Goal: Task Accomplishment & Management: Complete application form

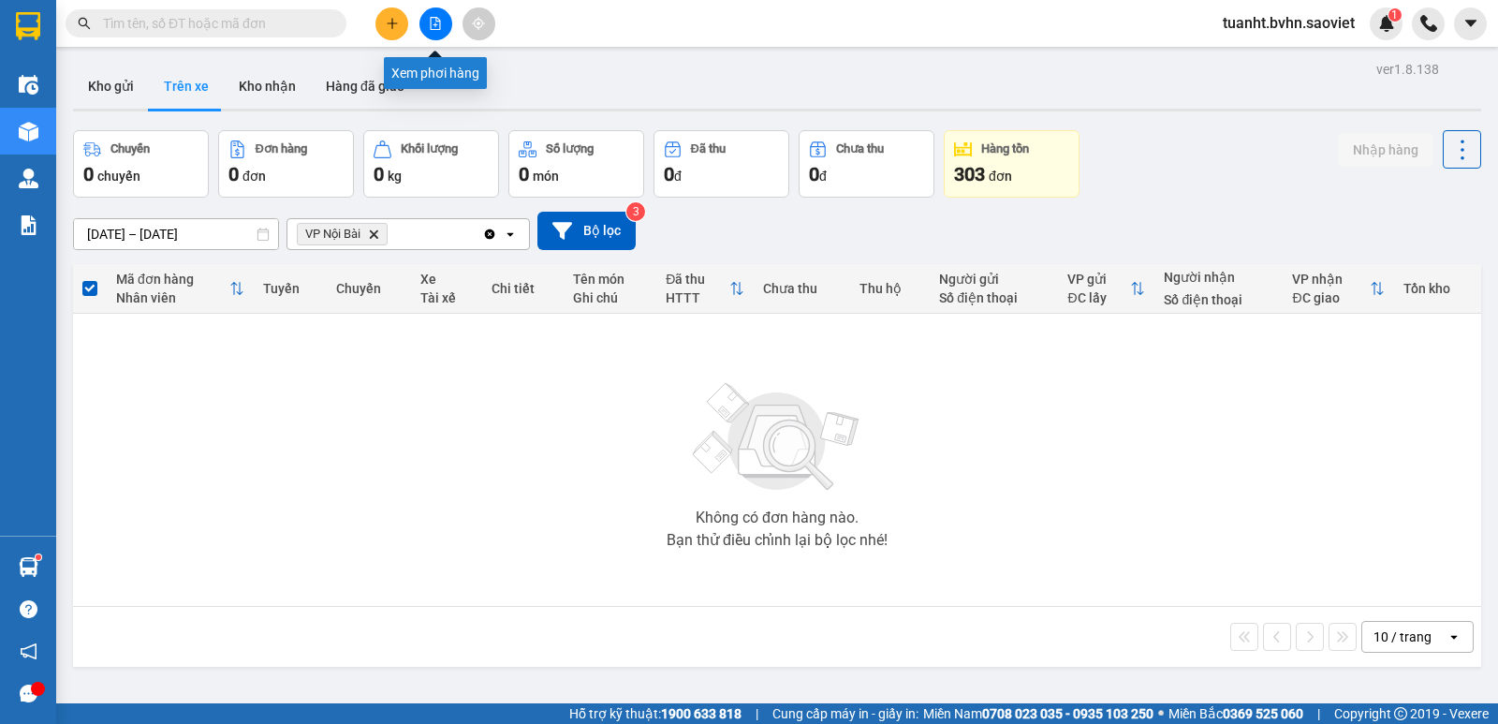
click at [442, 26] on button at bounding box center [436, 23] width 33 height 33
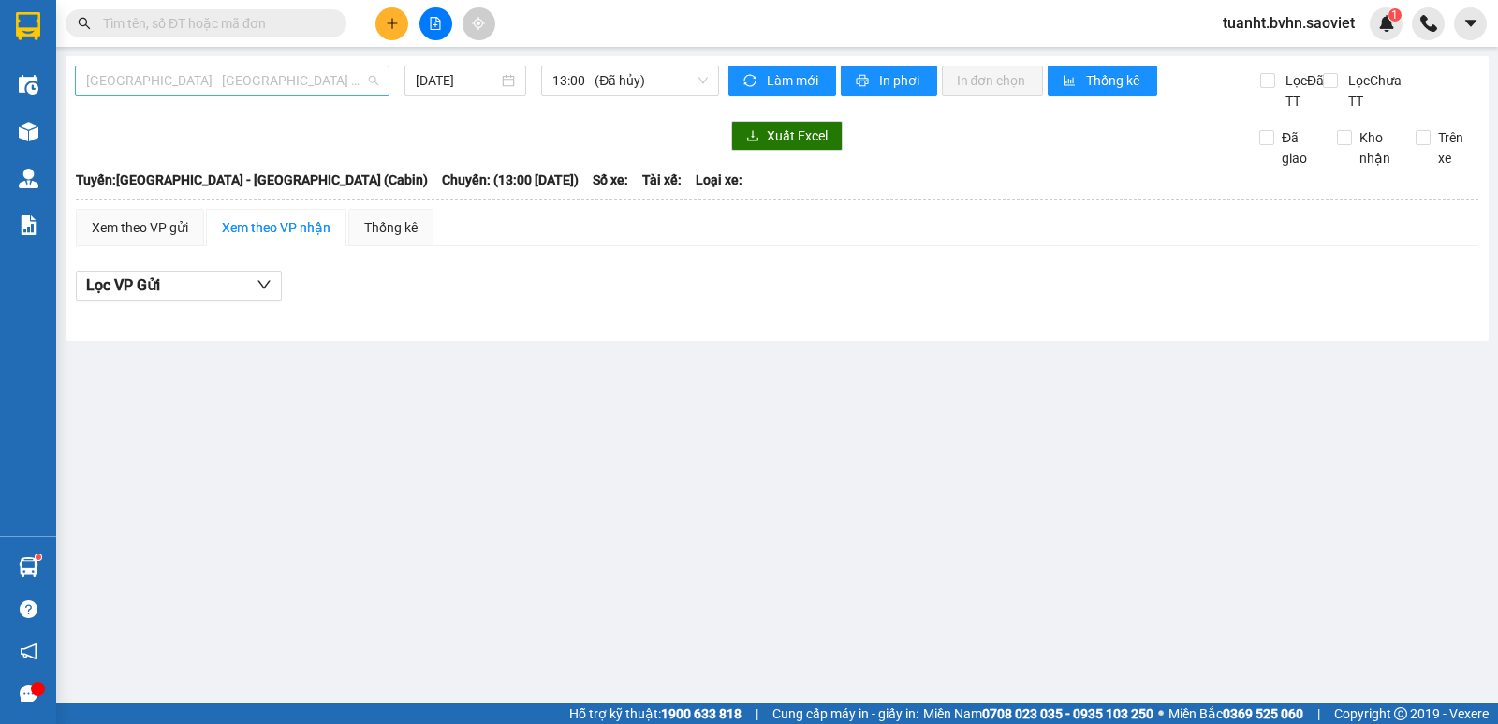
click at [311, 74] on span "[GEOGRAPHIC_DATA] - [GEOGRAPHIC_DATA] (Cabin)" at bounding box center [232, 80] width 292 height 28
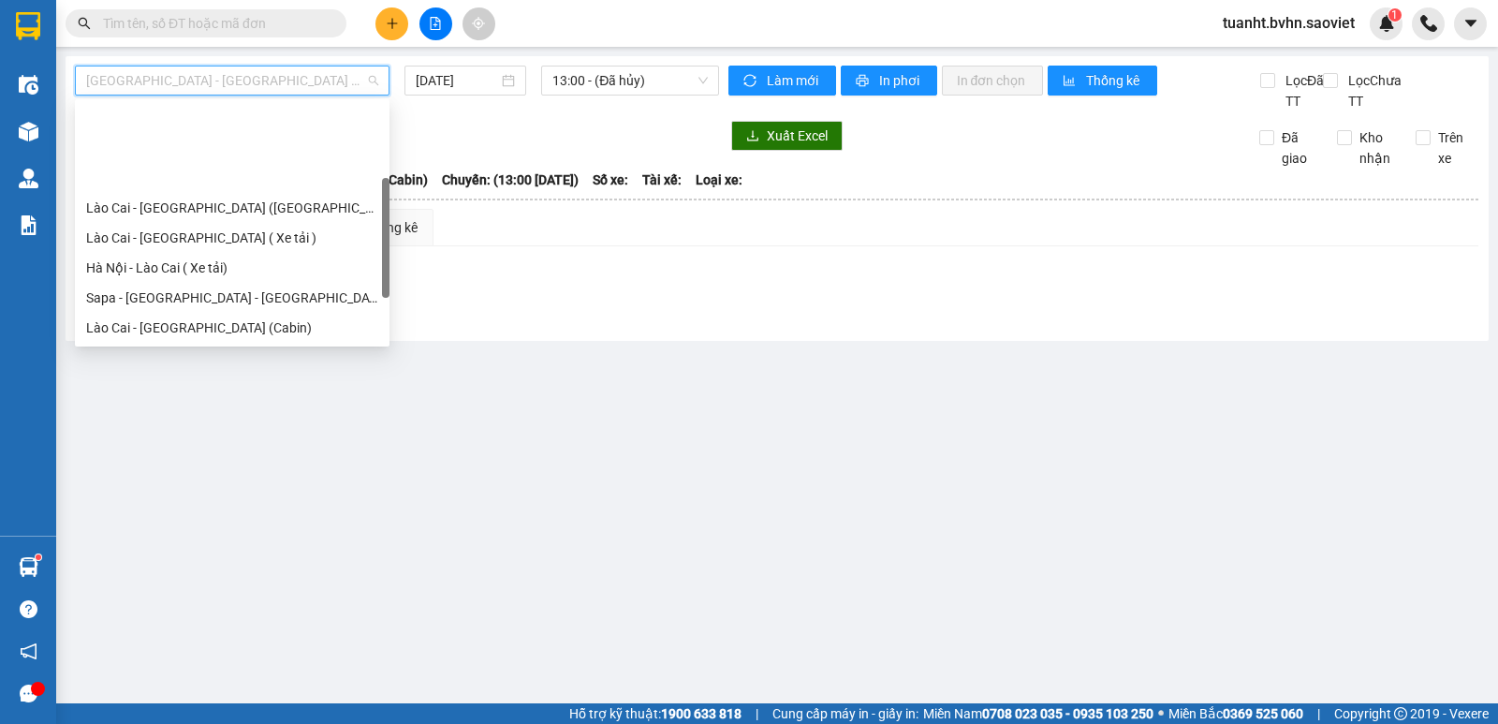
scroll to position [150, 0]
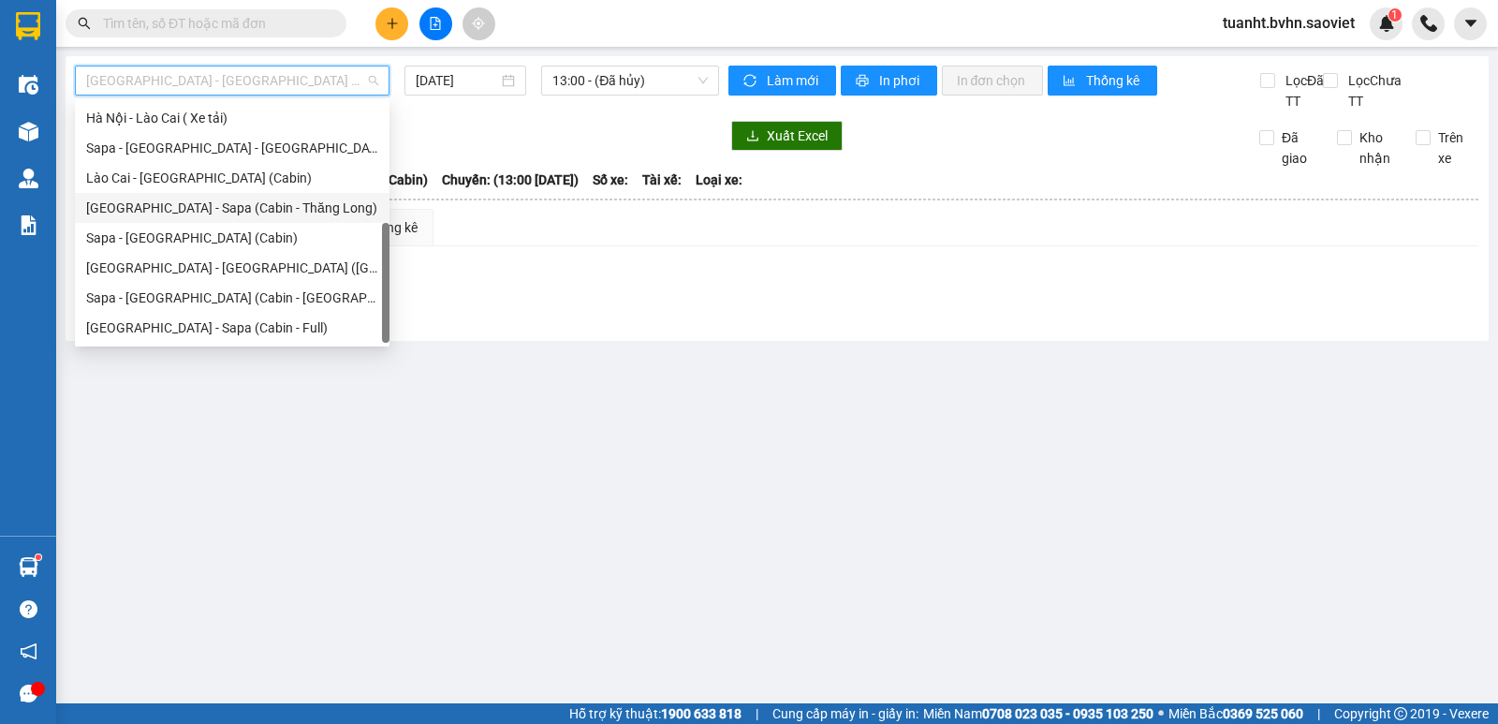
click at [284, 218] on div "[GEOGRAPHIC_DATA] - Sapa (Cabin - Thăng Long)" at bounding box center [232, 208] width 315 height 30
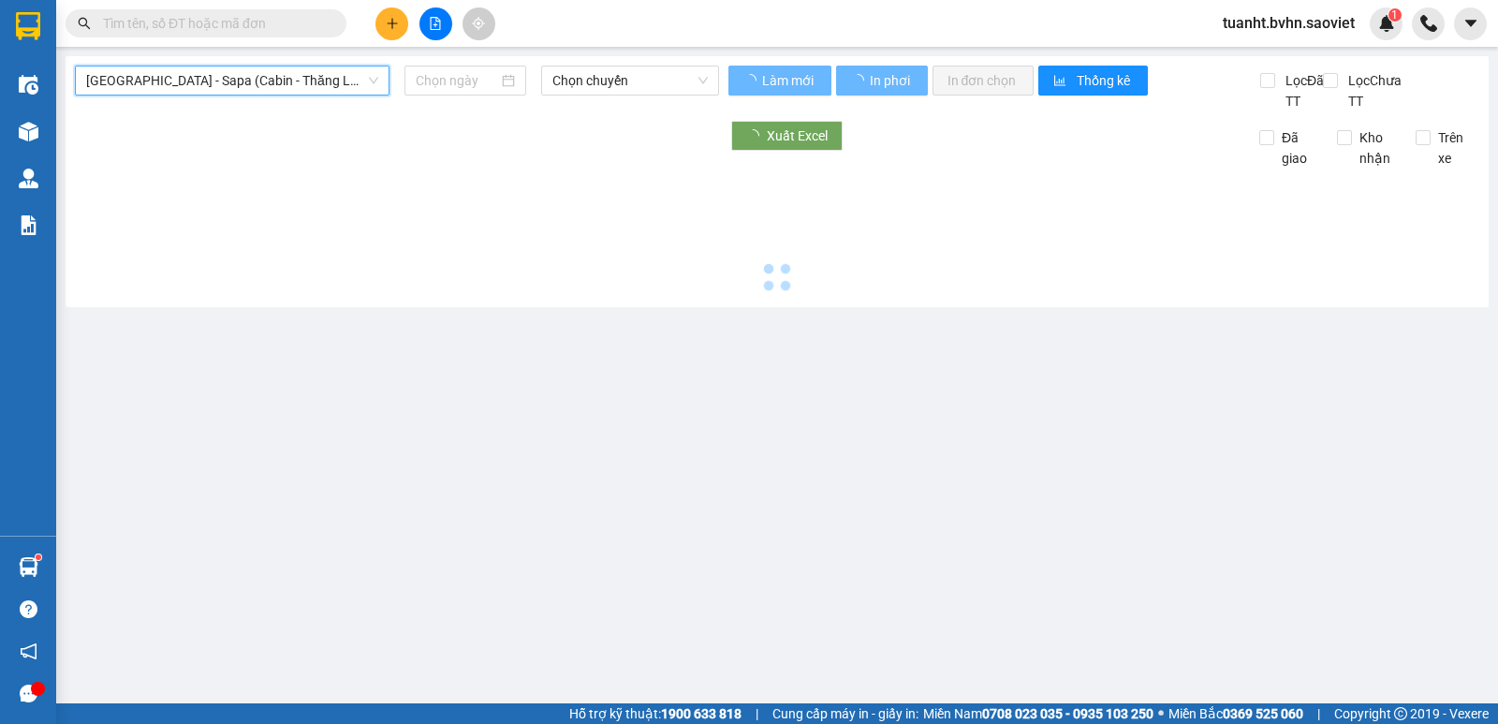
type input "[DATE]"
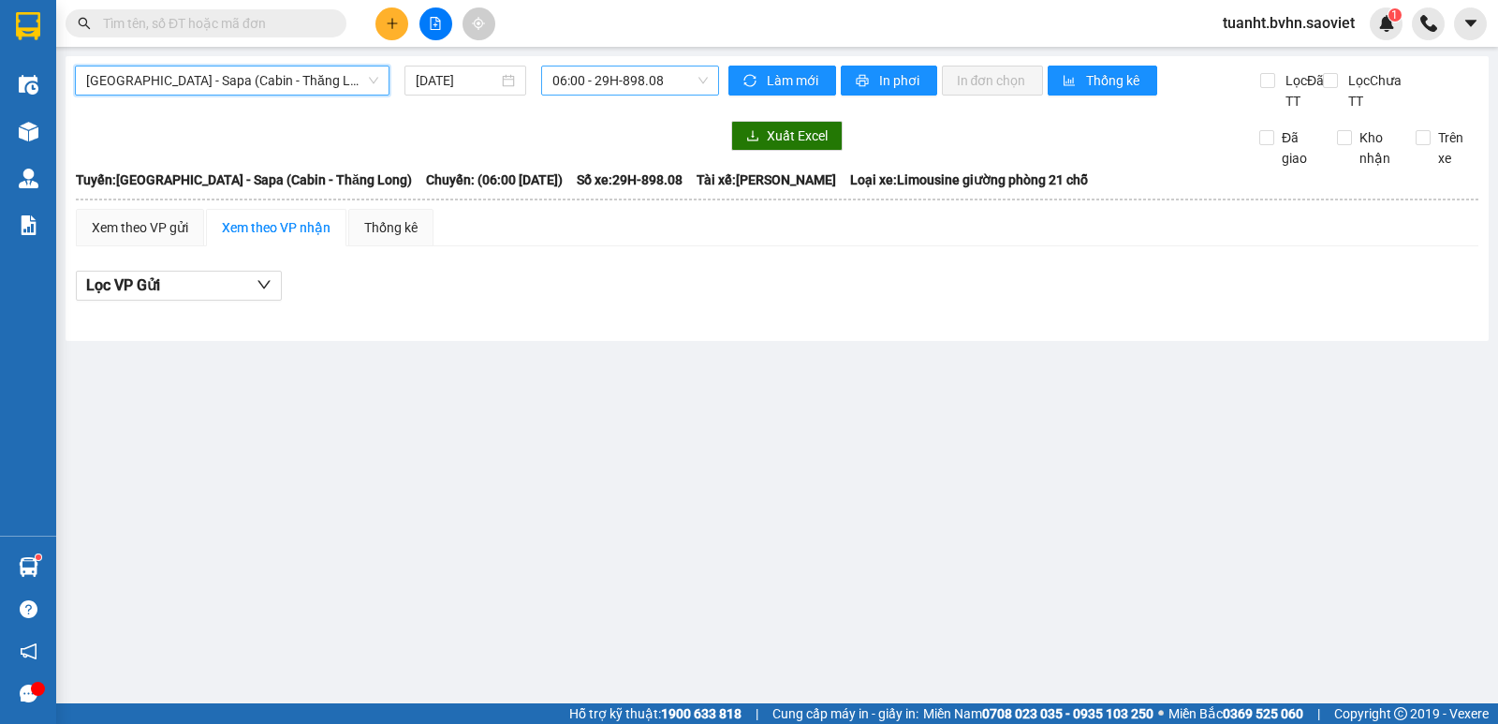
click at [617, 82] on span "06:00 - 29H-898.08" at bounding box center [630, 80] width 155 height 28
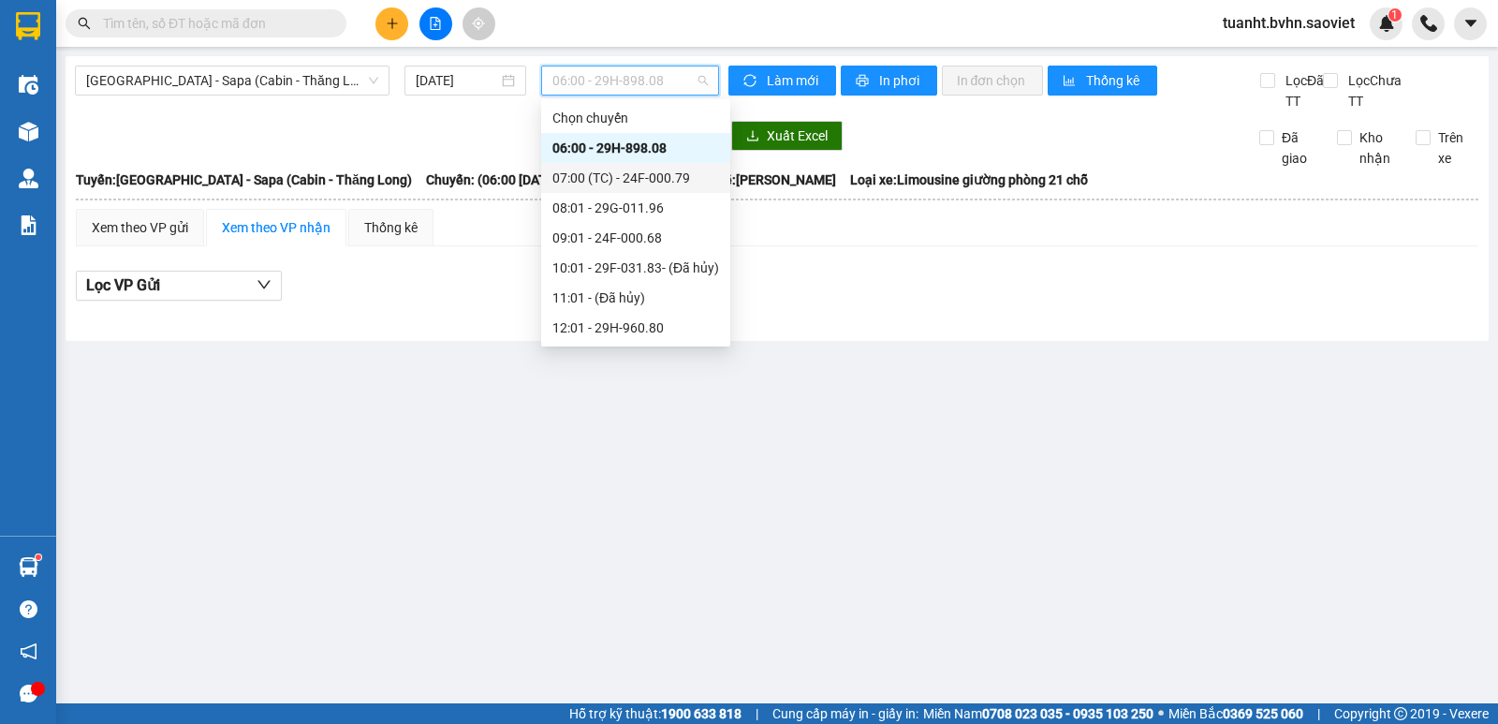
click at [670, 175] on div "07:00 (TC) - 24F-000.79" at bounding box center [636, 178] width 167 height 21
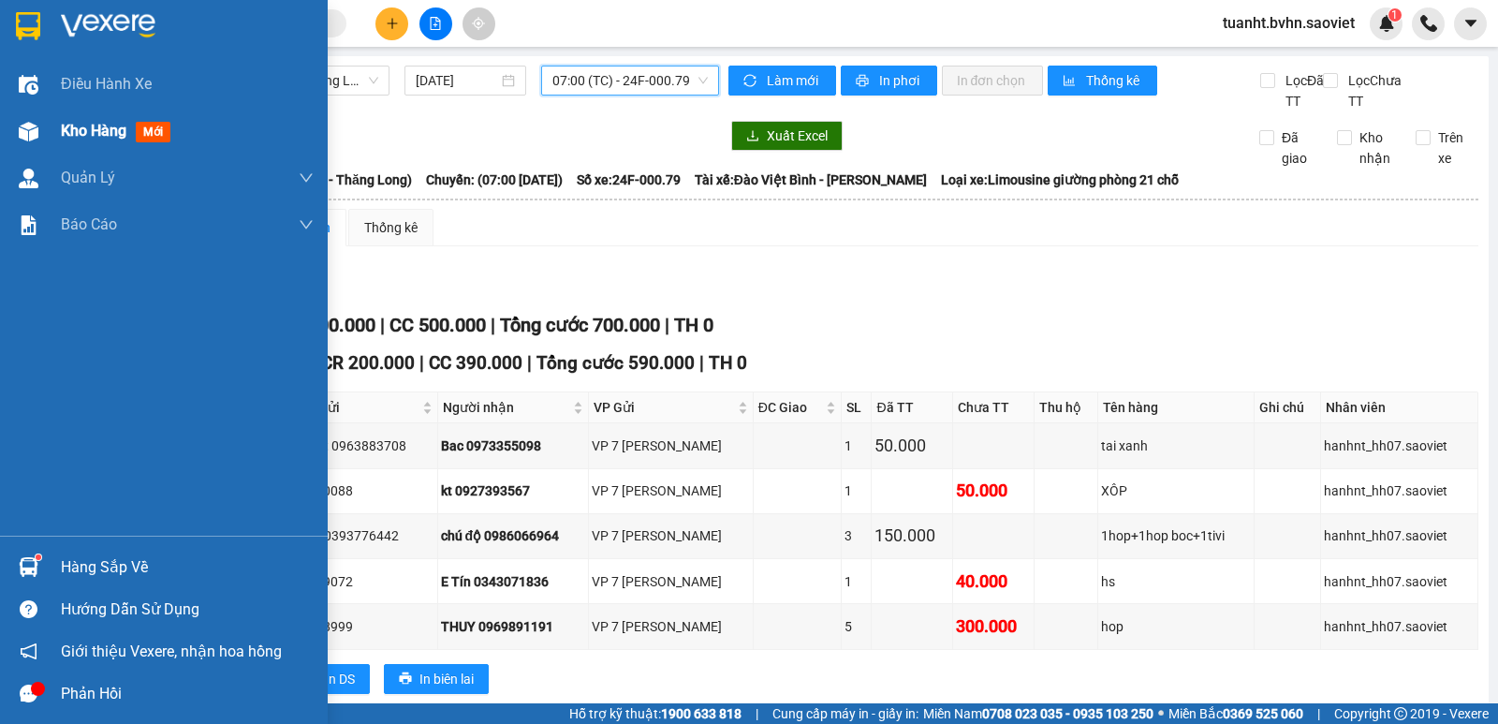
click at [42, 130] on div at bounding box center [28, 131] width 33 height 33
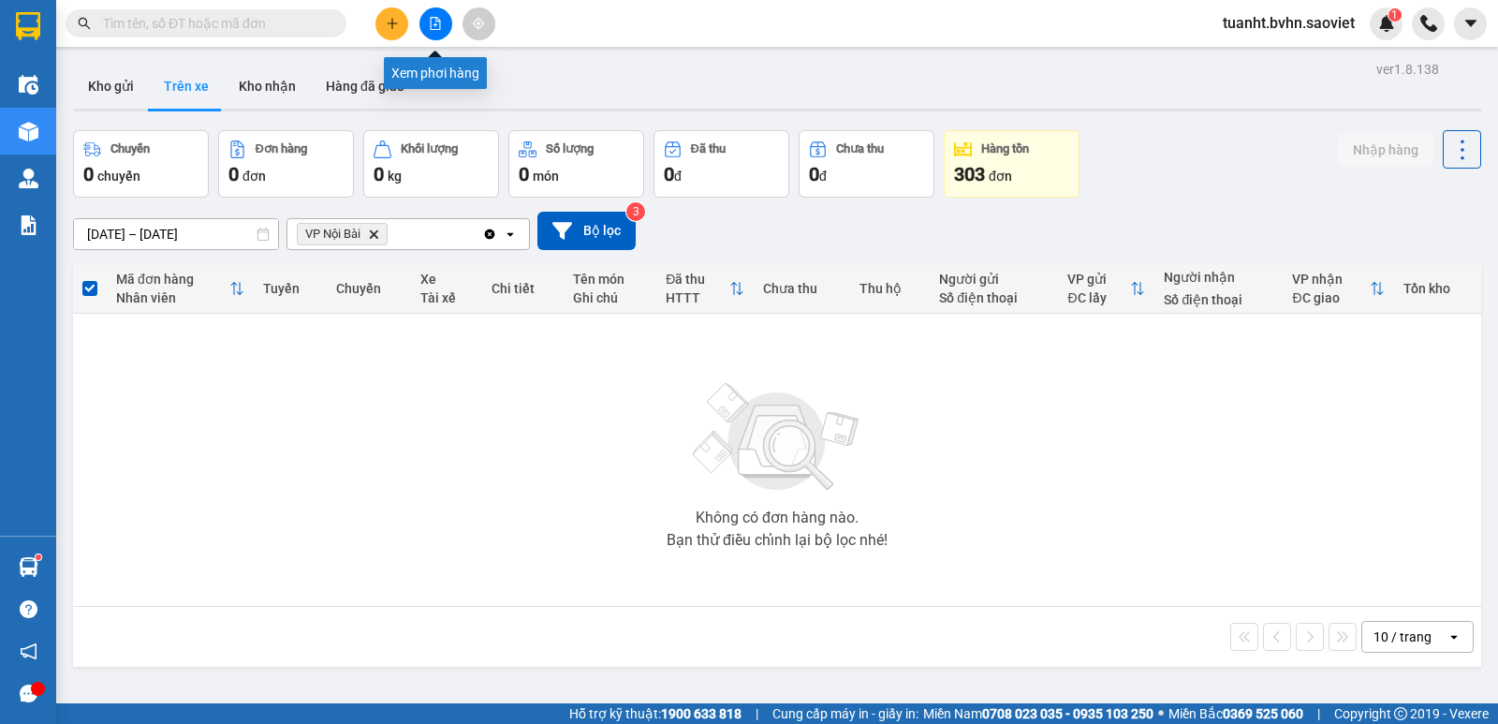
click at [440, 19] on icon "file-add" at bounding box center [435, 23] width 13 height 13
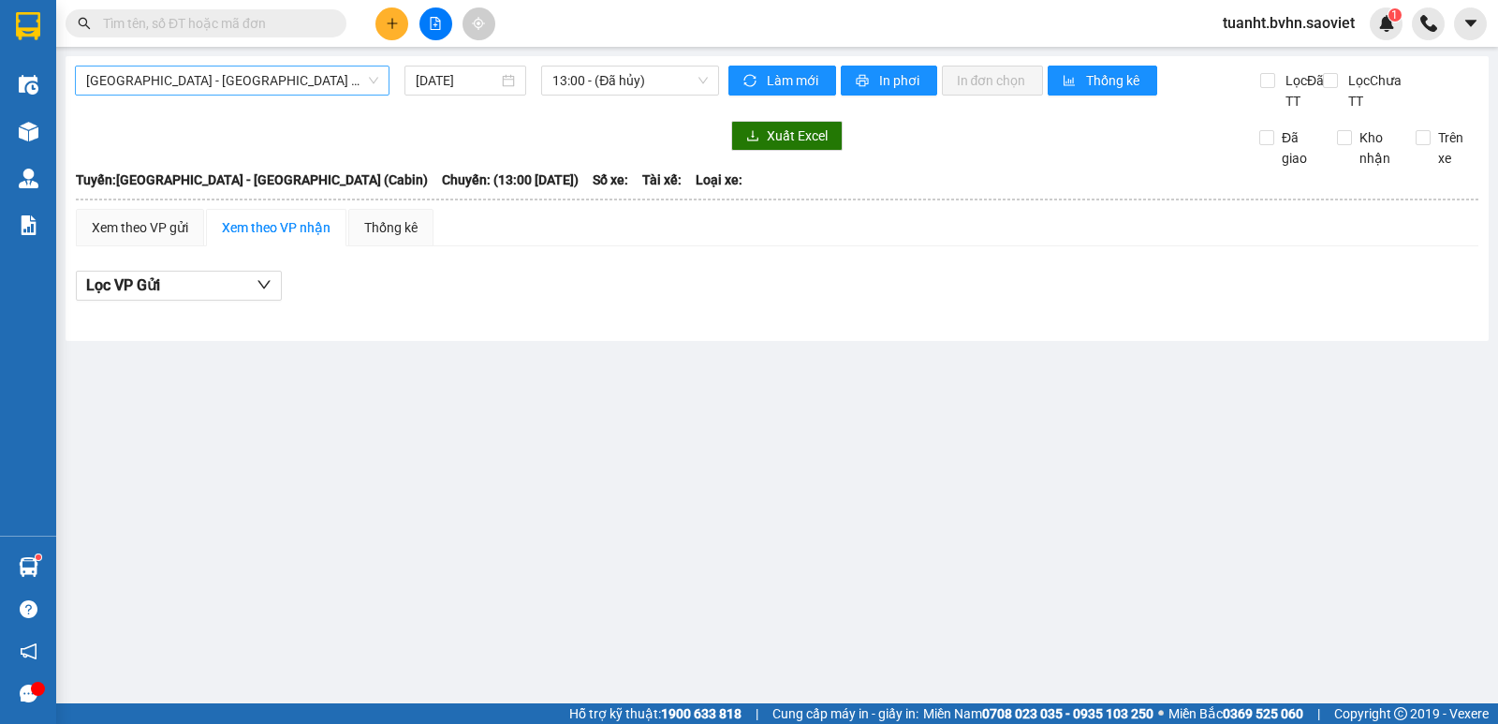
click at [309, 86] on span "[GEOGRAPHIC_DATA] - [GEOGRAPHIC_DATA] (Cabin)" at bounding box center [232, 80] width 292 height 28
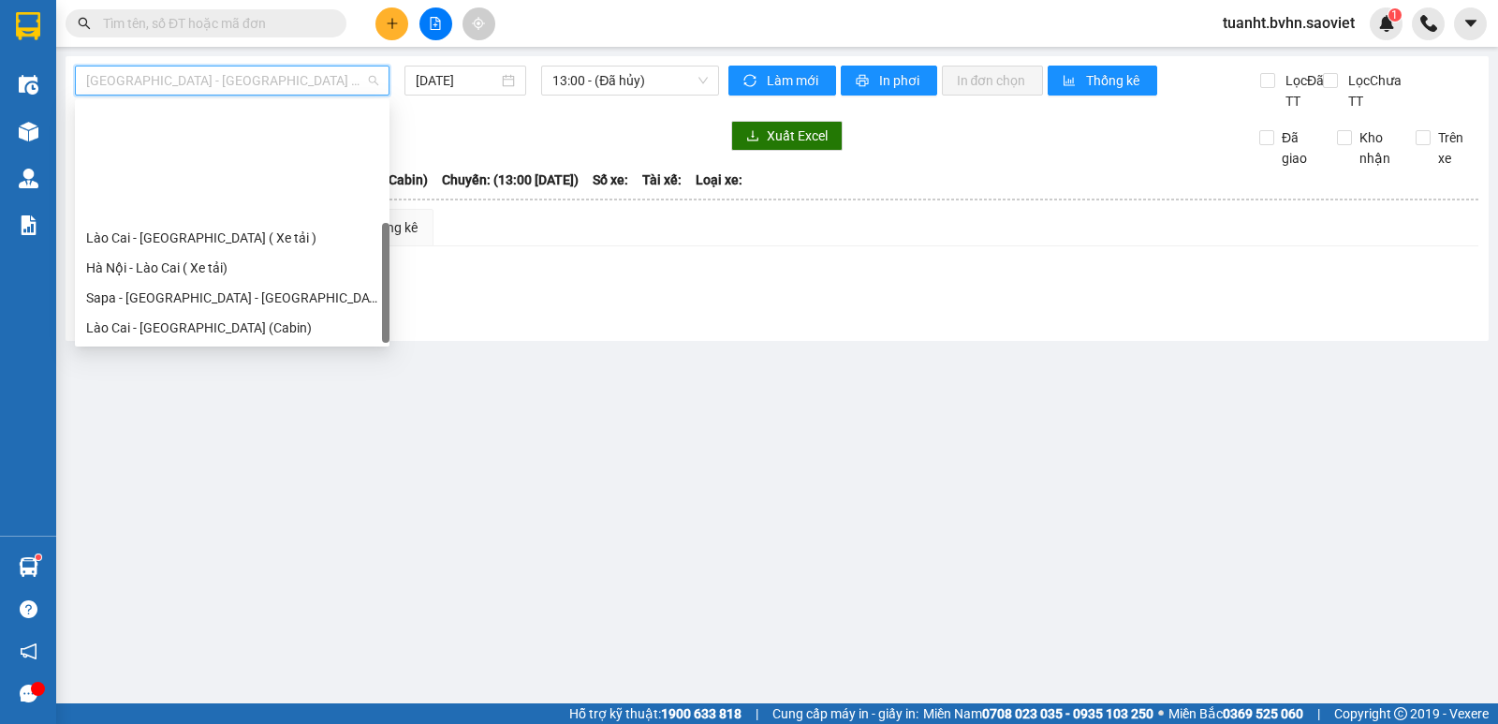
scroll to position [150, 0]
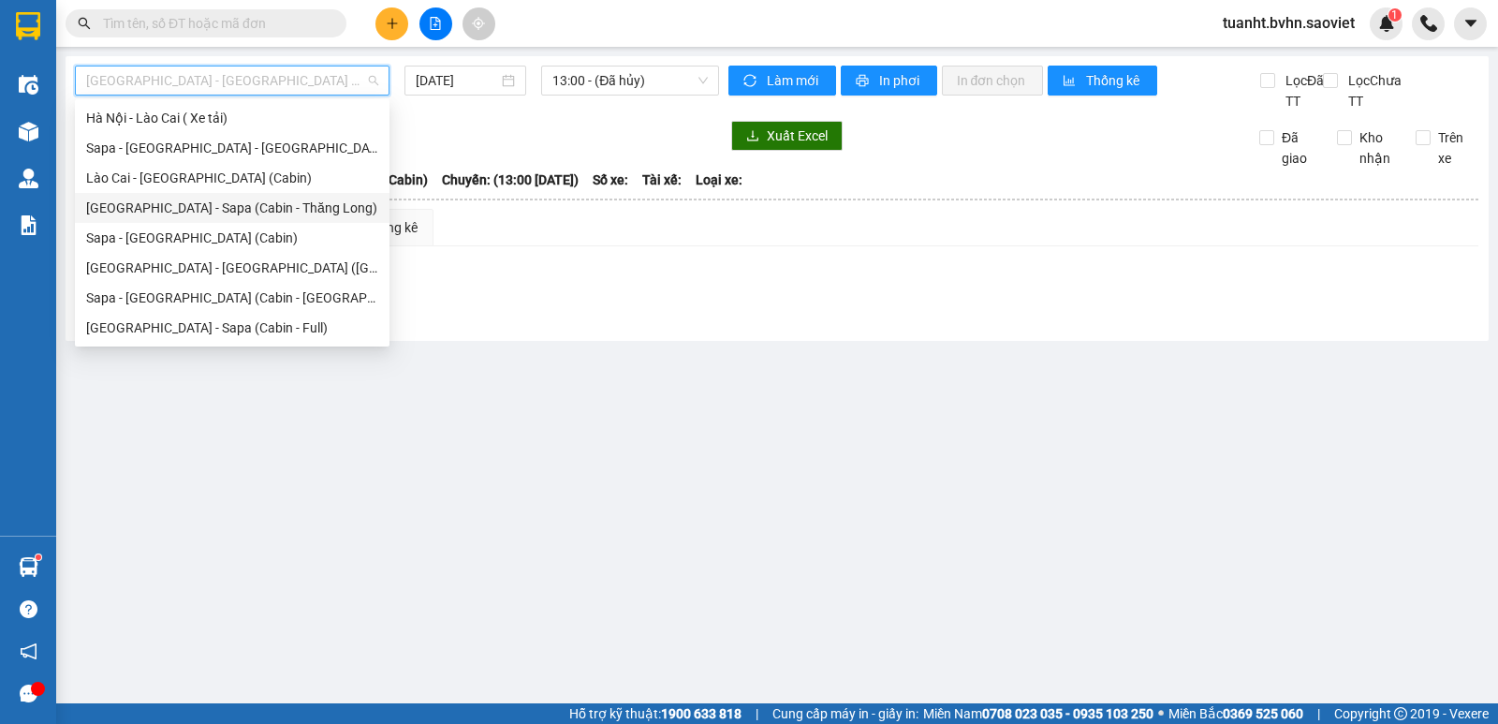
click at [301, 209] on div "[GEOGRAPHIC_DATA] - Sapa (Cabin - Thăng Long)" at bounding box center [232, 208] width 292 height 21
type input "[DATE]"
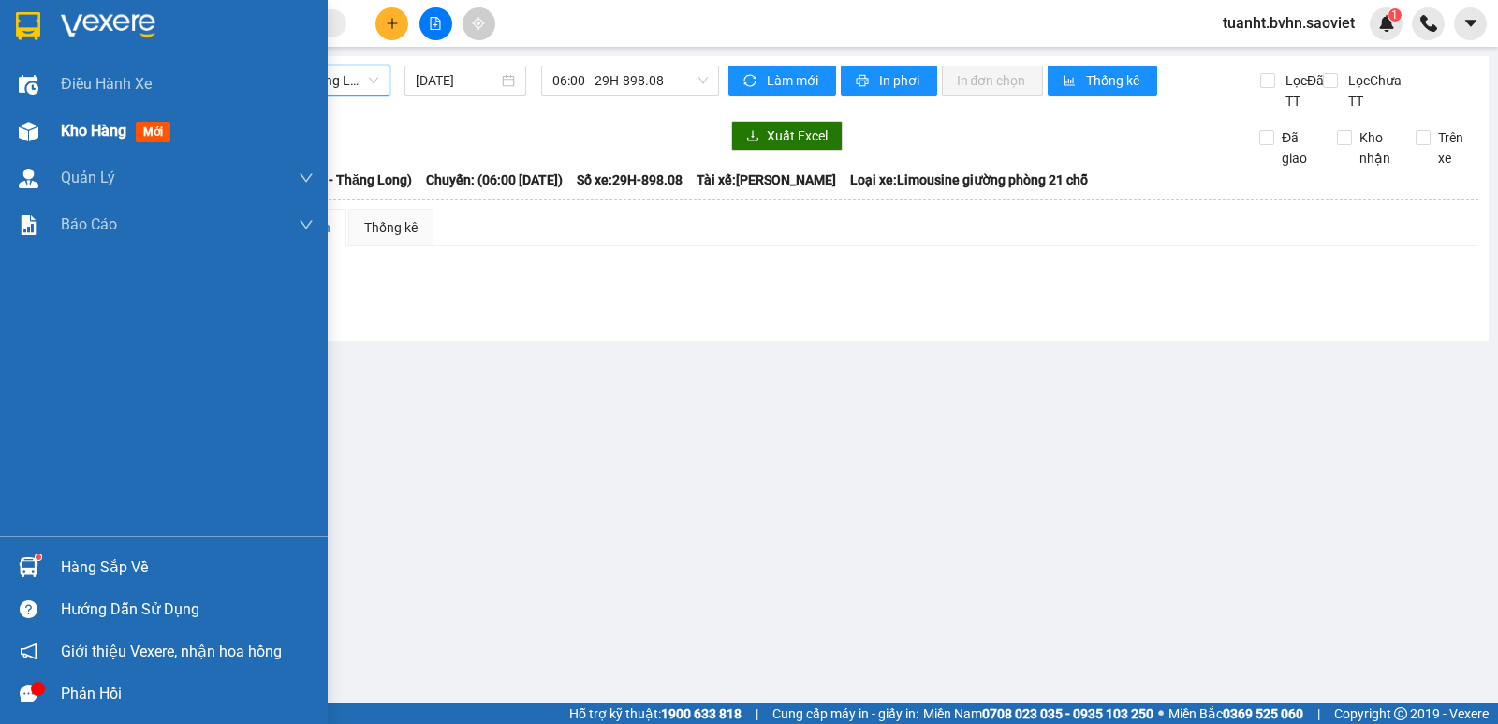
click at [29, 131] on img at bounding box center [29, 132] width 20 height 20
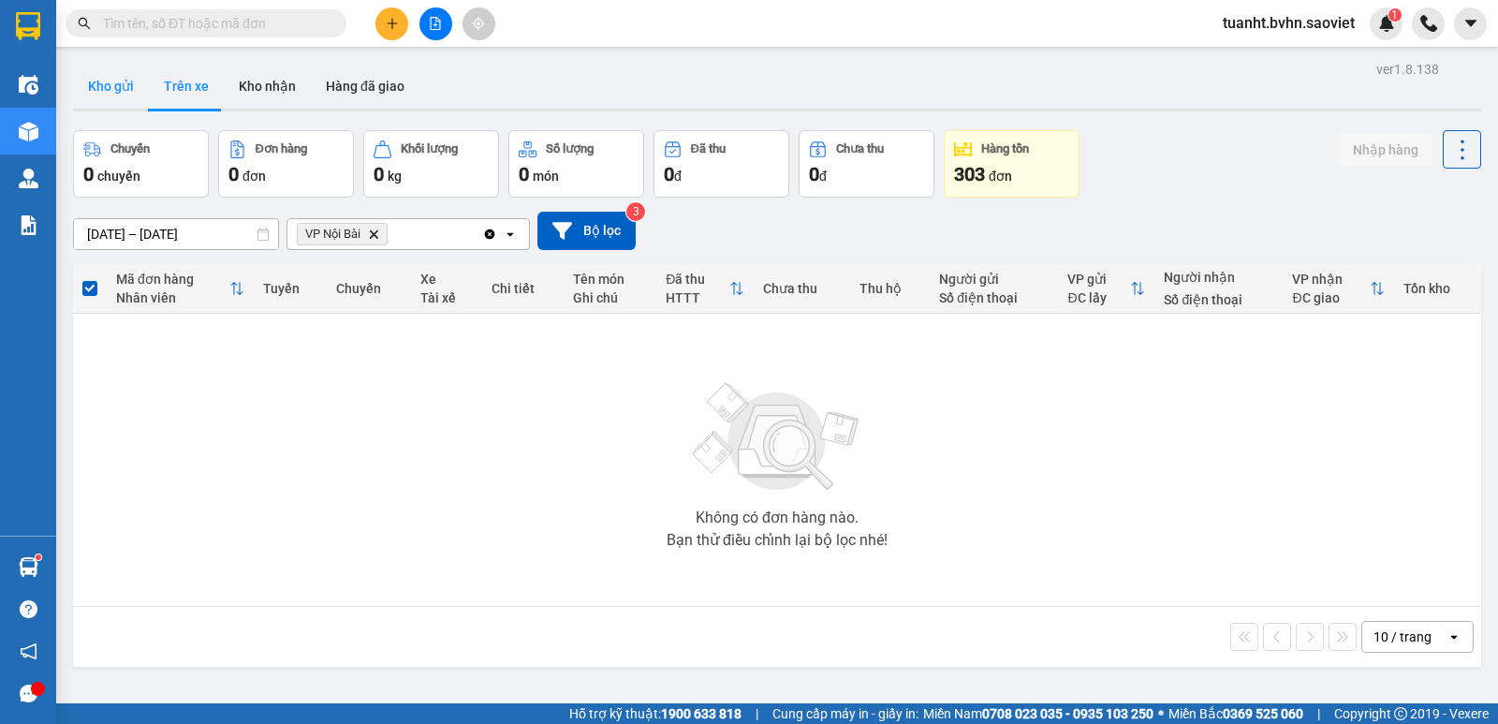
click at [99, 84] on button "Kho gửi" at bounding box center [111, 86] width 76 height 45
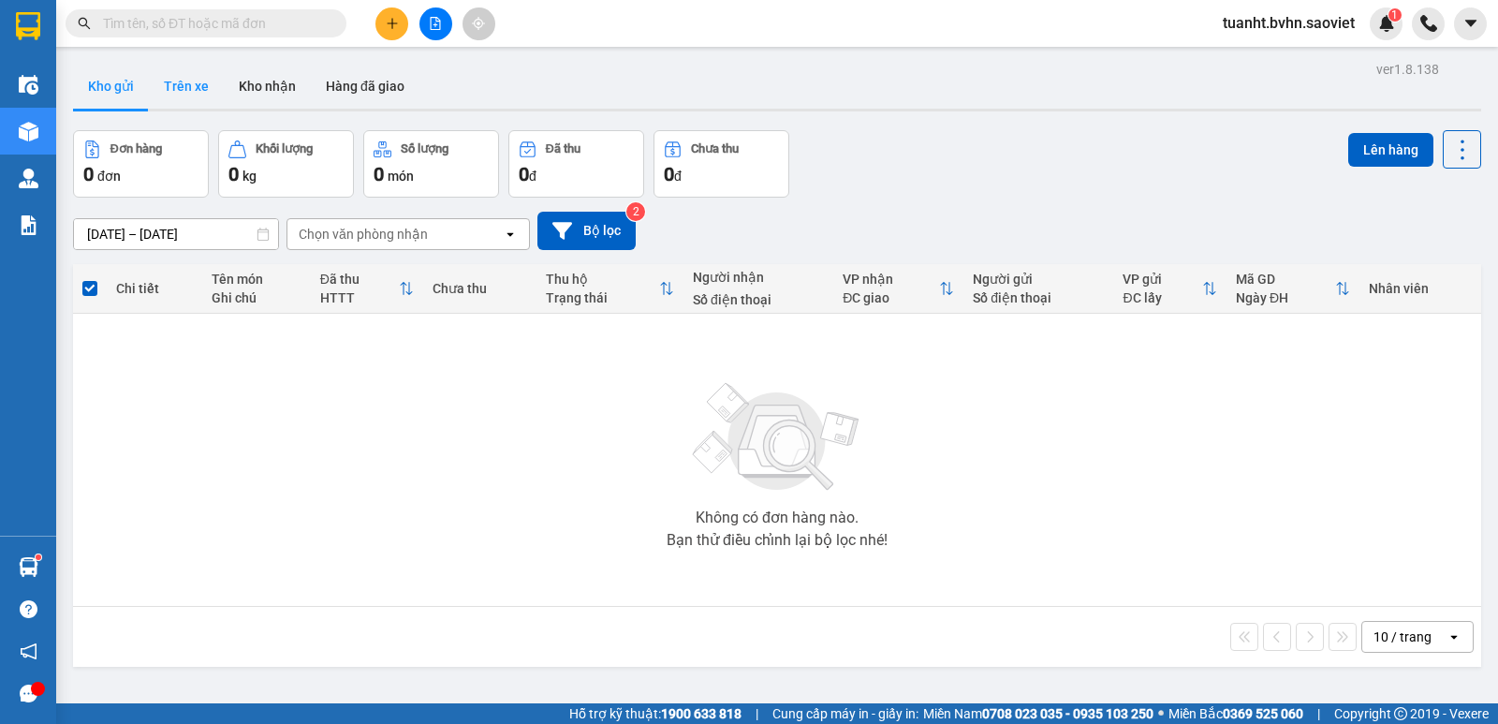
click at [201, 92] on button "Trên xe" at bounding box center [186, 86] width 75 height 45
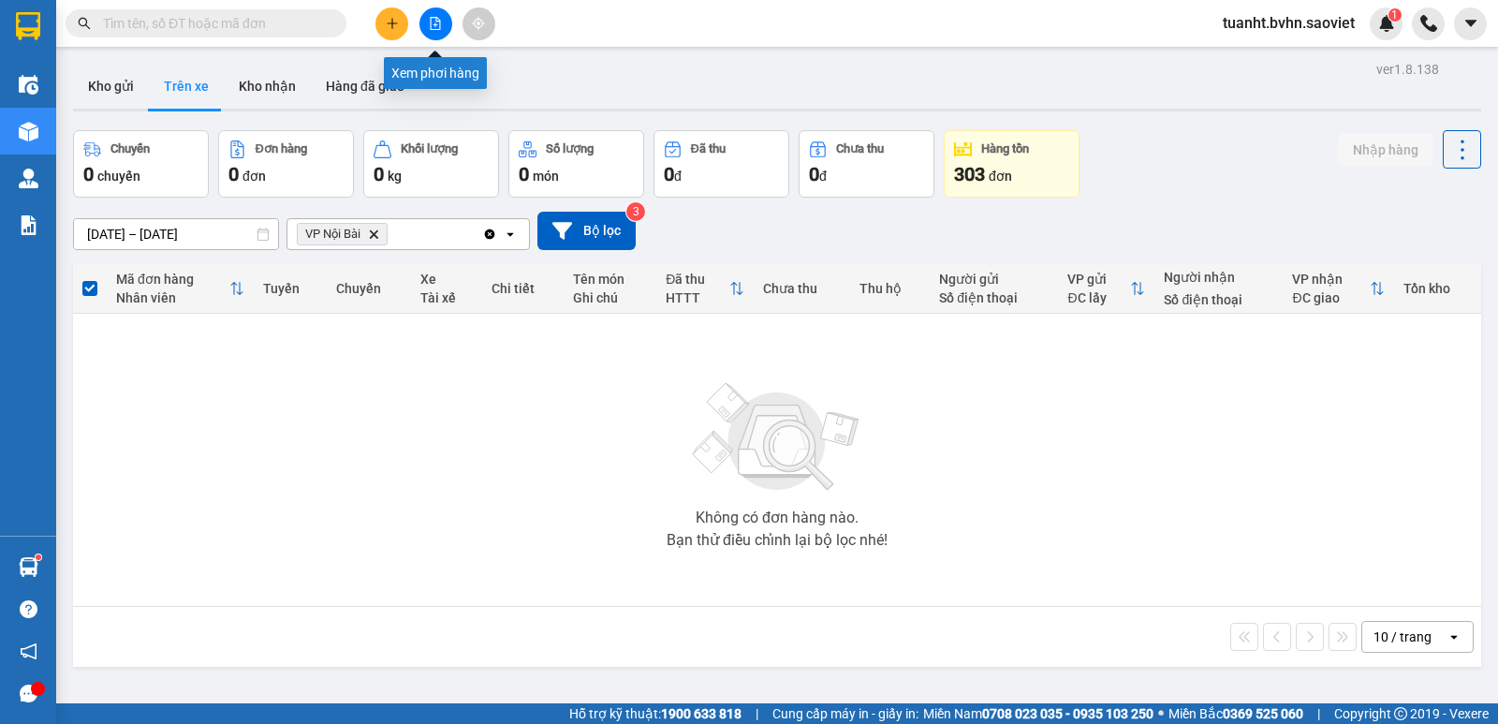
click at [431, 30] on button at bounding box center [436, 23] width 33 height 33
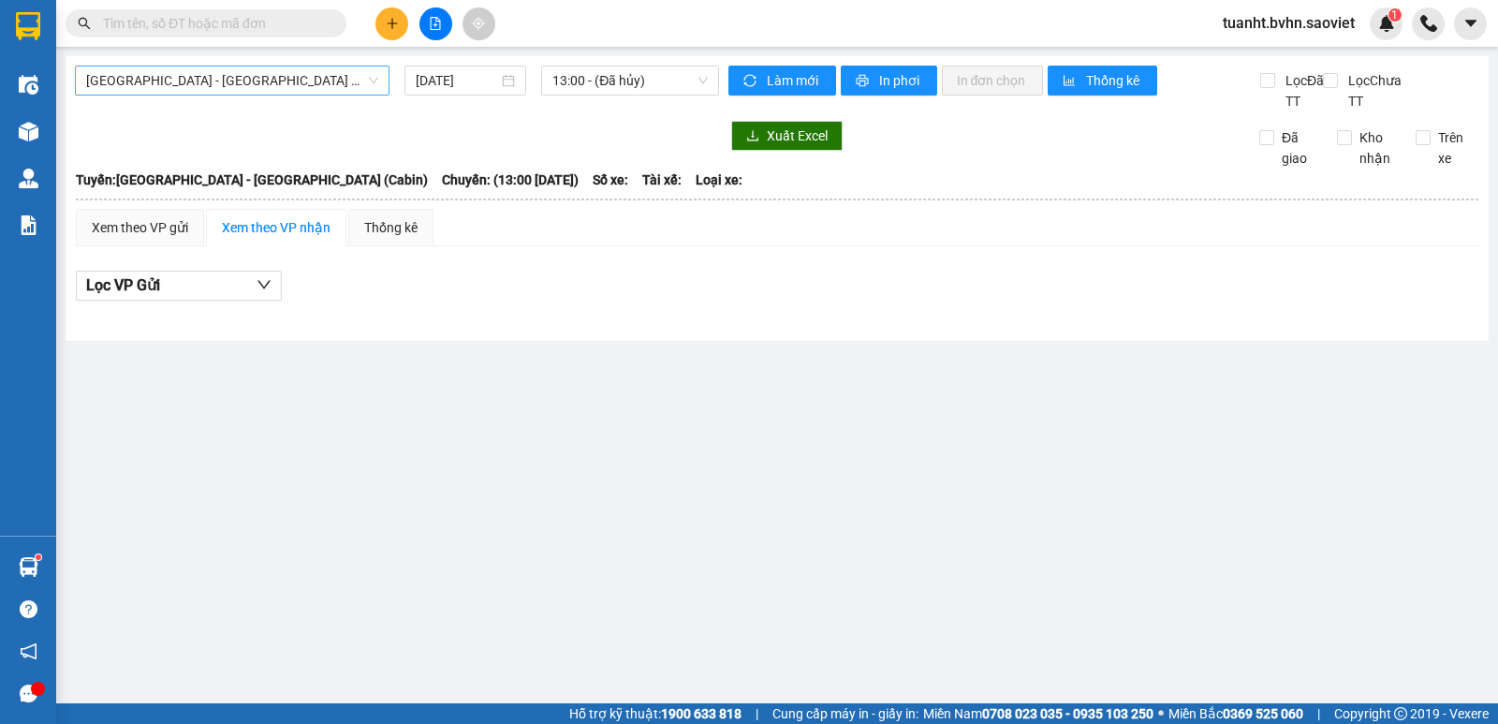
click at [272, 95] on div "[GEOGRAPHIC_DATA] - [GEOGRAPHIC_DATA] (Cabin)" at bounding box center [232, 81] width 315 height 30
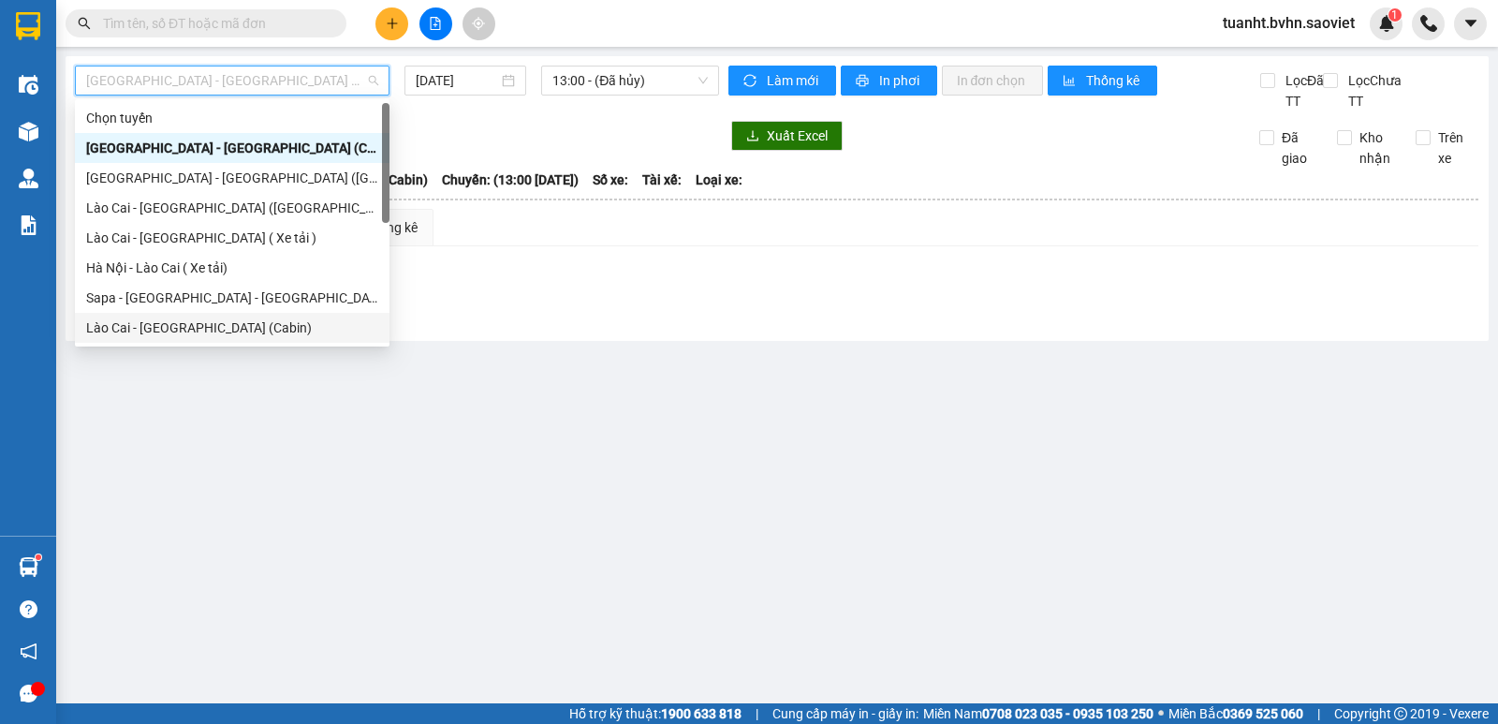
scroll to position [150, 0]
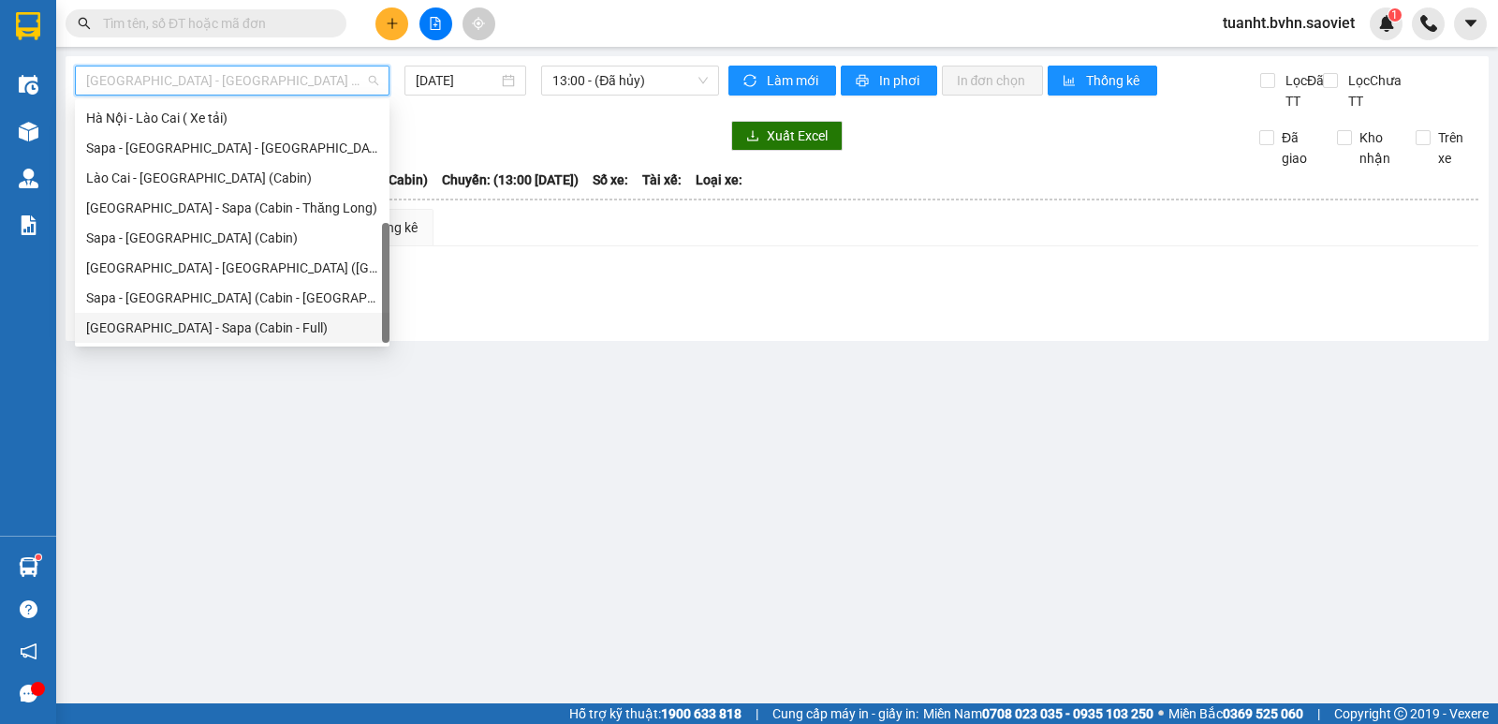
click at [291, 330] on div "[GEOGRAPHIC_DATA] - Sapa (Cabin - Full)" at bounding box center [232, 327] width 292 height 21
type input "[DATE]"
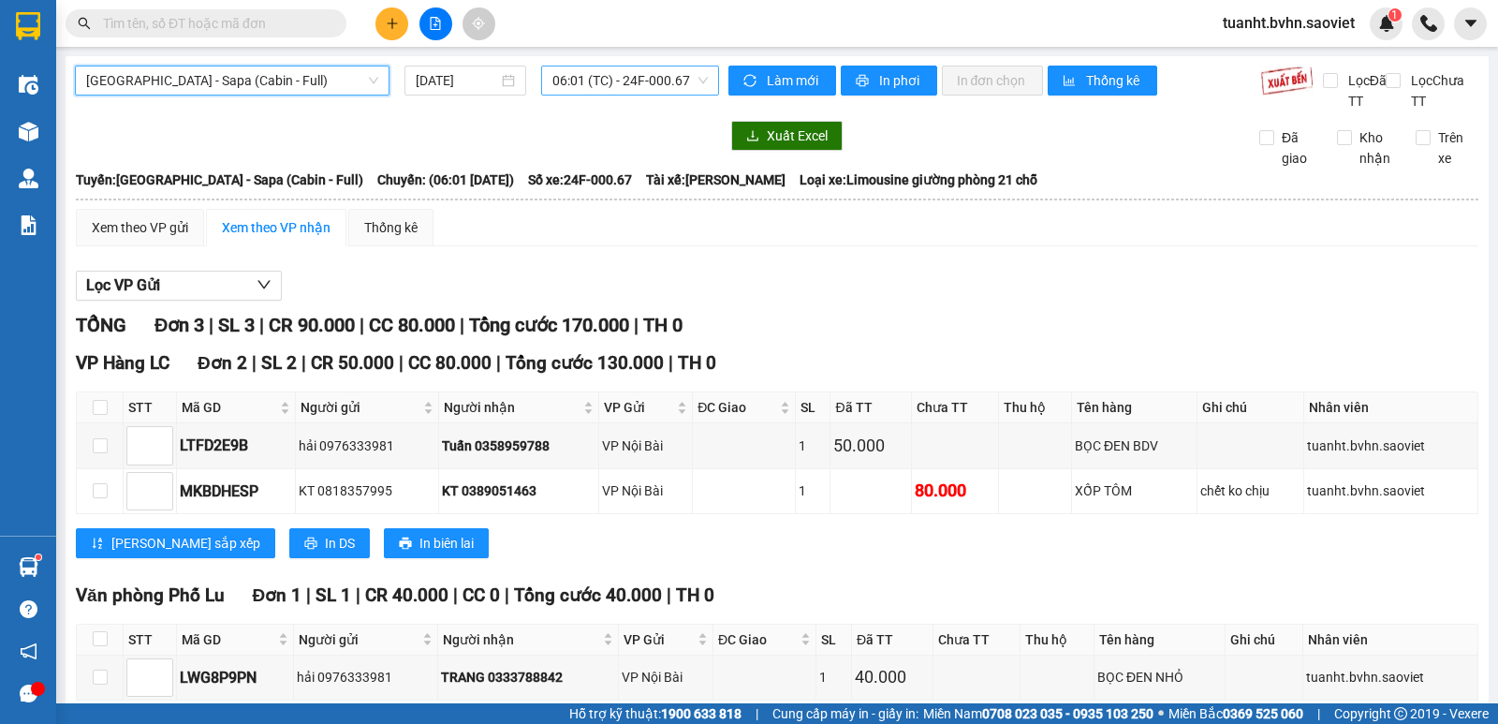
click at [653, 73] on span "06:01 (TC) - 24F-000.67" at bounding box center [630, 80] width 155 height 28
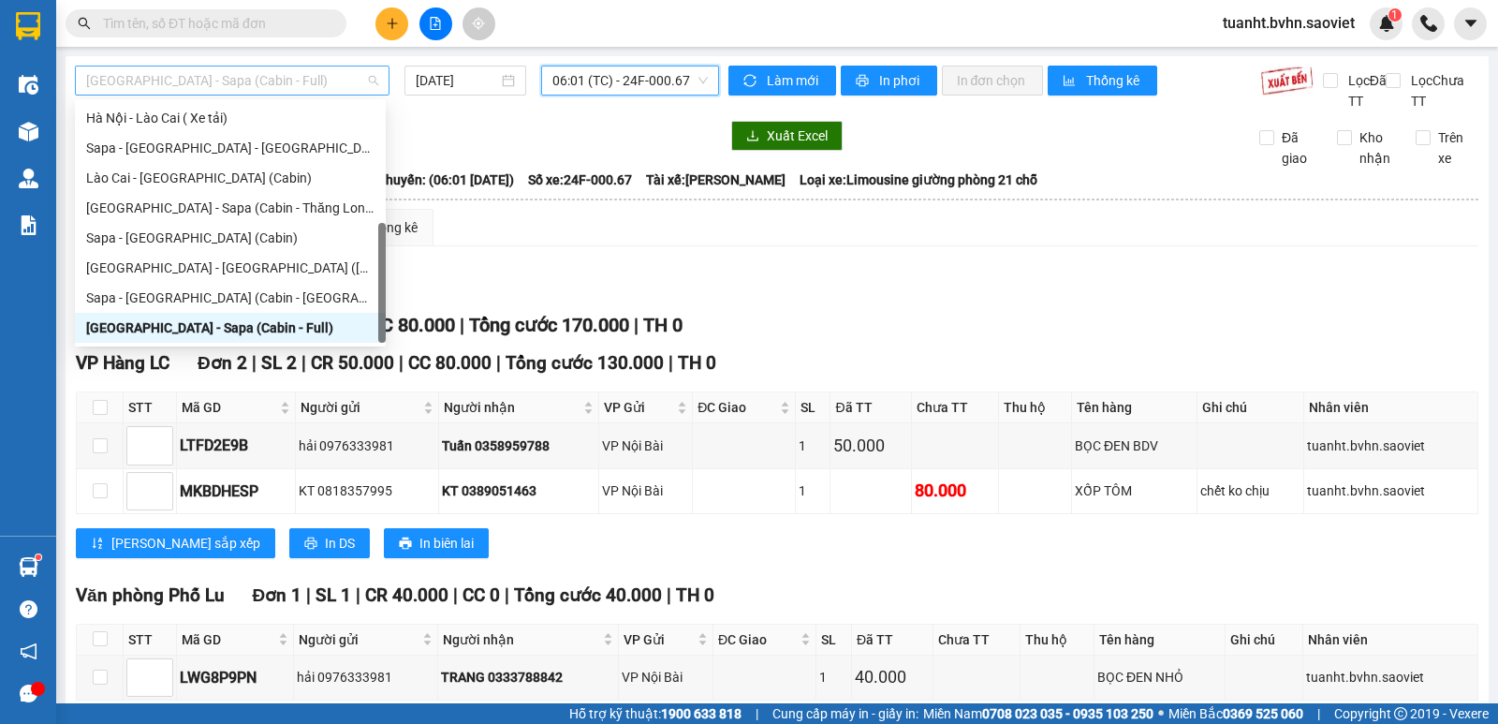
click at [294, 80] on span "[GEOGRAPHIC_DATA] - Sapa (Cabin - Full)" at bounding box center [232, 80] width 292 height 28
click at [279, 208] on div "[GEOGRAPHIC_DATA] - Sapa (Cabin - Thăng Long)" at bounding box center [230, 208] width 288 height 21
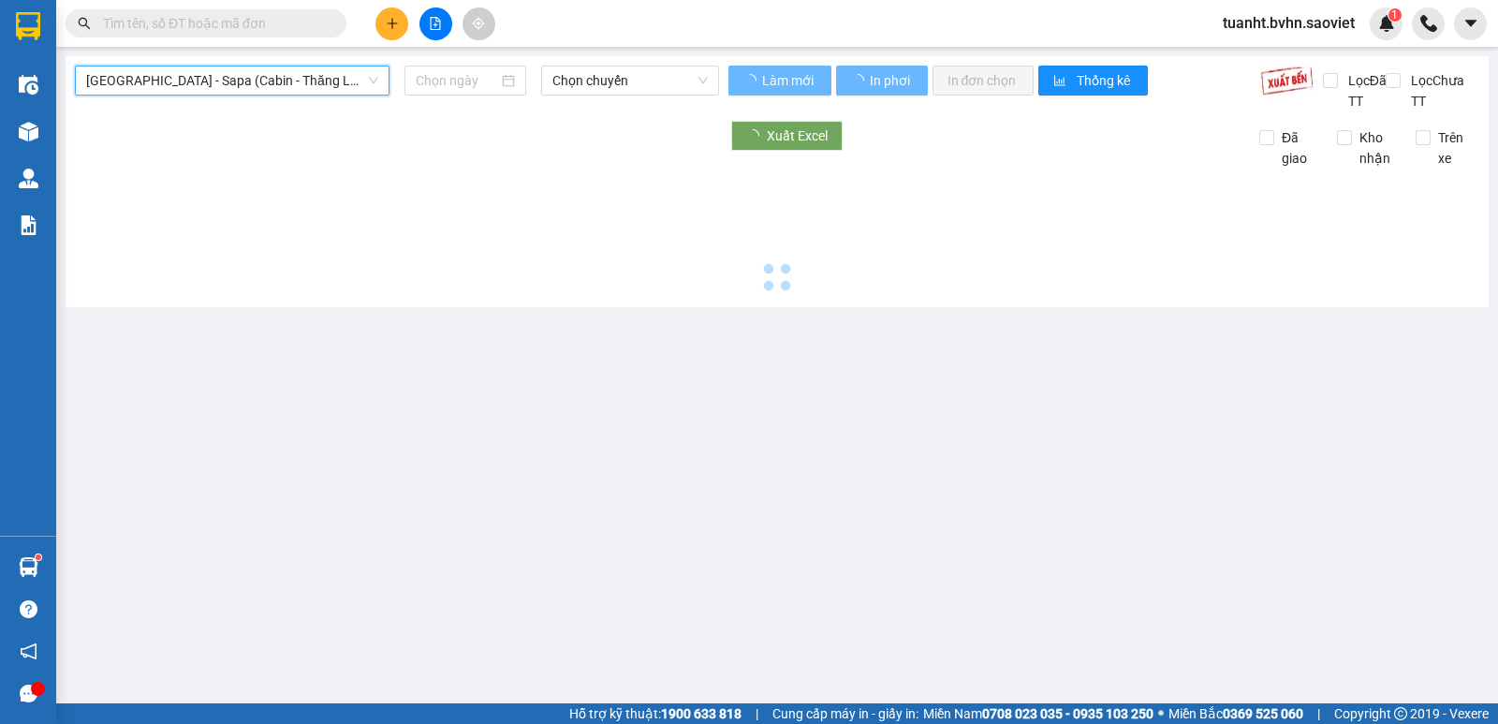
type input "[DATE]"
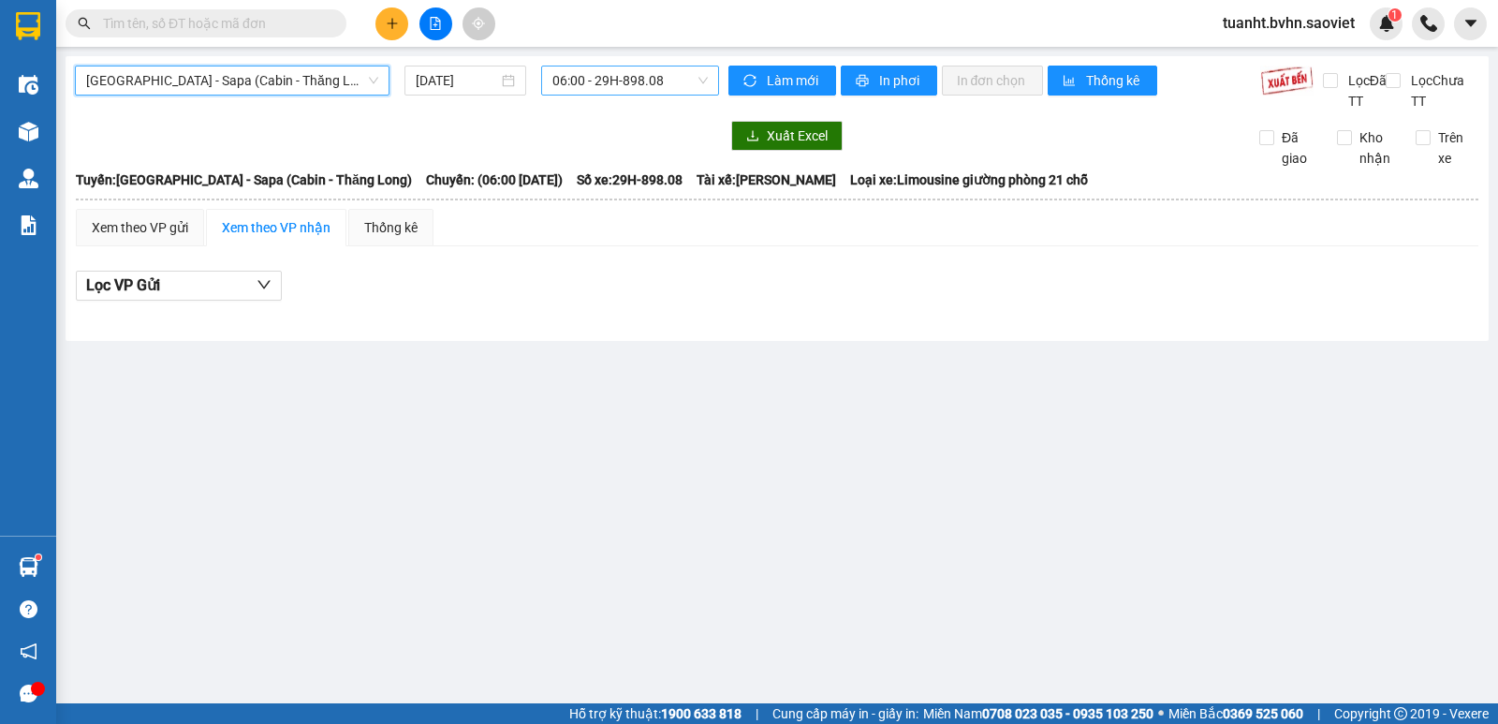
click at [596, 84] on span "06:00 - 29H-898.08" at bounding box center [630, 80] width 155 height 28
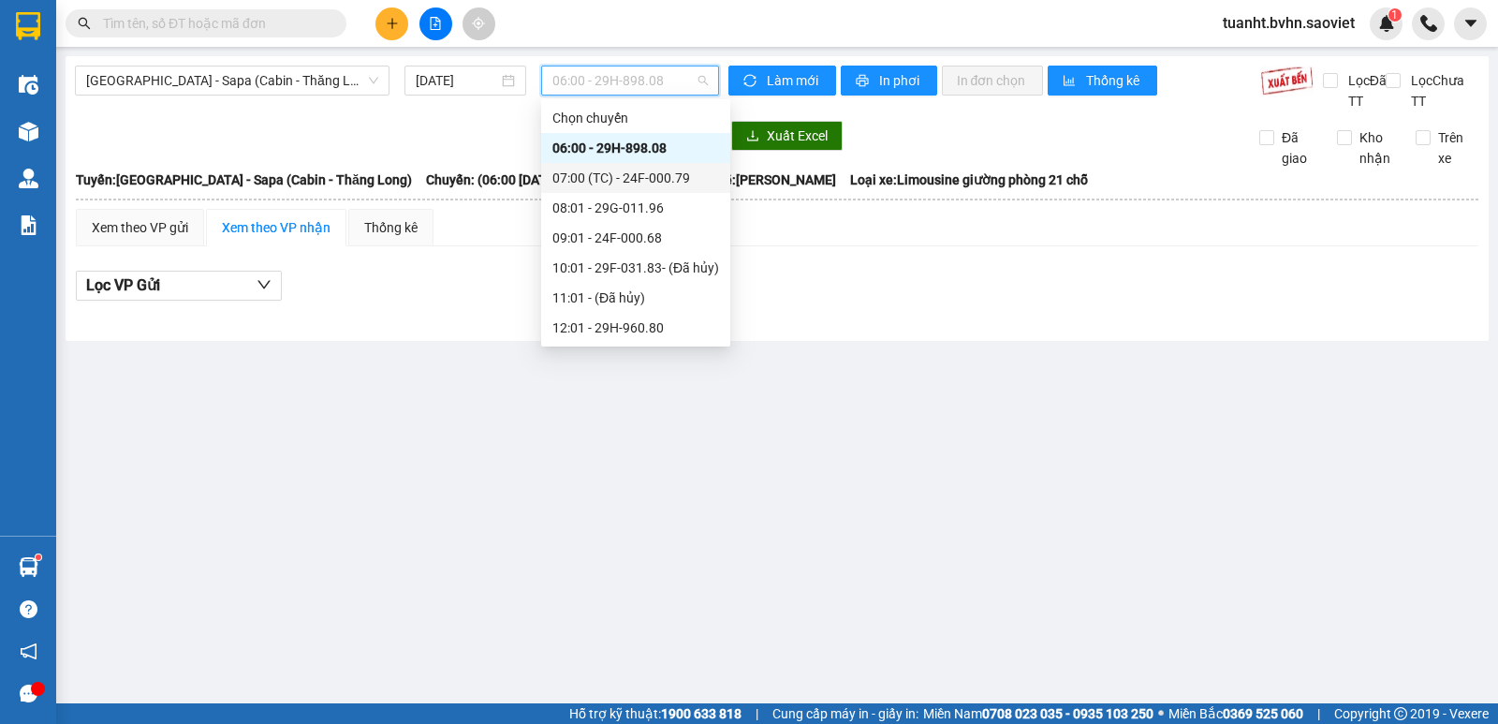
click at [674, 174] on div "07:00 (TC) - 24F-000.79" at bounding box center [636, 178] width 167 height 21
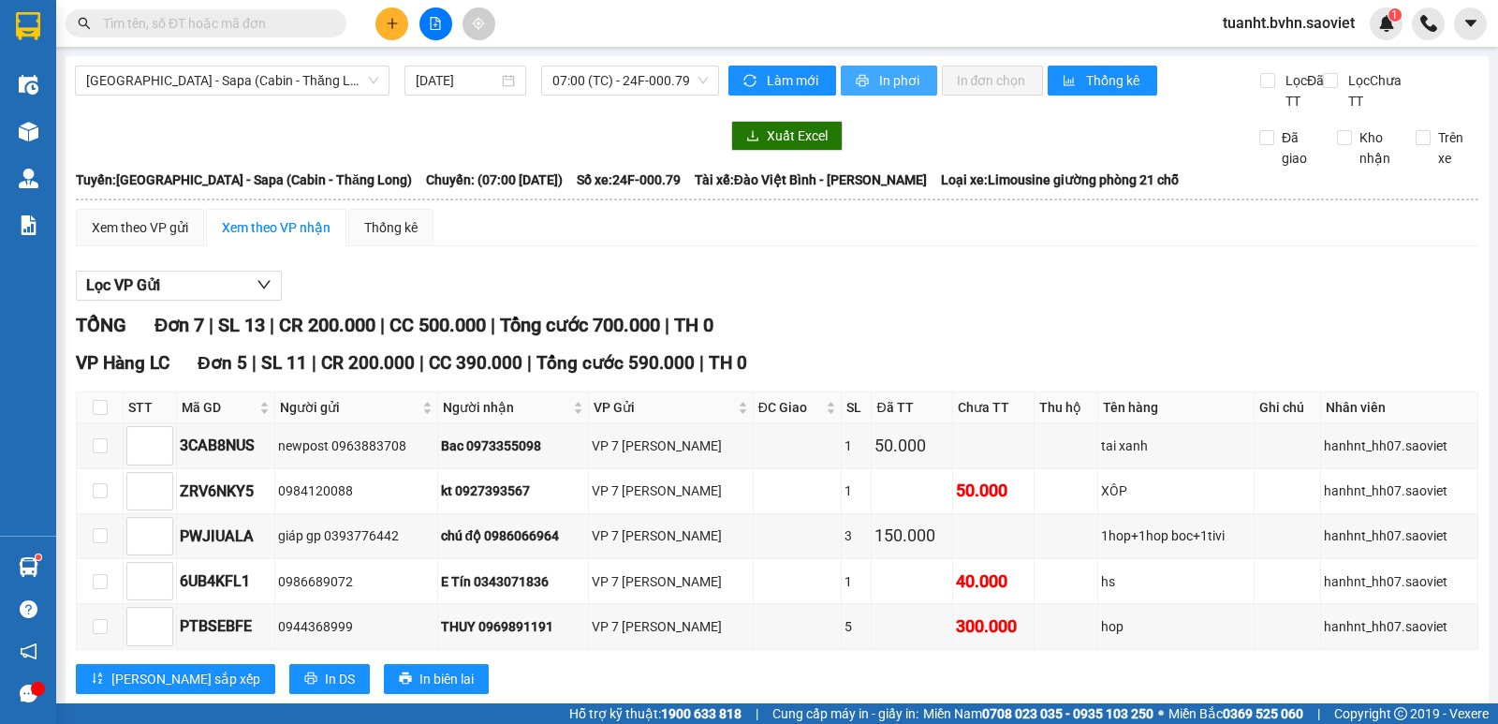
click at [889, 88] on span "In phơi" at bounding box center [900, 80] width 43 height 21
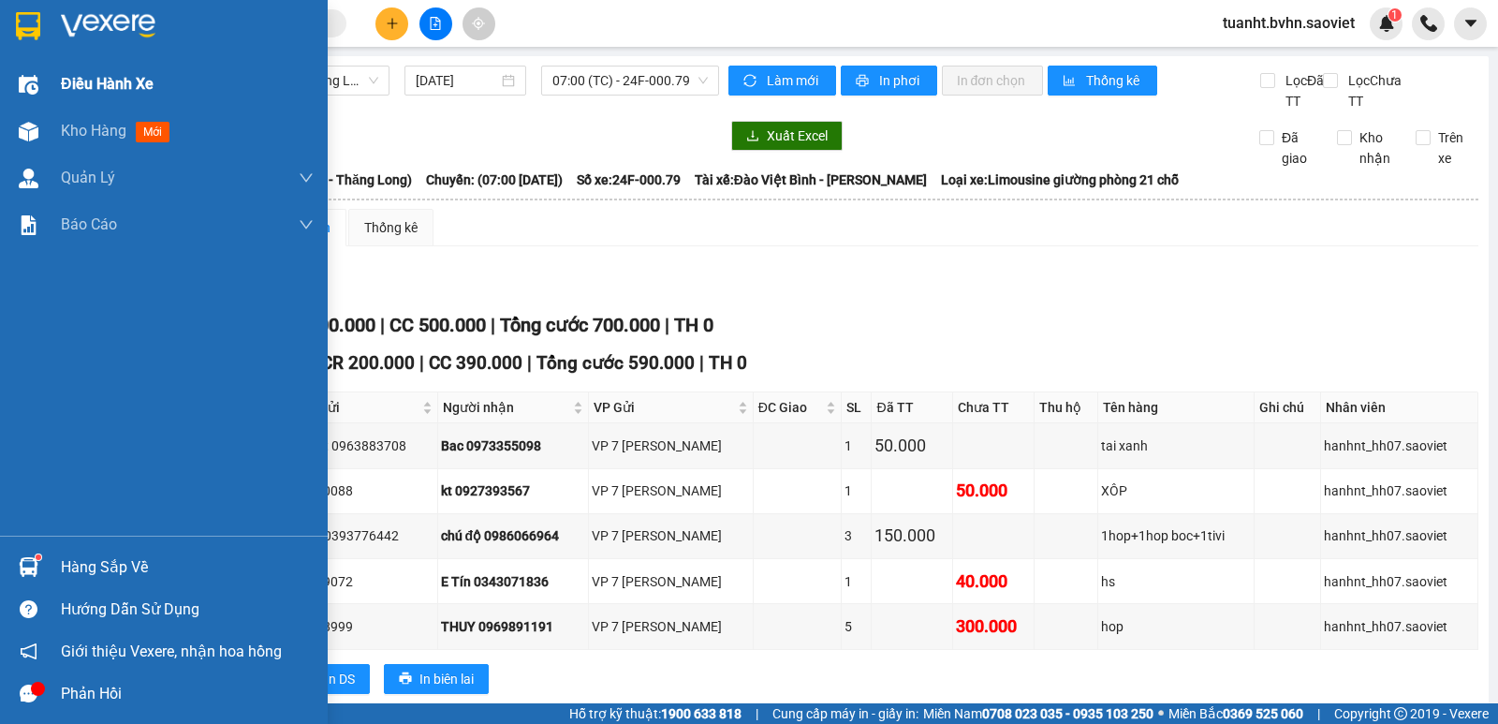
drag, startPoint x: 24, startPoint y: 131, endPoint x: 140, endPoint y: 102, distance: 119.7
click at [24, 131] on img at bounding box center [29, 132] width 20 height 20
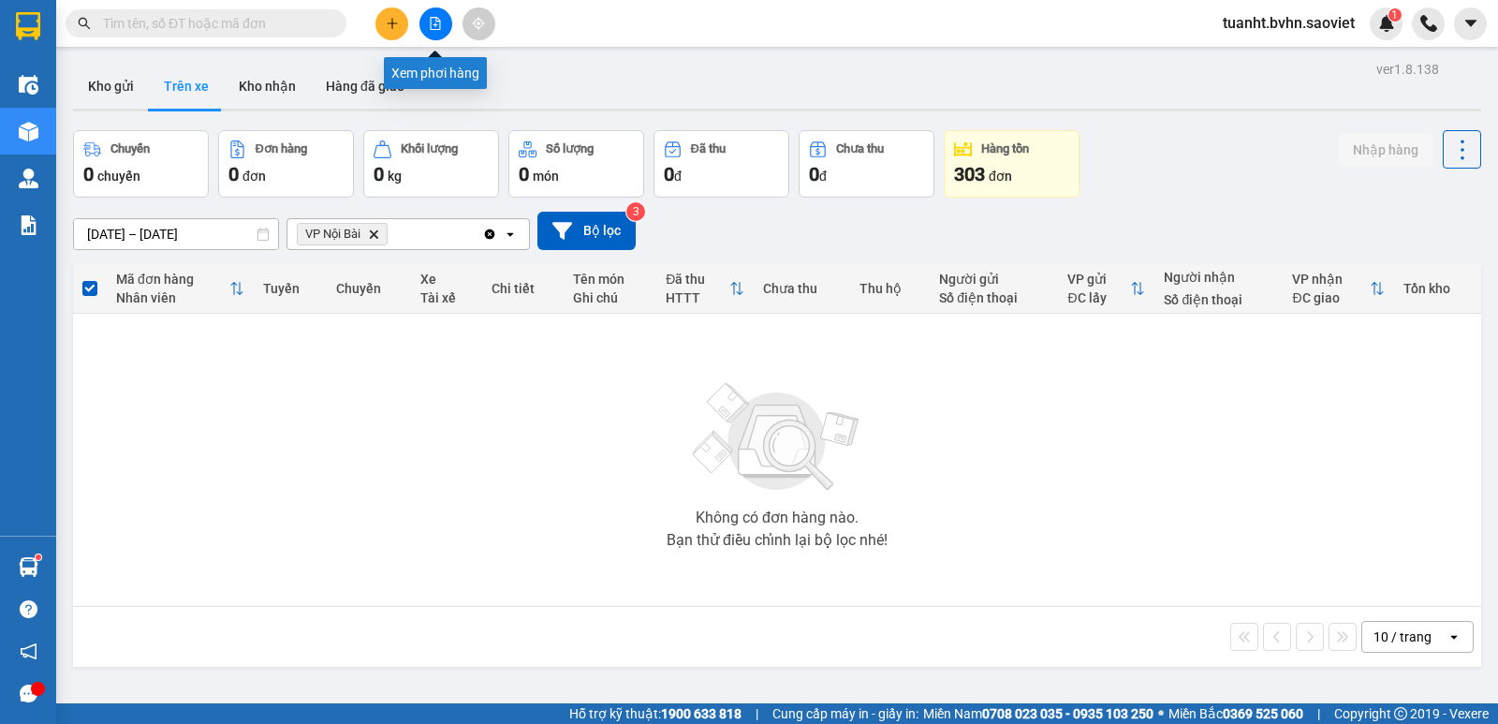
click at [439, 28] on icon "file-add" at bounding box center [435, 23] width 13 height 13
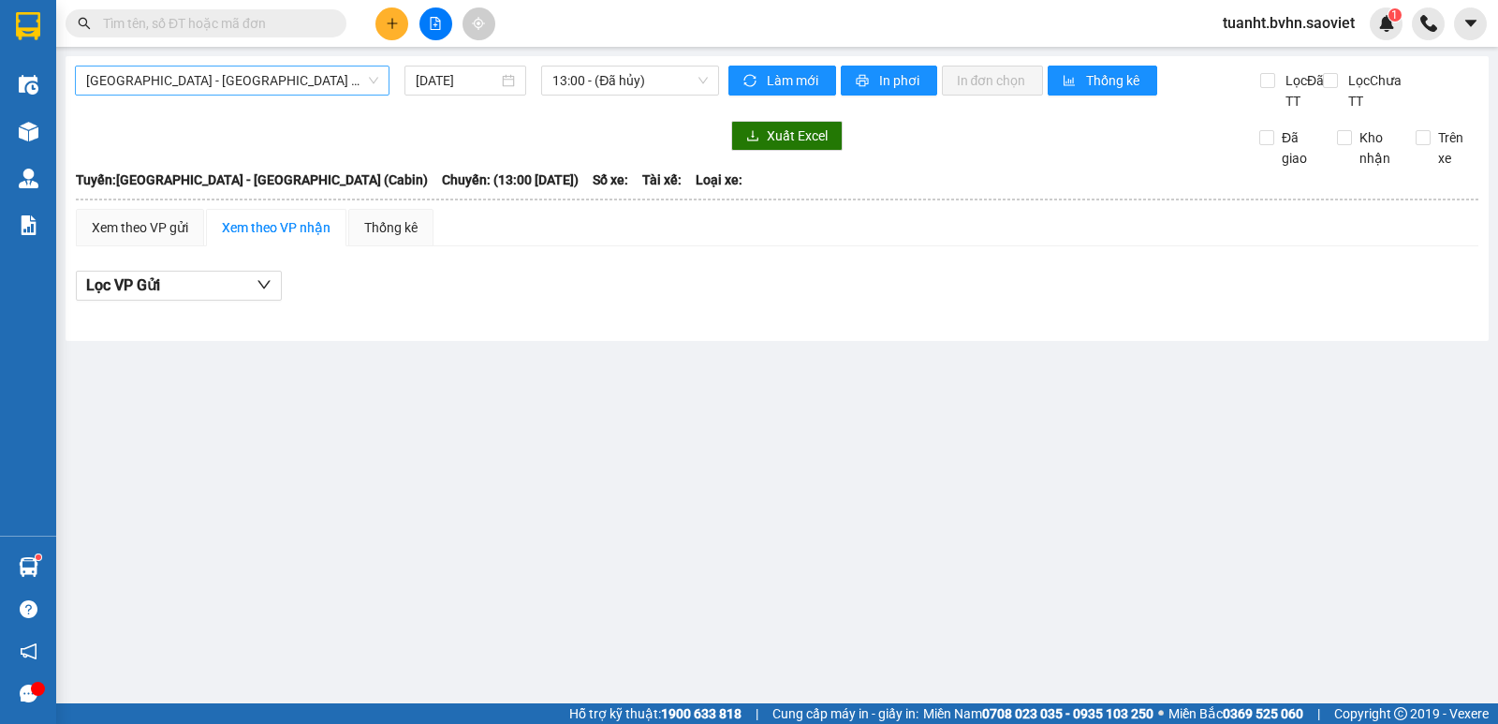
click at [318, 85] on span "[GEOGRAPHIC_DATA] - [GEOGRAPHIC_DATA] (Cabin)" at bounding box center [232, 80] width 292 height 28
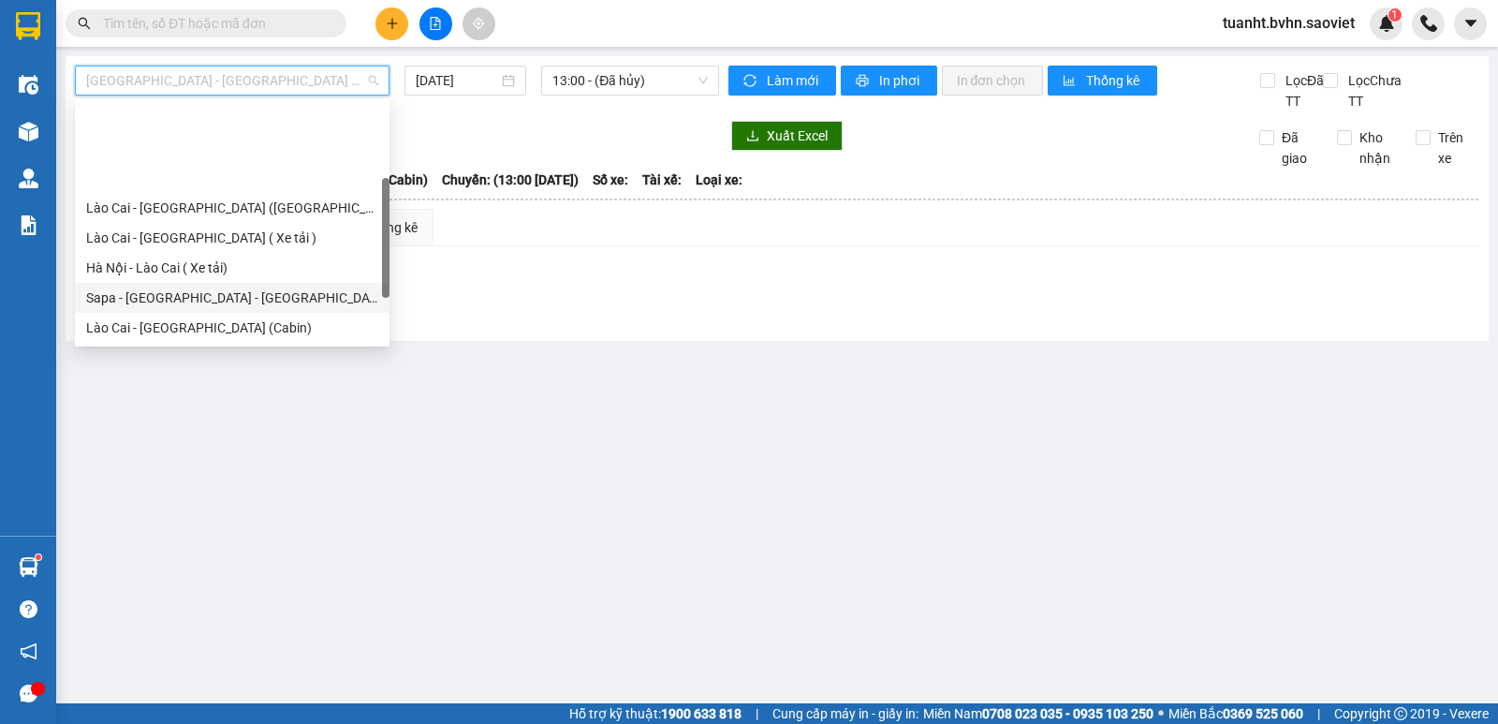
scroll to position [94, 0]
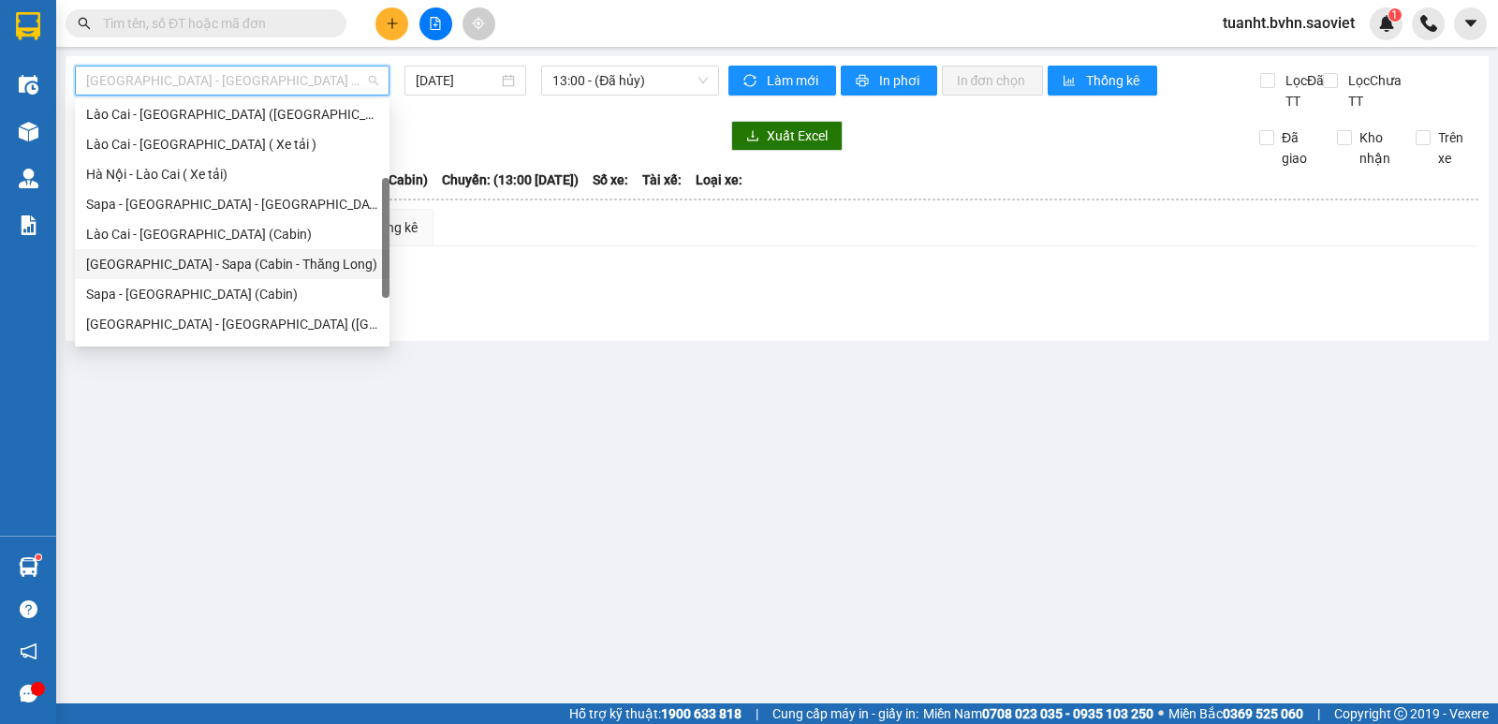
click at [288, 272] on div "[GEOGRAPHIC_DATA] - Sapa (Cabin - Thăng Long)" at bounding box center [232, 264] width 292 height 21
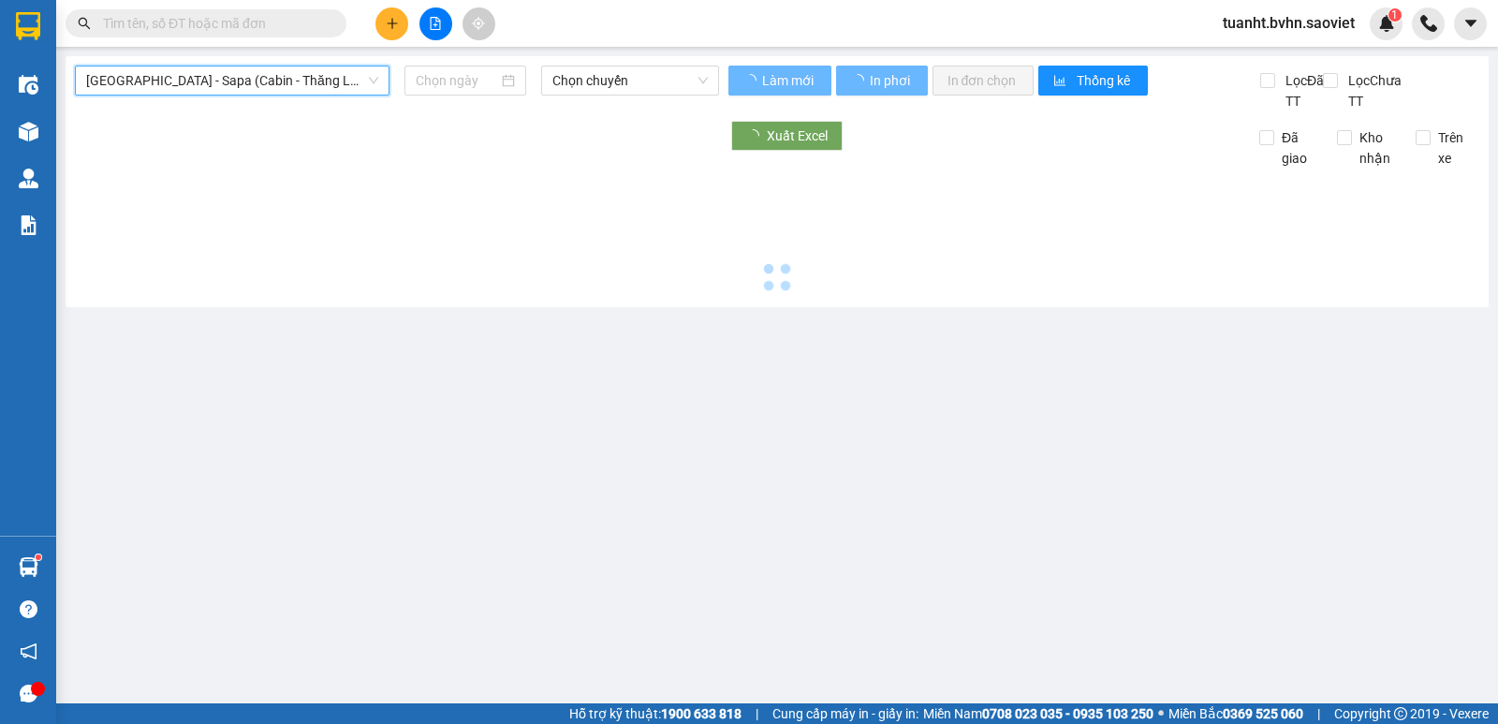
type input "[DATE]"
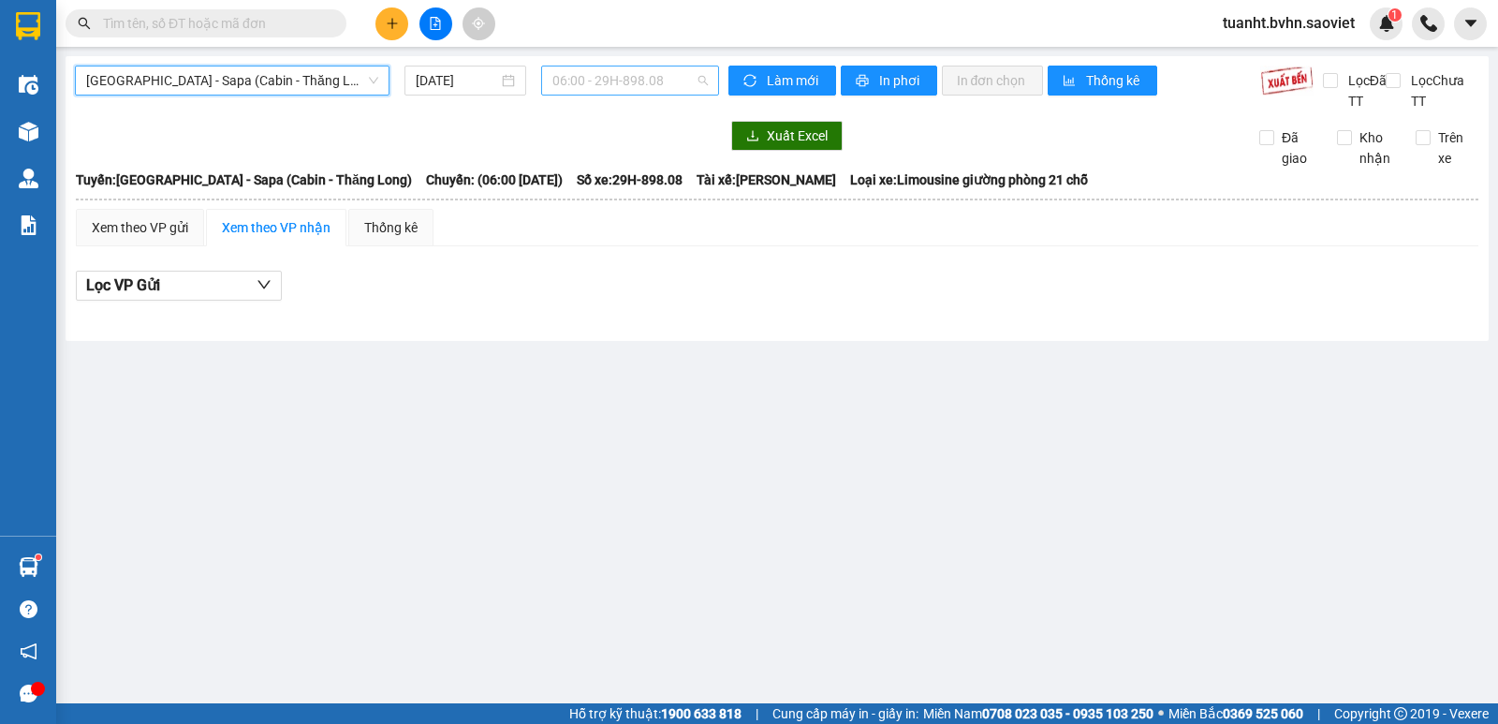
click at [671, 81] on span "06:00 - 29H-898.08" at bounding box center [630, 80] width 155 height 28
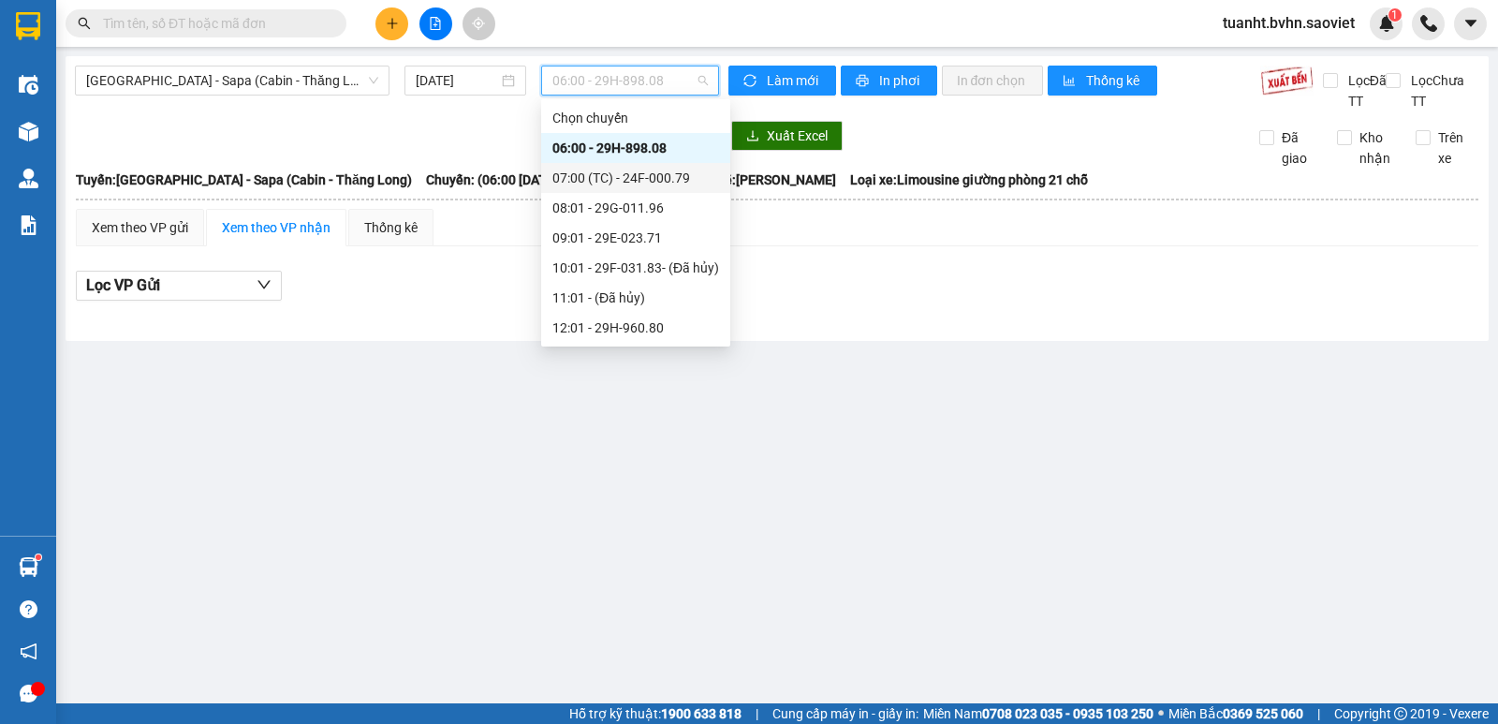
click at [677, 186] on div "07:00 (TC) - 24F-000.79" at bounding box center [636, 178] width 167 height 21
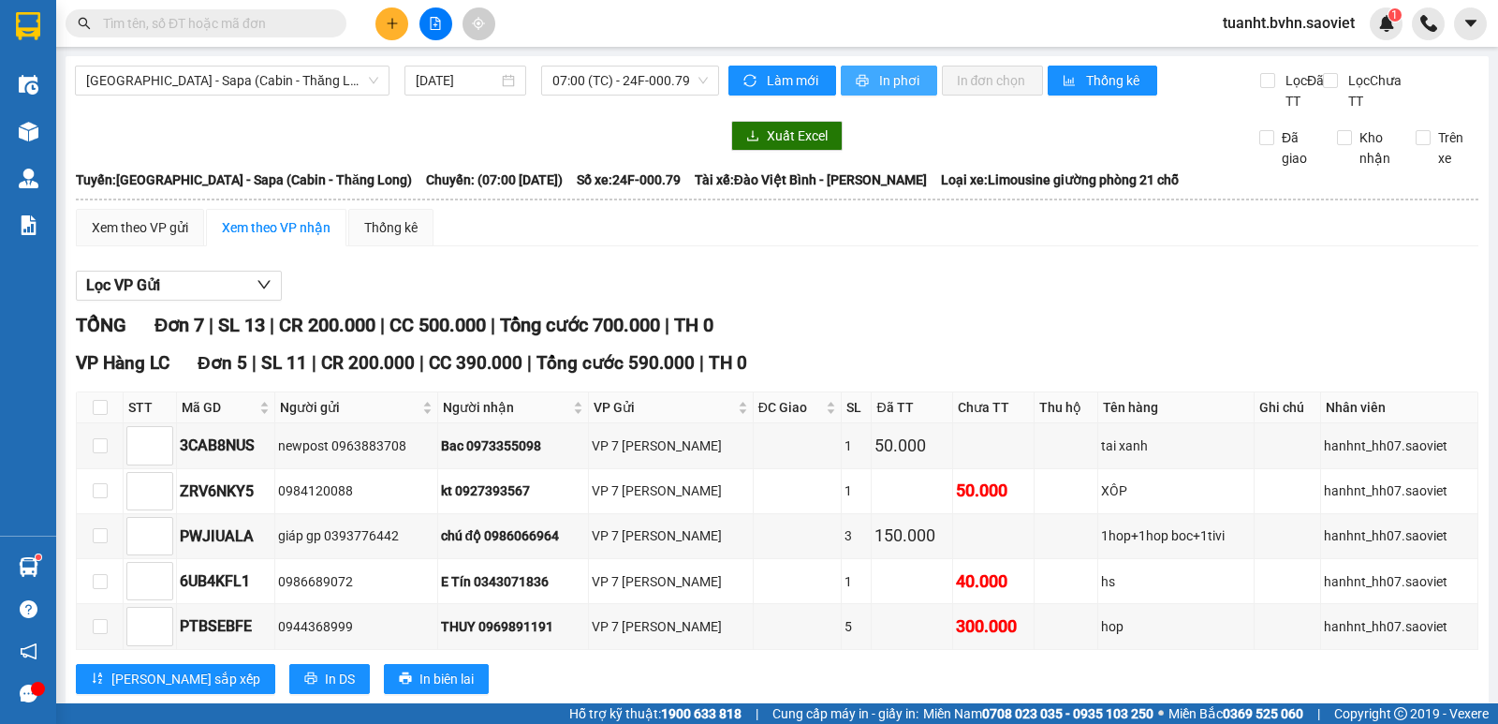
click at [902, 81] on span "In phơi" at bounding box center [900, 80] width 43 height 21
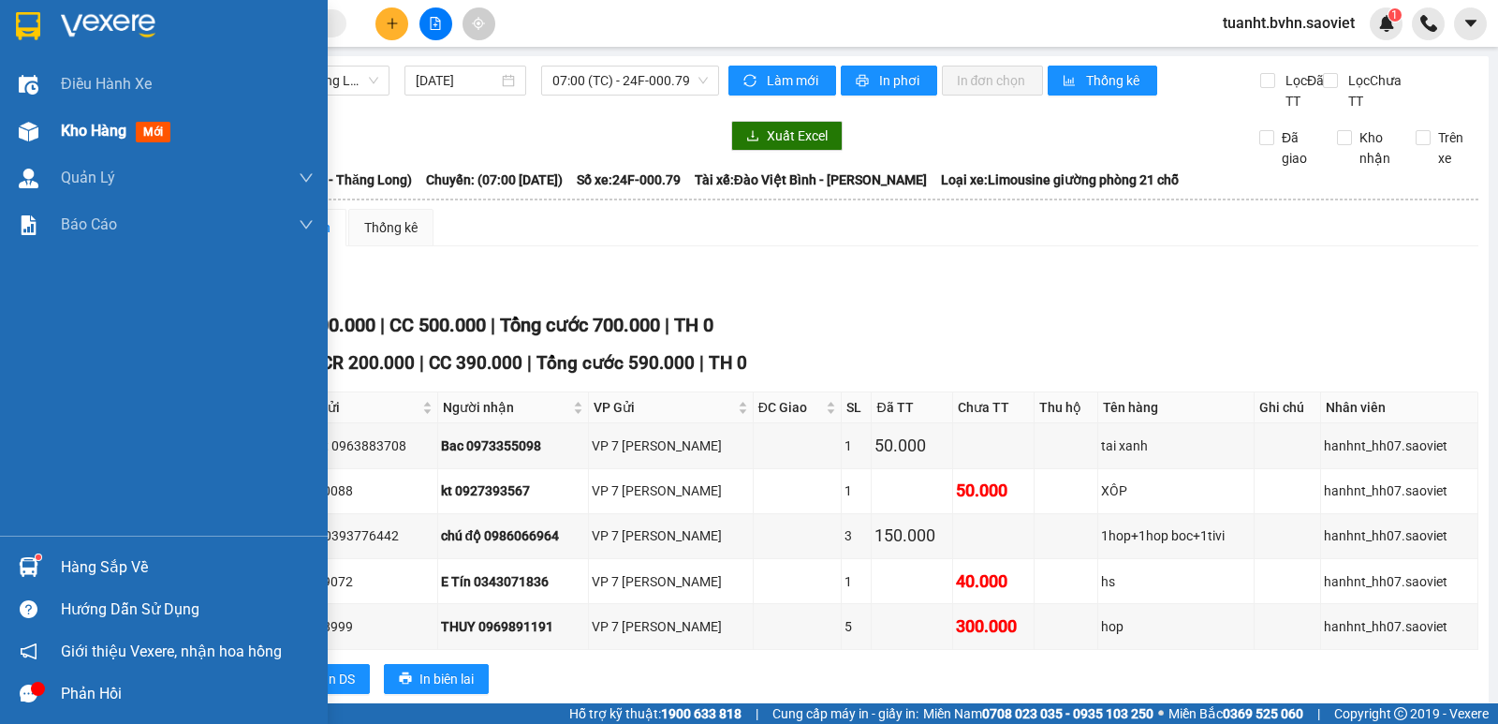
click at [32, 131] on img at bounding box center [29, 132] width 20 height 20
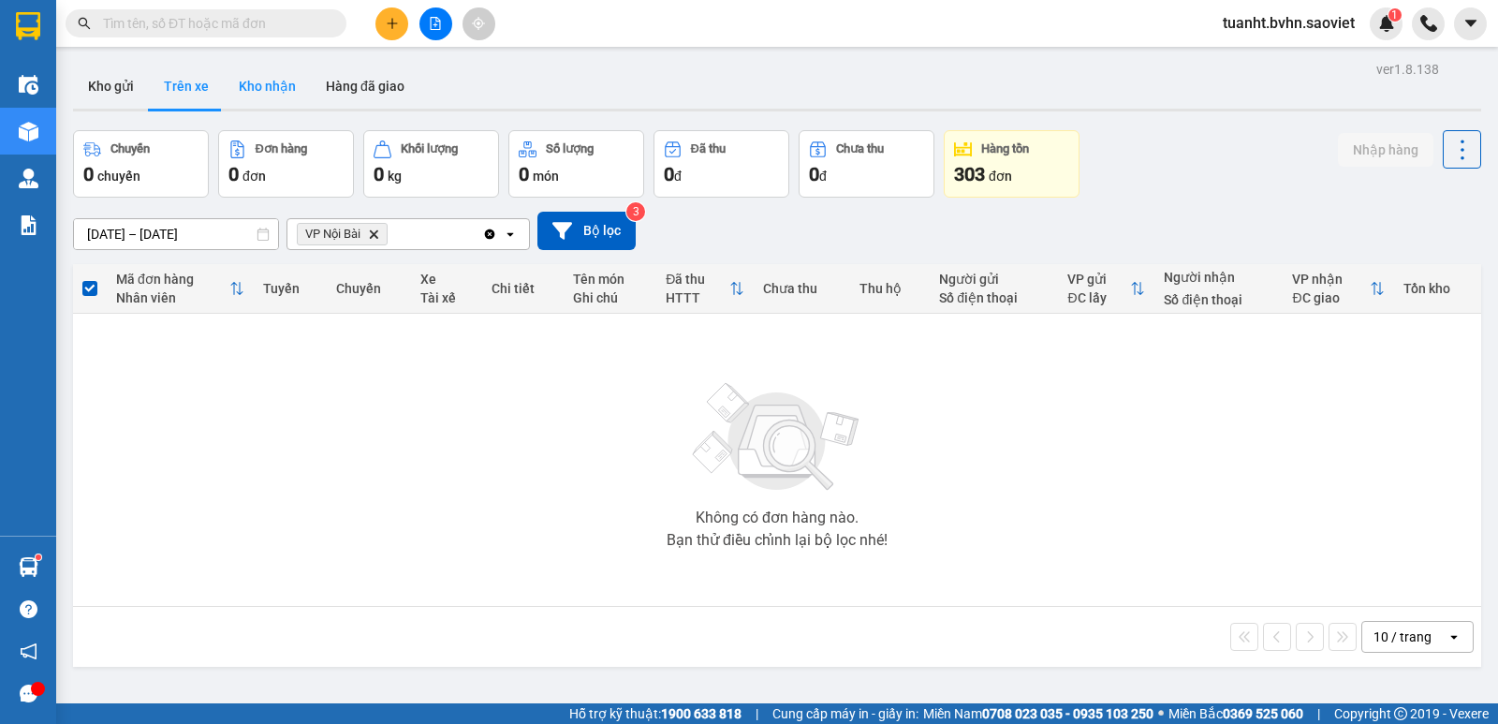
click at [253, 75] on button "Kho nhận" at bounding box center [267, 86] width 87 height 45
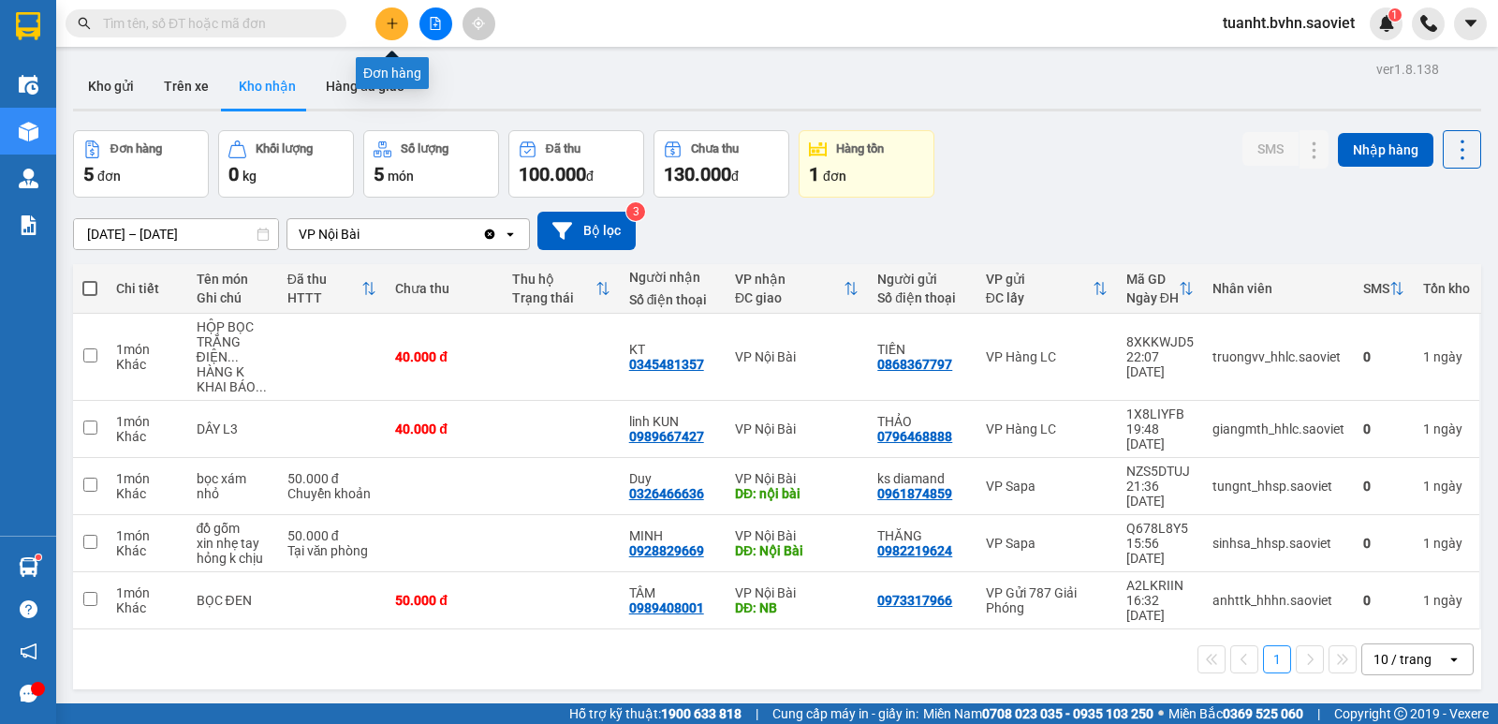
click at [399, 28] on button at bounding box center [392, 23] width 33 height 33
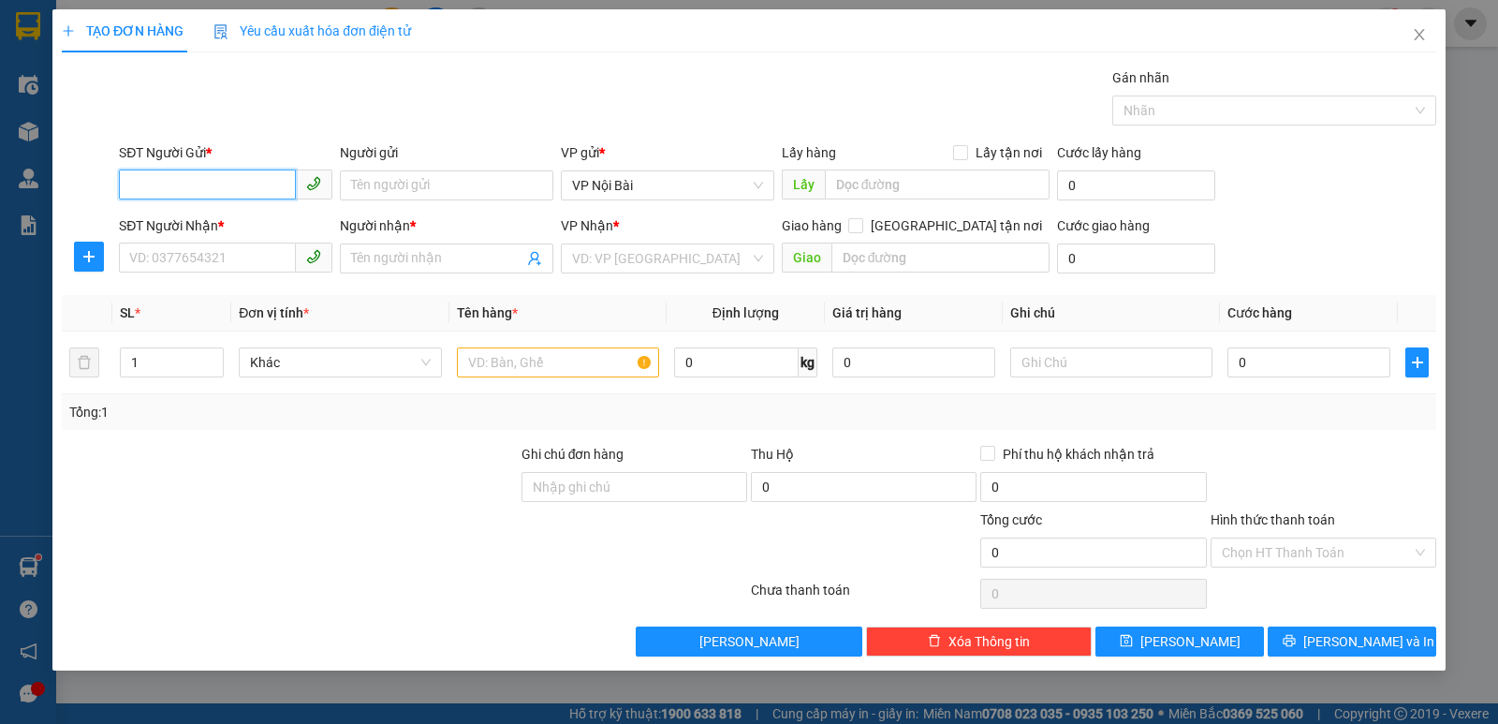
click at [239, 182] on input "SĐT Người Gửi *" at bounding box center [207, 185] width 177 height 30
type input "0399956581"
click at [415, 180] on input "Người gửi" at bounding box center [447, 185] width 214 height 30
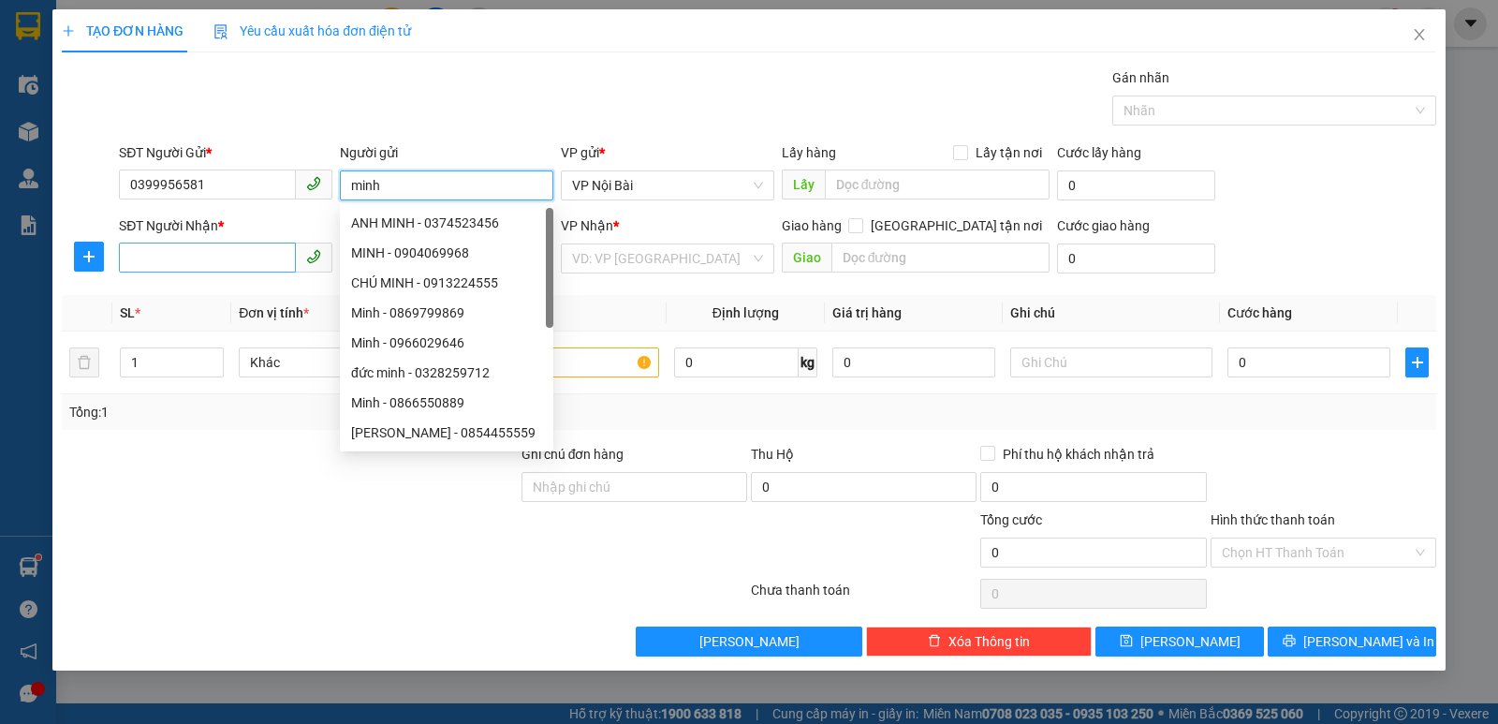
type input "minh"
click at [143, 259] on input "SĐT Người Nhận *" at bounding box center [207, 258] width 177 height 30
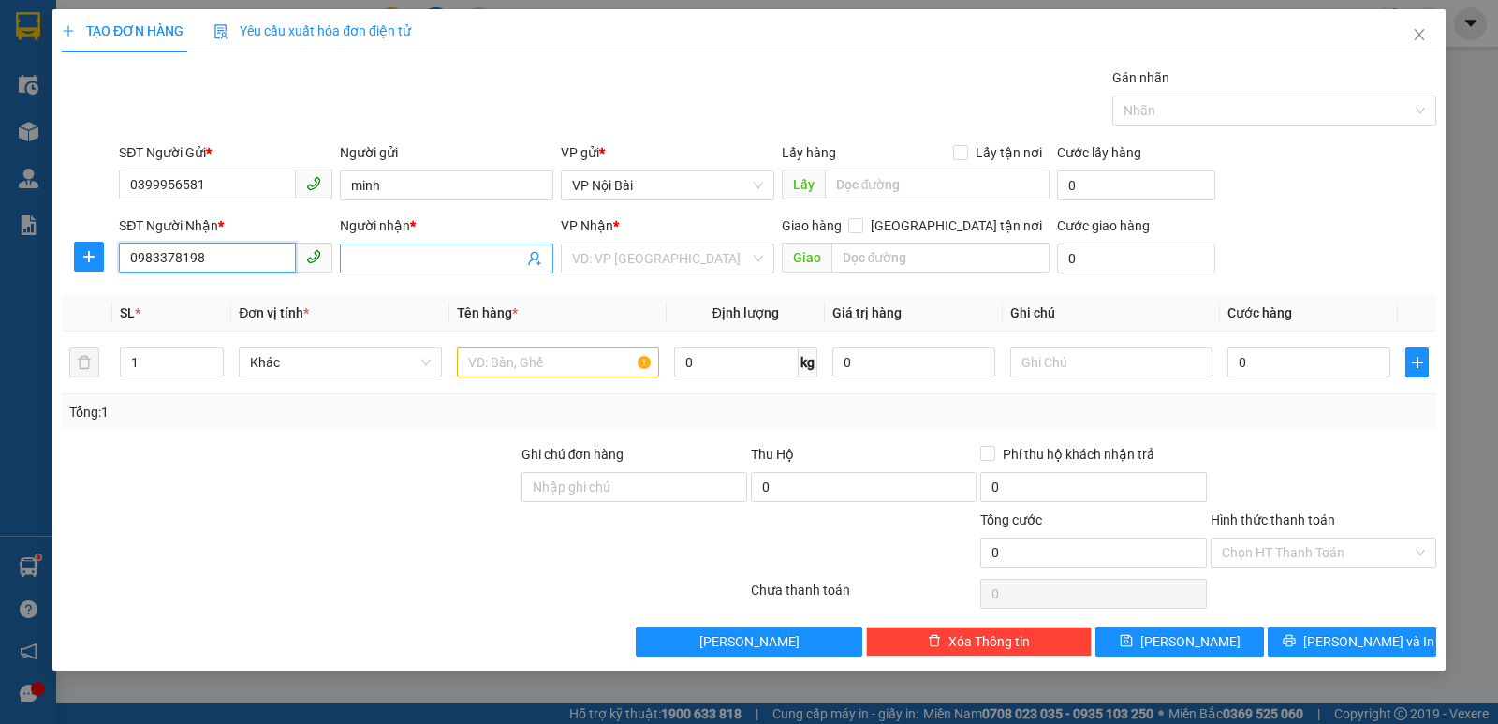
type input "0983378198"
click at [421, 260] on input "Người nhận *" at bounding box center [437, 258] width 172 height 21
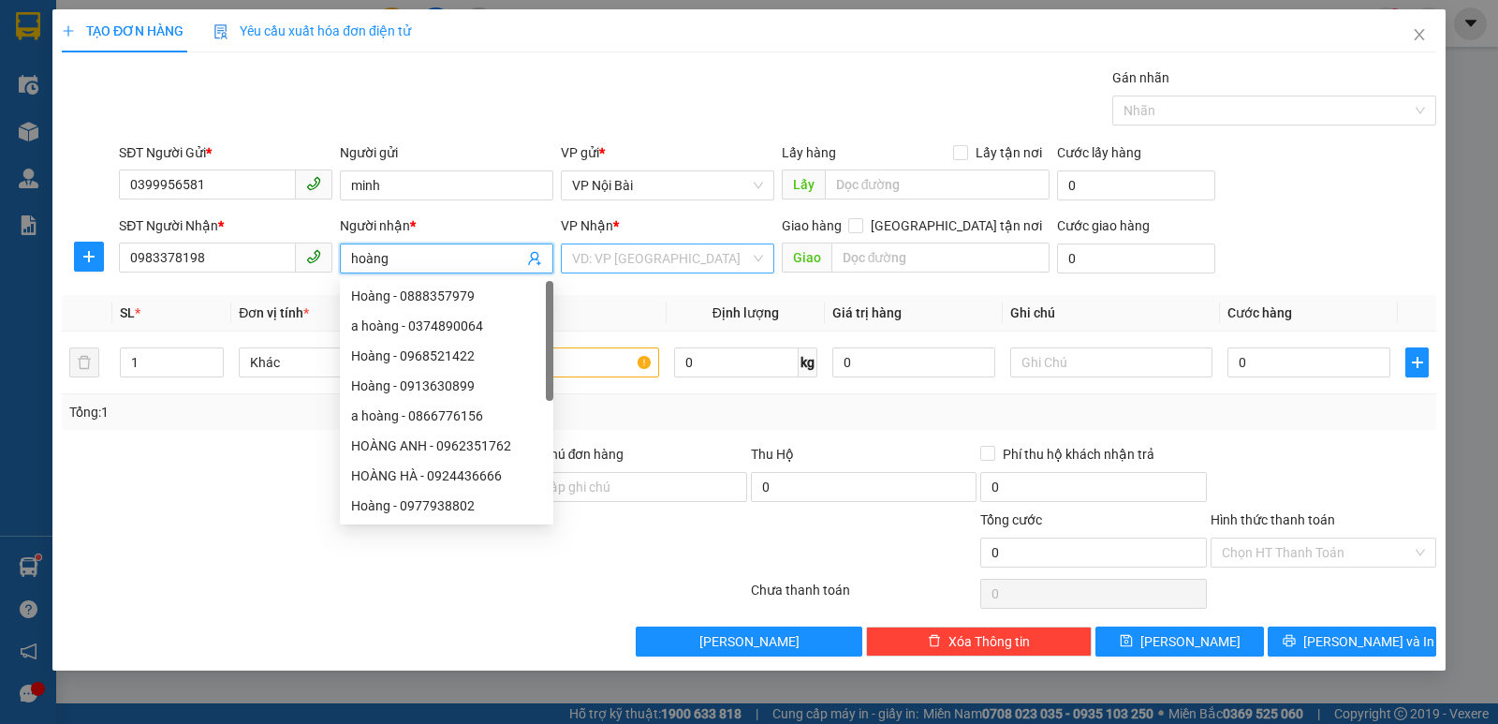
type input "hoàng"
click at [613, 258] on input "search" at bounding box center [661, 258] width 178 height 28
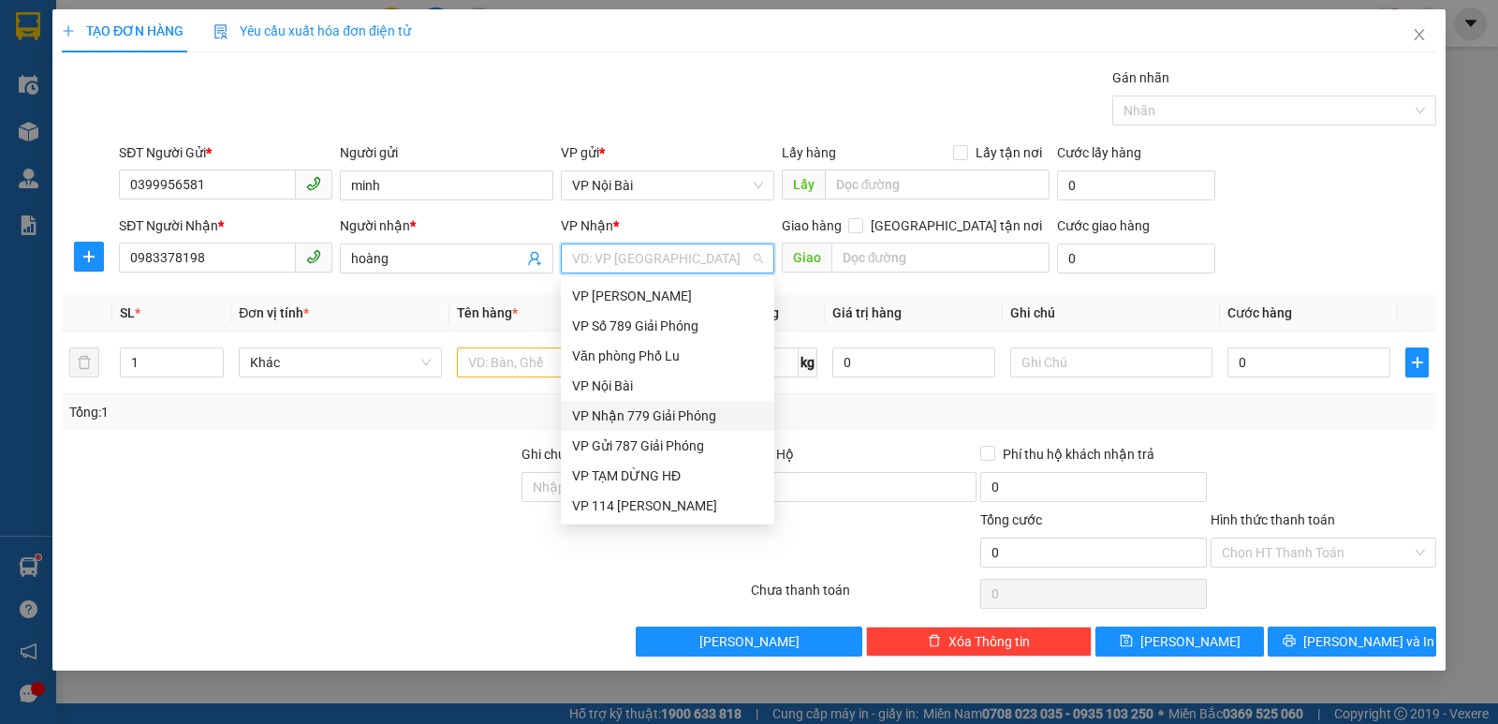
scroll to position [187, 0]
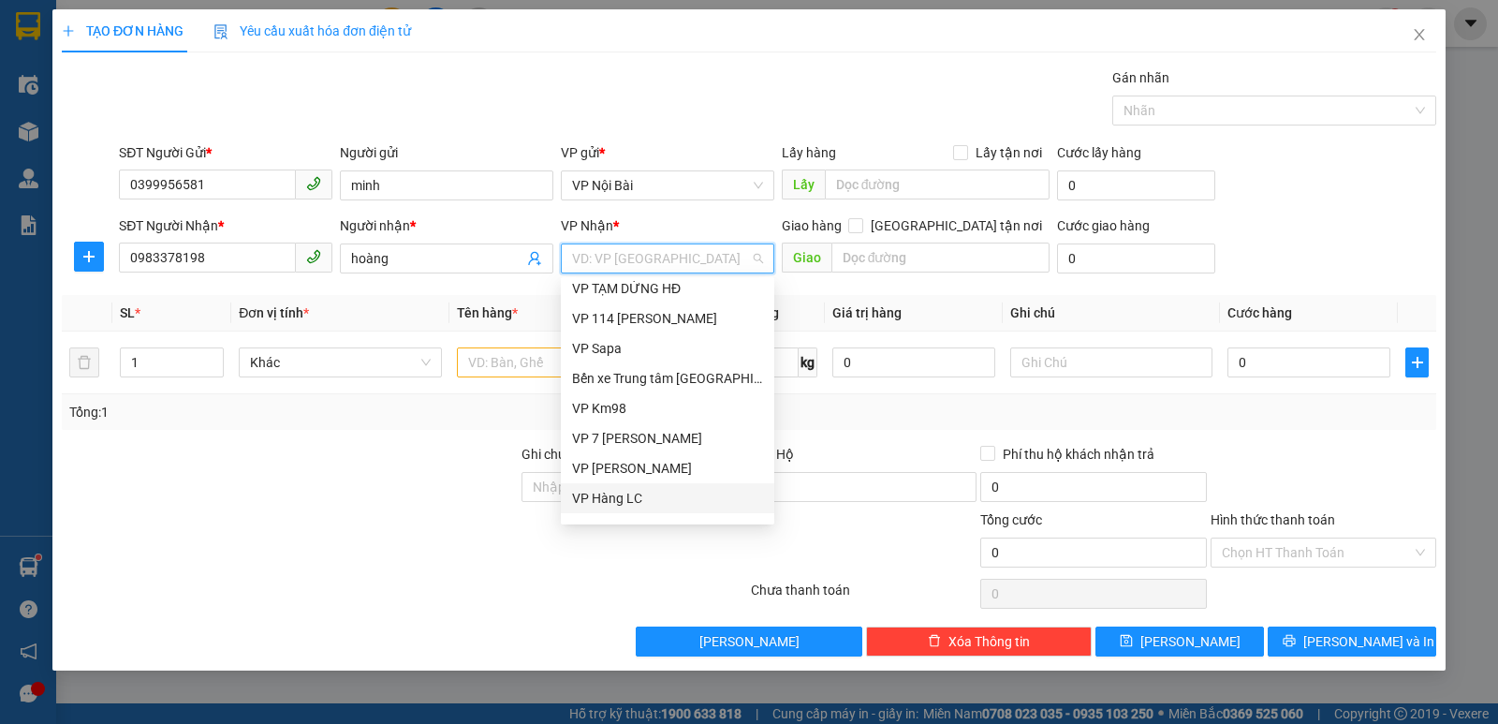
click at [648, 501] on div "VP Hàng LC" at bounding box center [667, 498] width 191 height 21
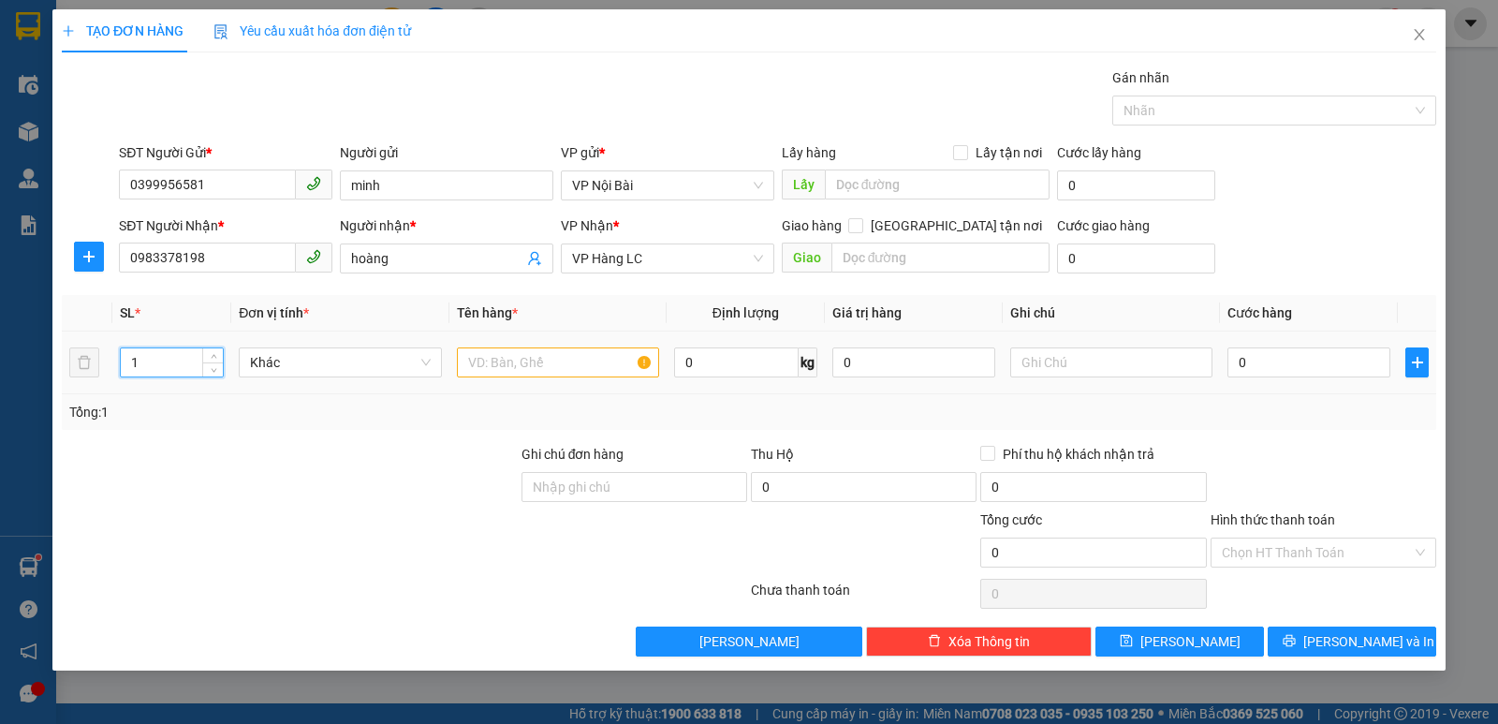
click at [174, 363] on input "1" at bounding box center [172, 362] width 102 height 28
type input "2"
click at [489, 362] on input "text" at bounding box center [558, 362] width 202 height 30
type input "b"
type input "BIA +BƠM XE"
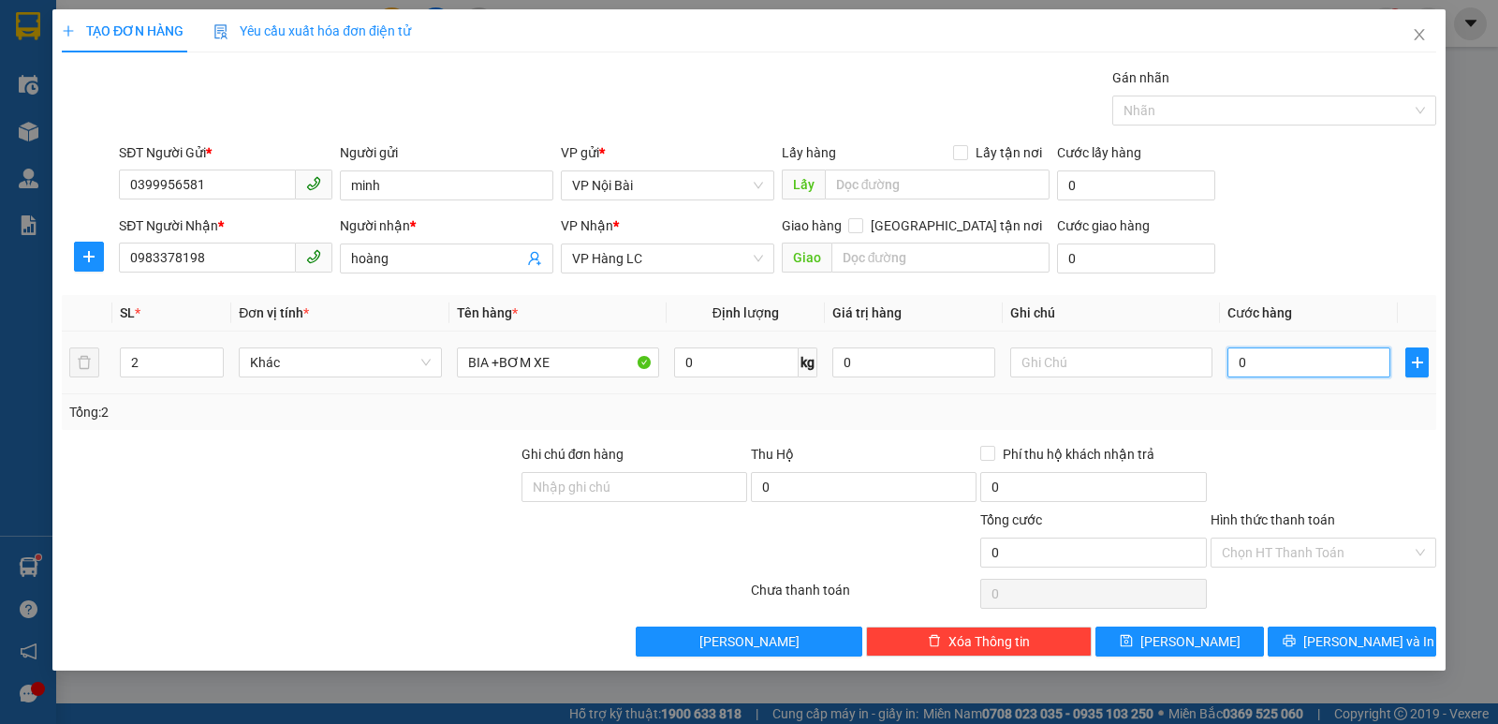
click at [1278, 361] on input "0" at bounding box center [1309, 362] width 163 height 30
type input "1"
type input "10"
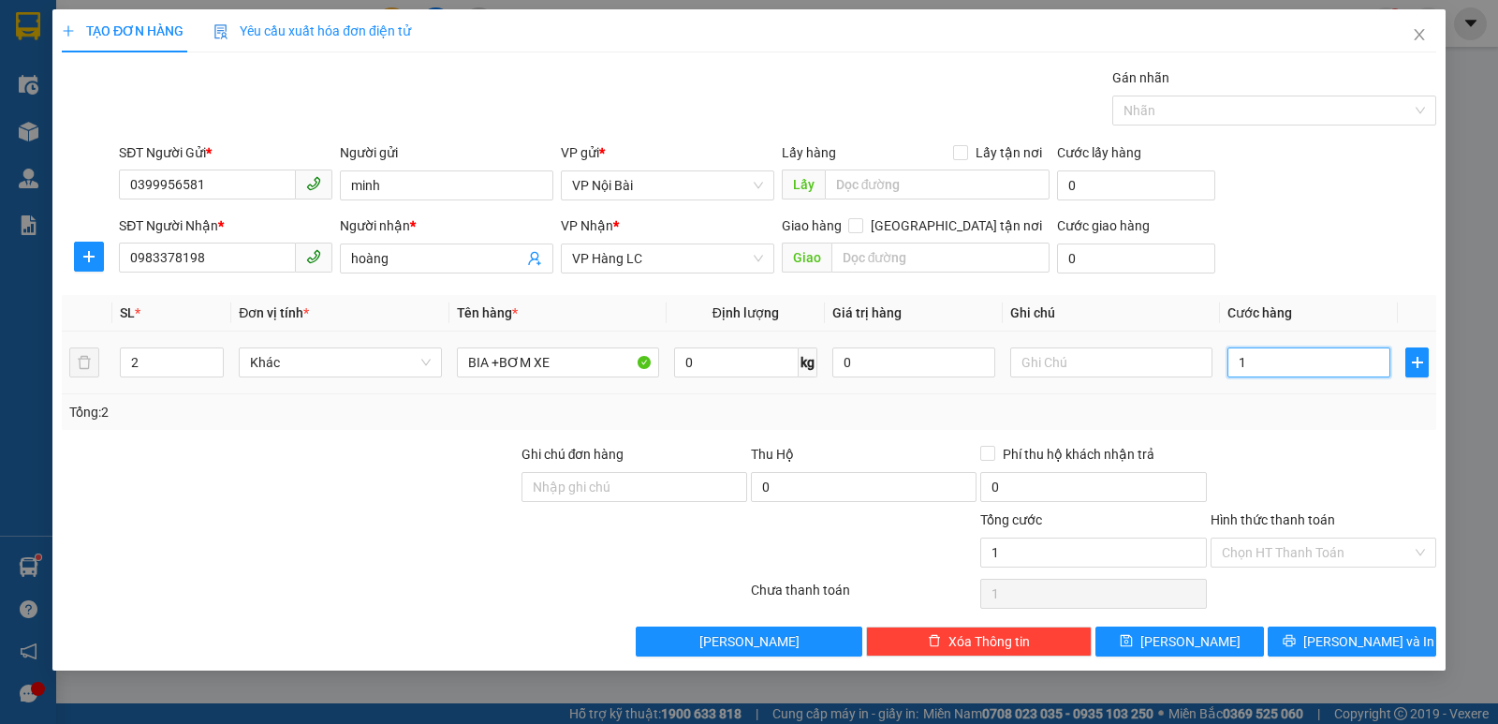
type input "10"
type input "100"
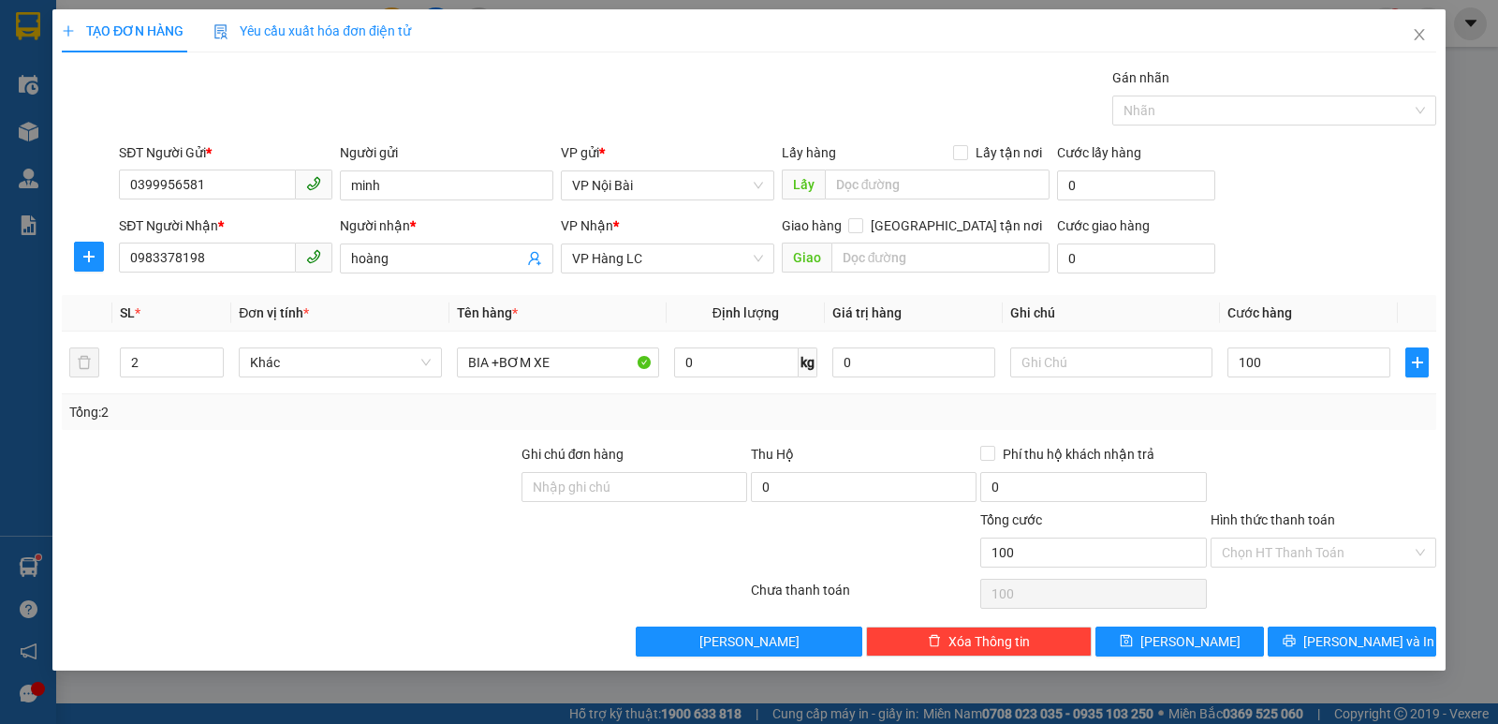
type input "100.000"
click at [1382, 468] on div at bounding box center [1323, 477] width 229 height 66
click at [1364, 641] on span "[PERSON_NAME] và In" at bounding box center [1369, 641] width 131 height 21
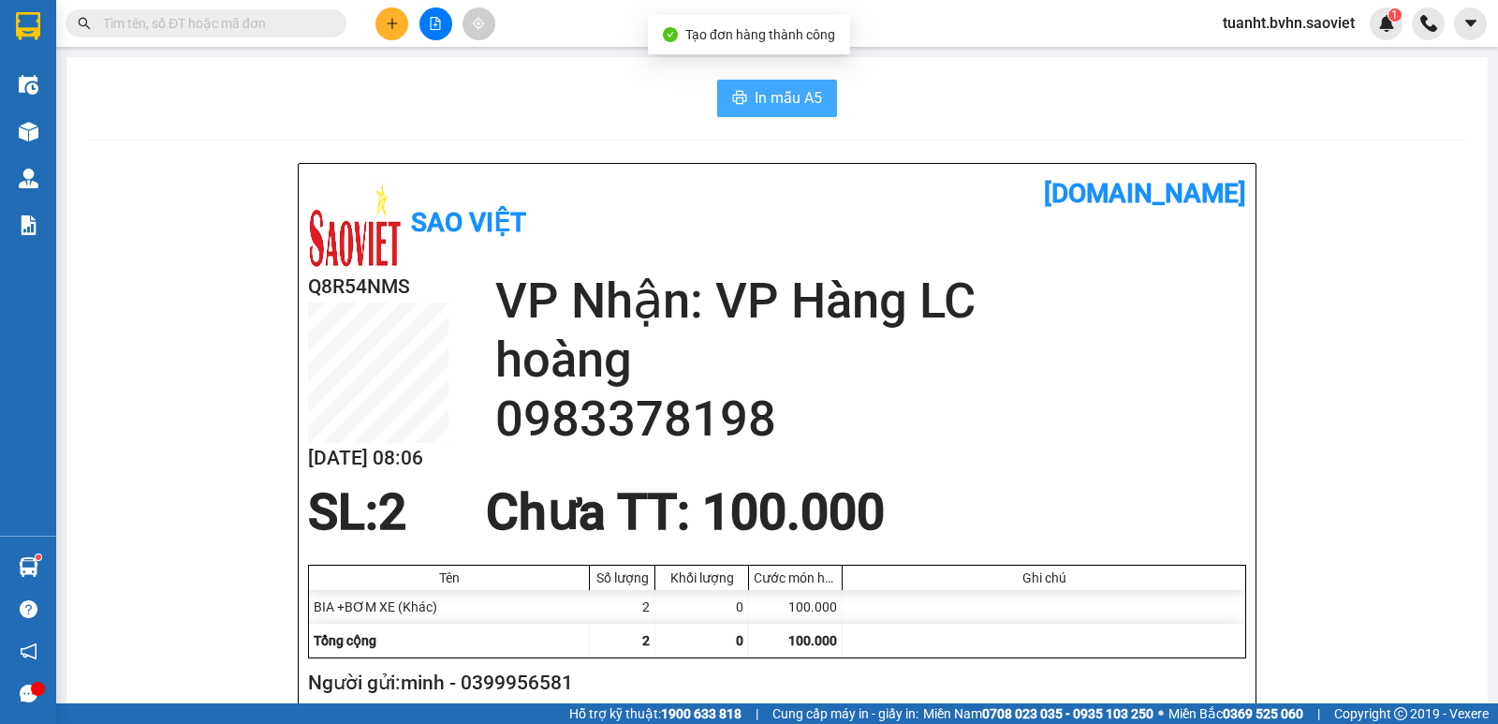
click at [777, 107] on span "In mẫu A5" at bounding box center [788, 97] width 67 height 23
click at [762, 106] on span "In mẫu A5" at bounding box center [788, 97] width 67 height 23
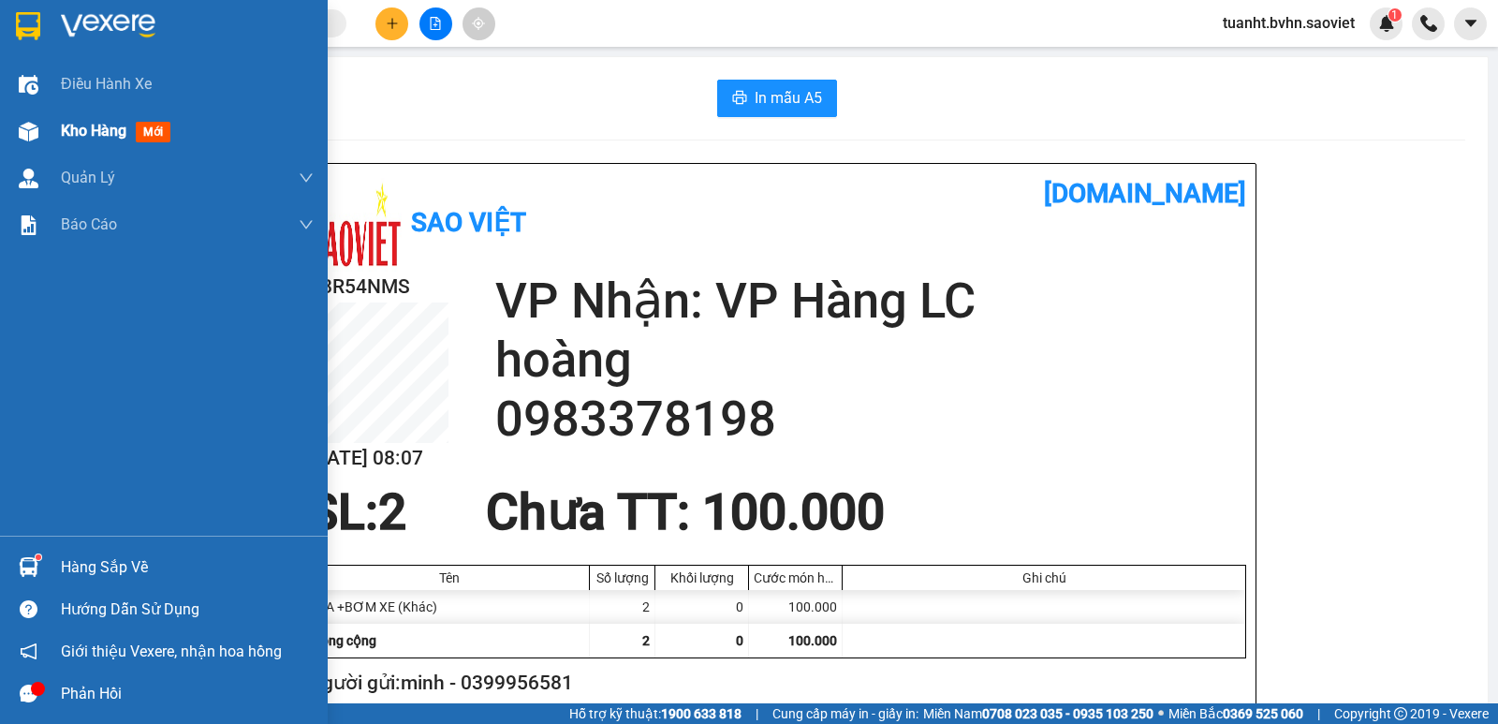
click at [33, 135] on img at bounding box center [29, 132] width 20 height 20
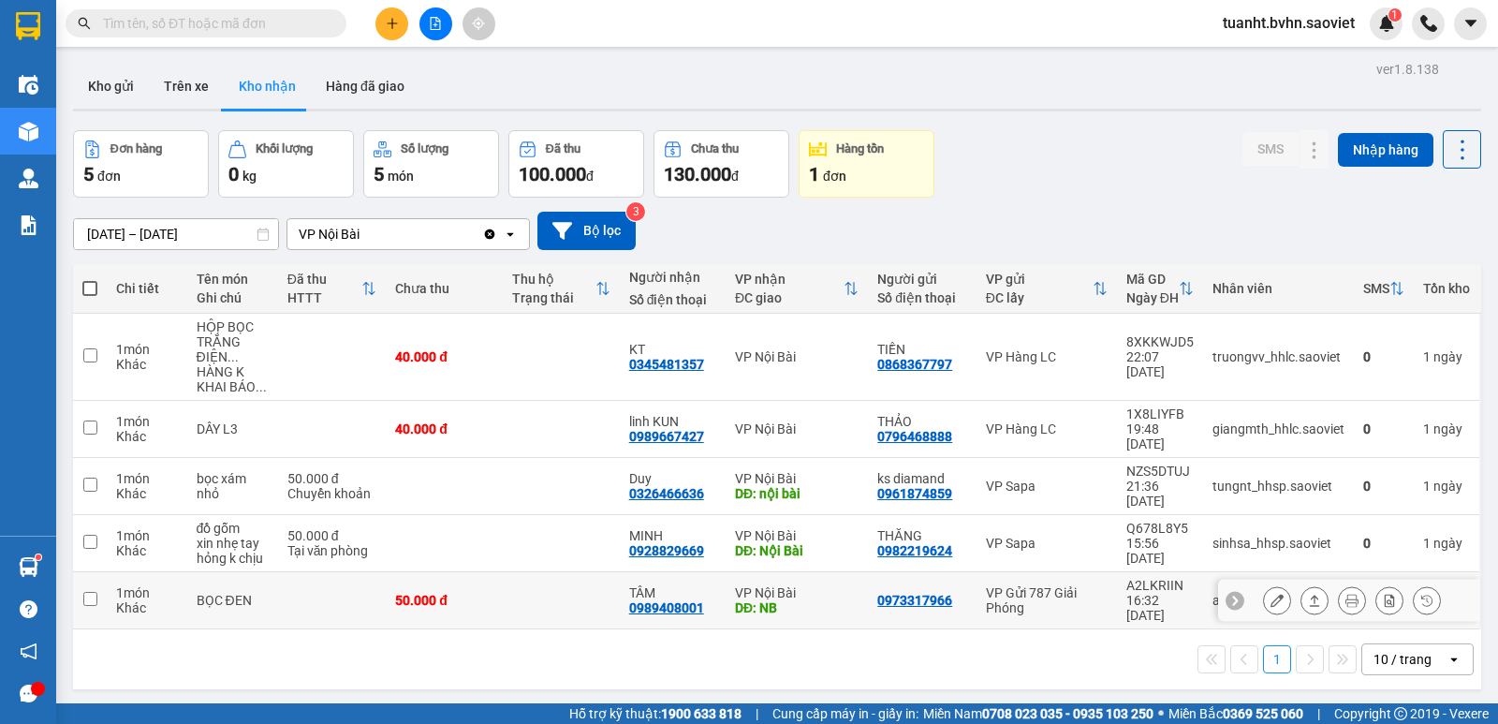
click at [1271, 594] on icon at bounding box center [1277, 600] width 13 height 13
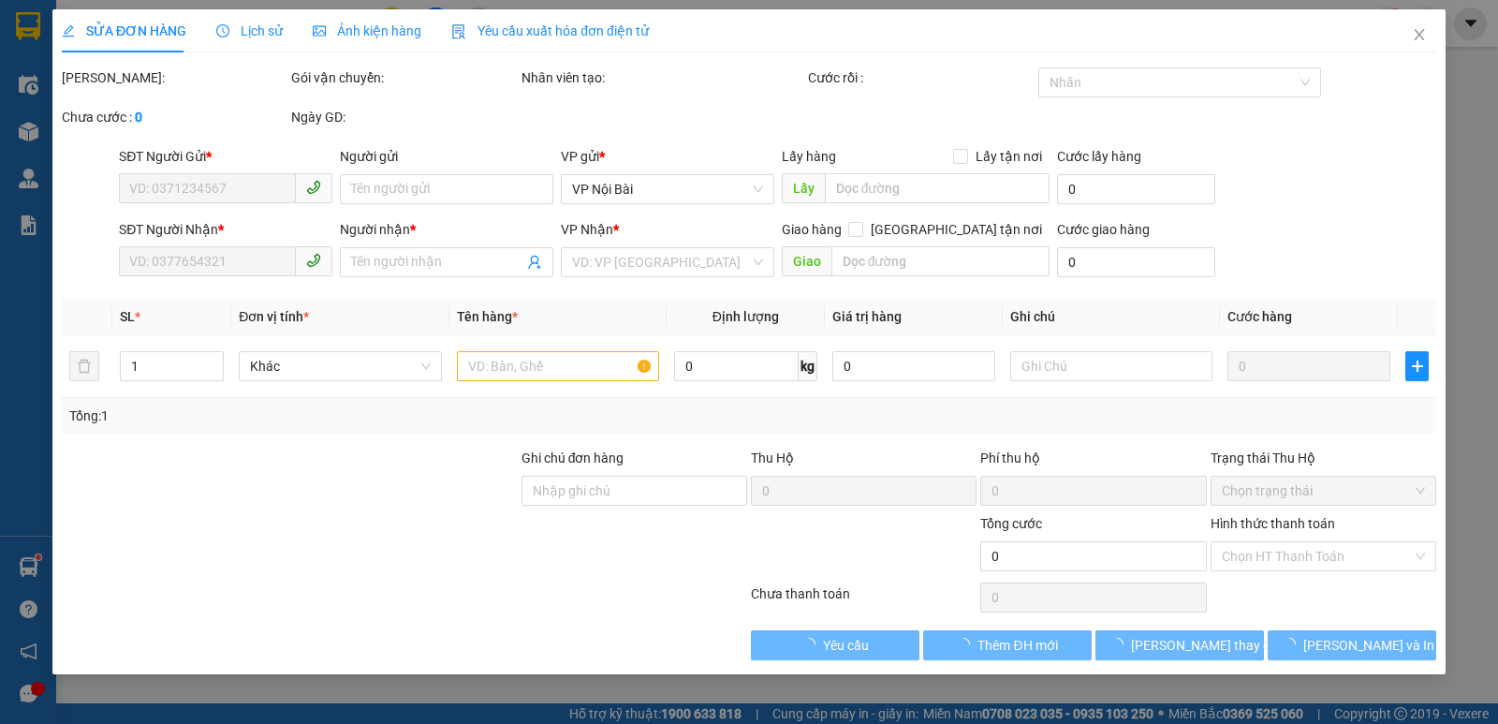
type input "0973317966"
type input "0989408001"
type input "TÂM"
type input "NB"
type input "50.000"
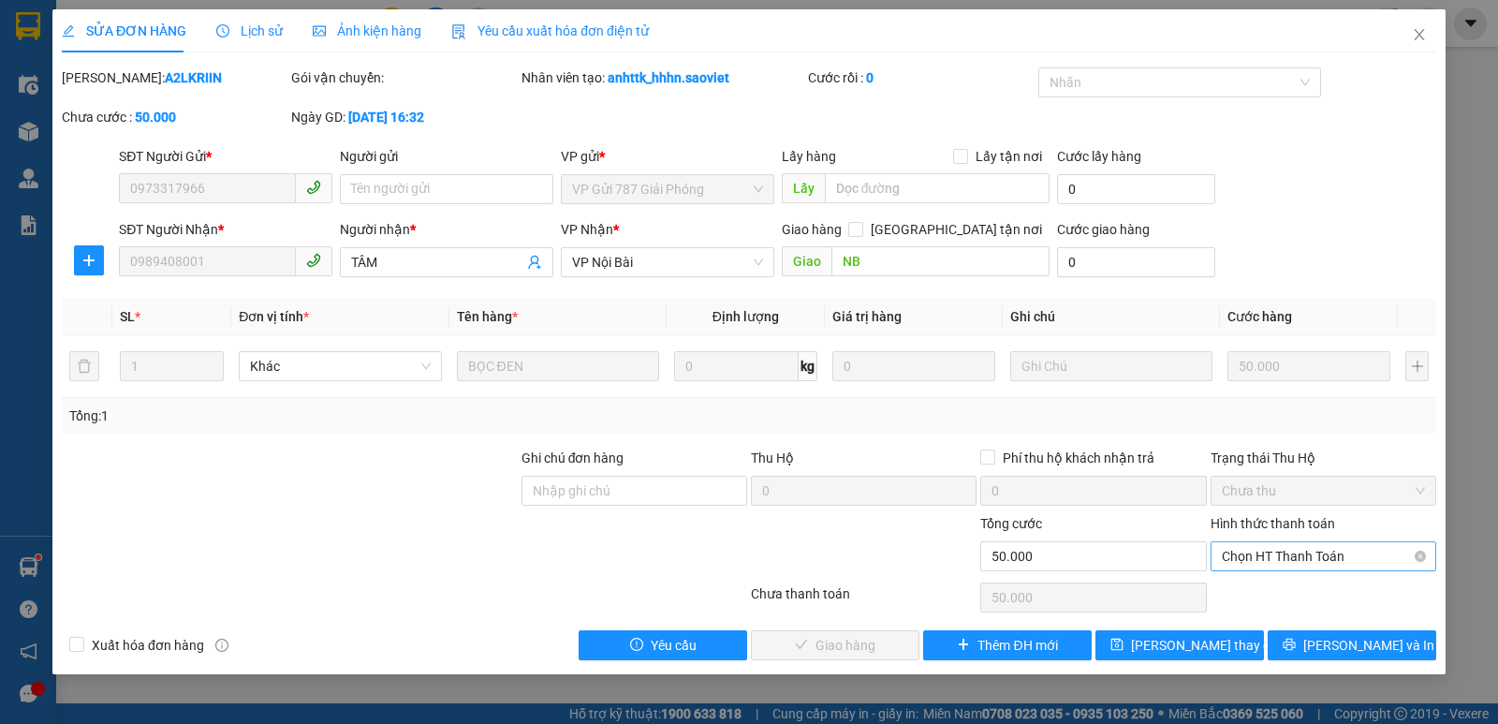
click at [1241, 563] on span "Chọn HT Thanh Toán" at bounding box center [1323, 556] width 203 height 28
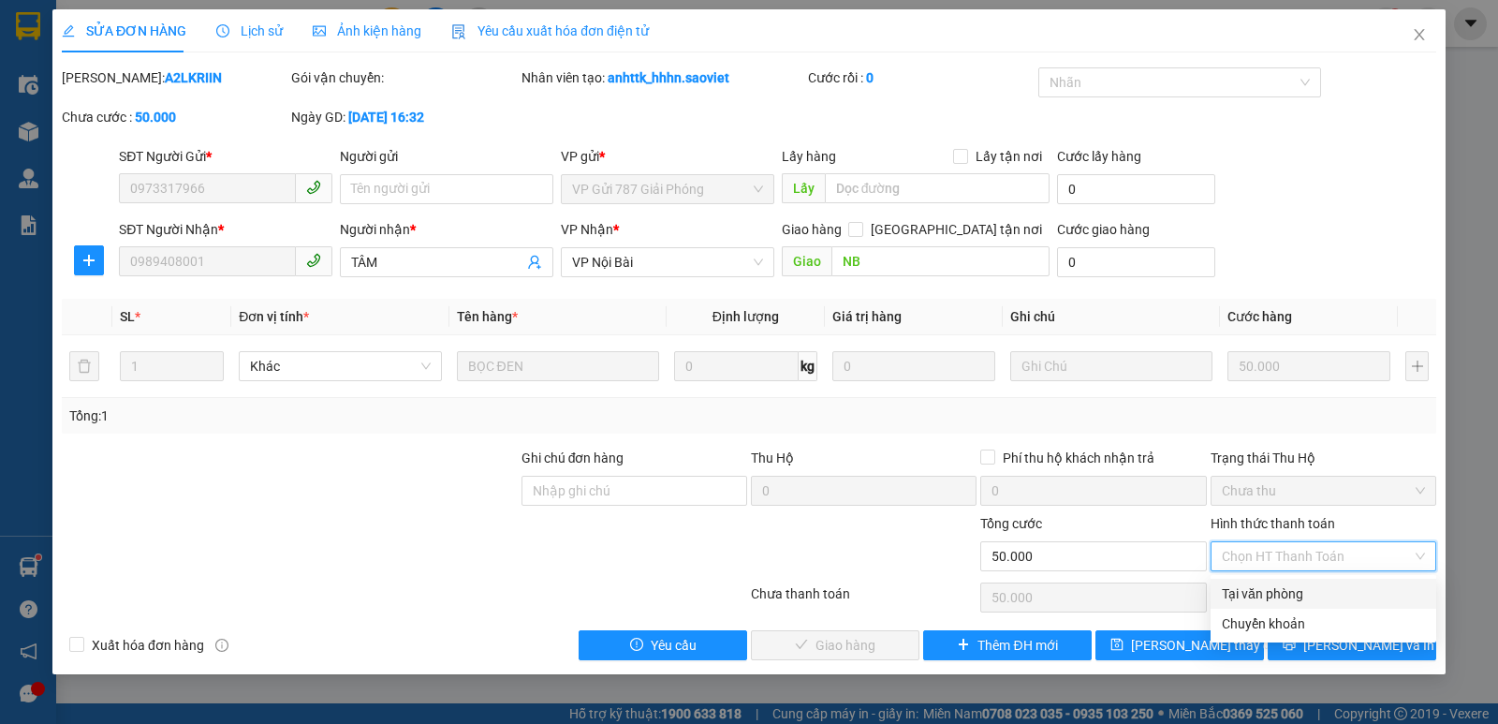
click at [1272, 595] on div "Tại văn phòng" at bounding box center [1323, 593] width 203 height 21
type input "0"
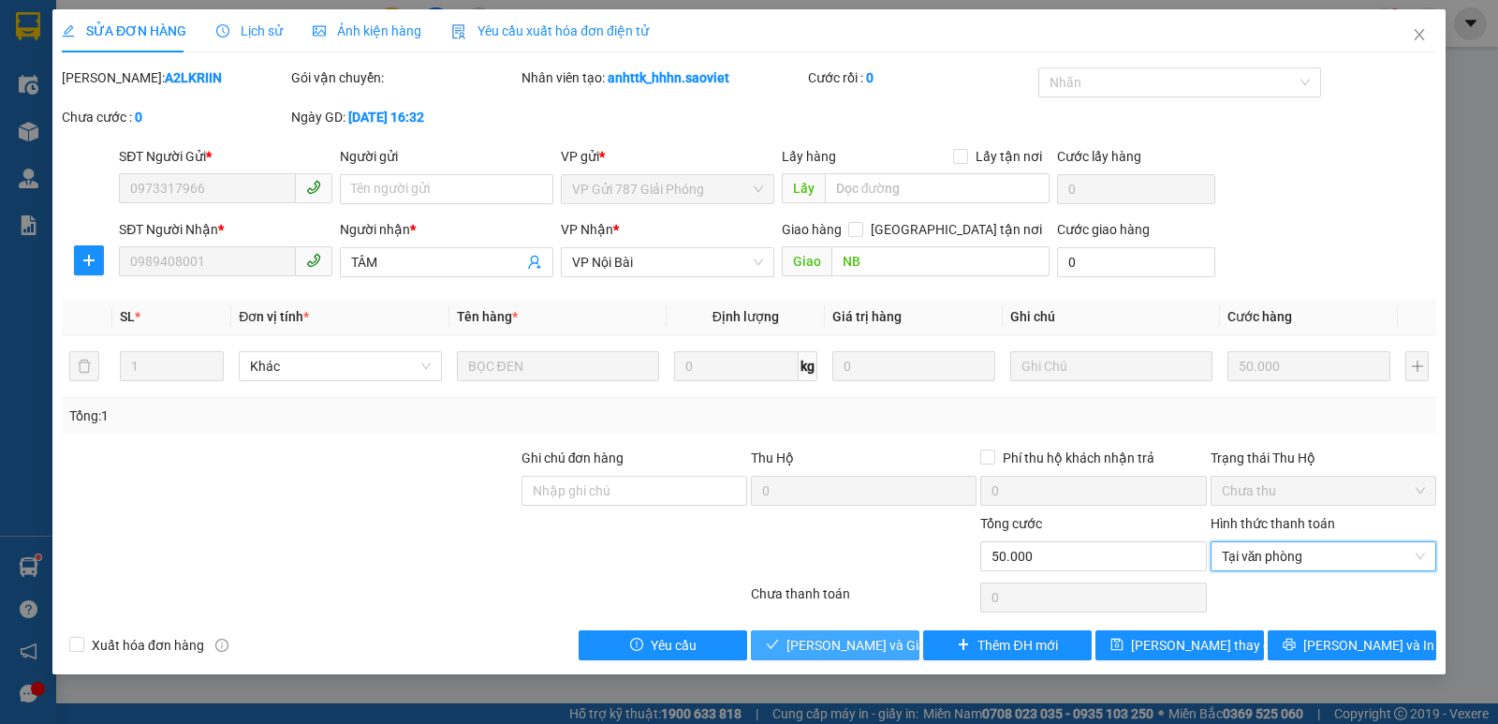
click at [846, 645] on span "[PERSON_NAME] và Giao hàng" at bounding box center [877, 645] width 180 height 21
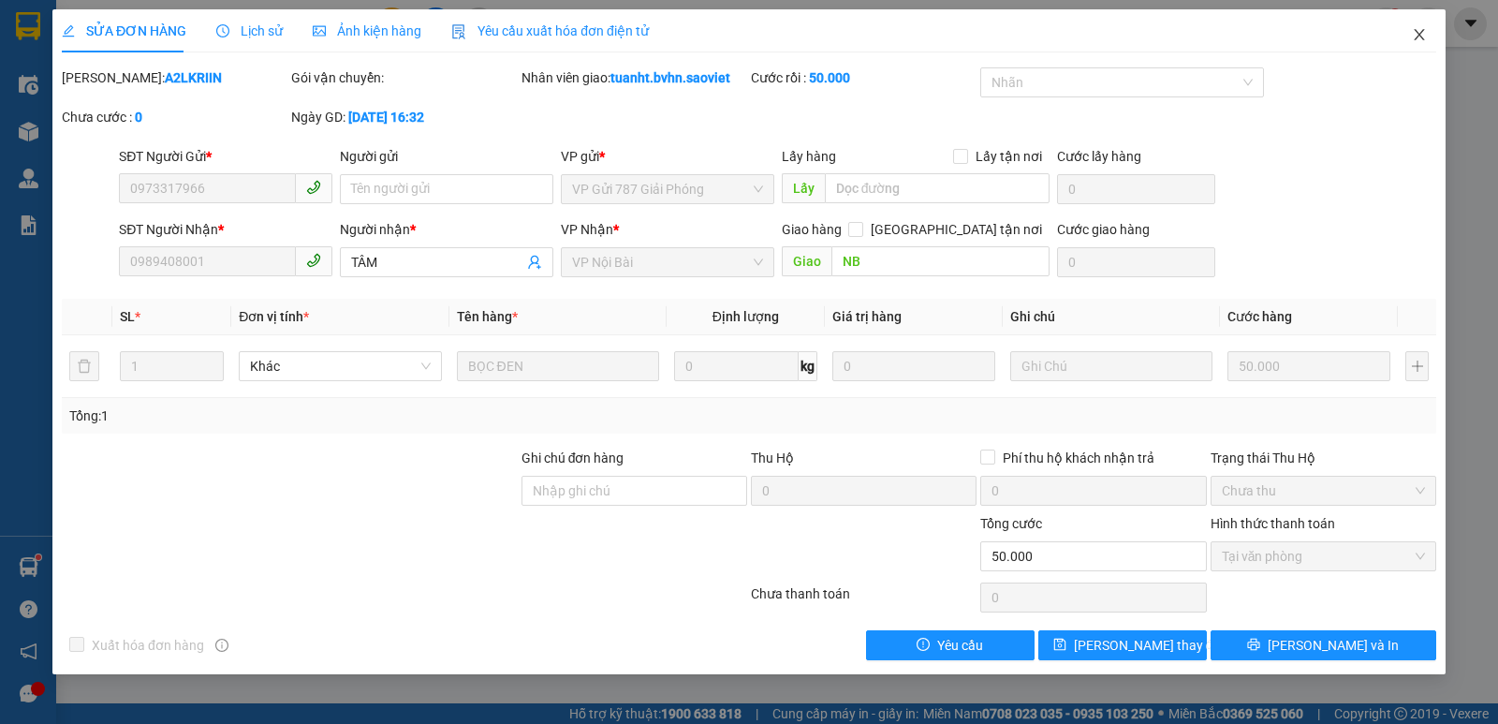
click at [1416, 32] on icon "close" at bounding box center [1419, 34] width 10 height 11
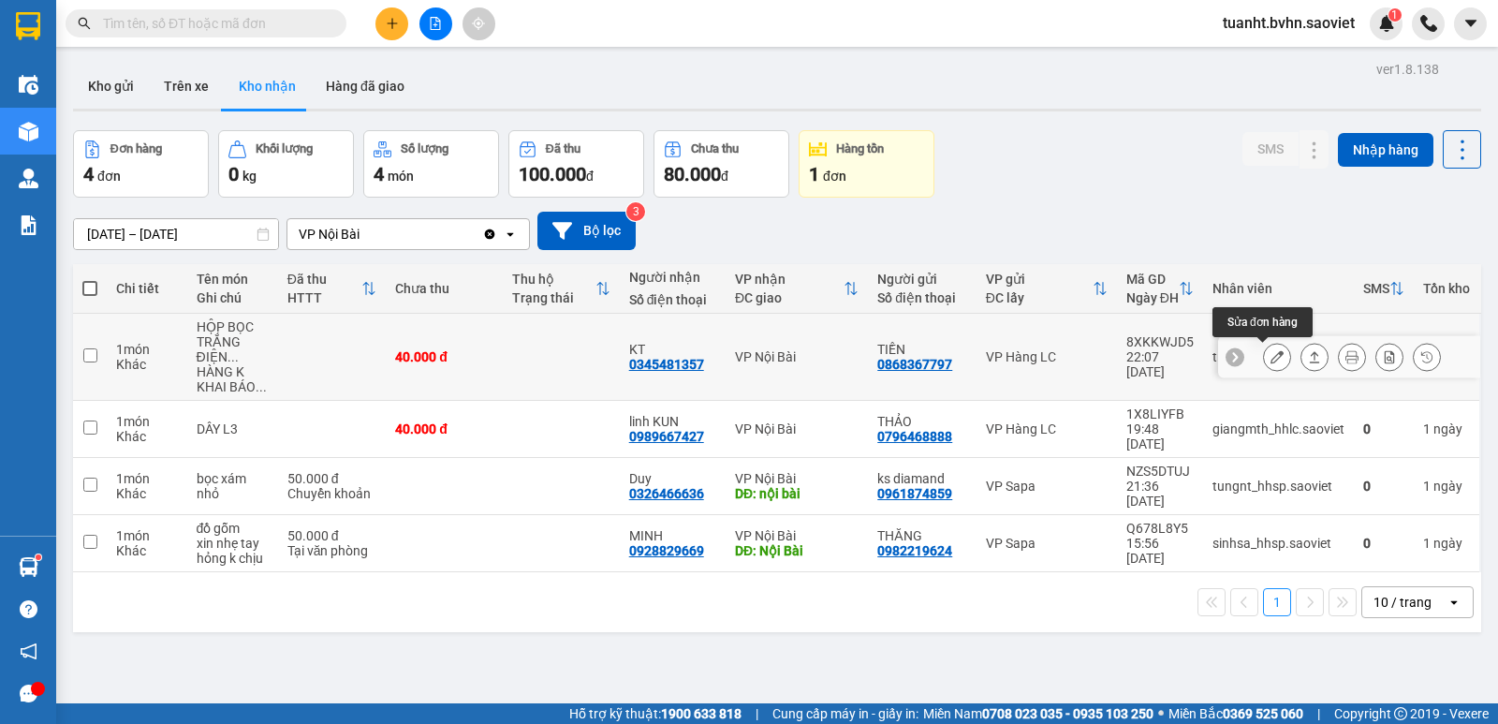
click at [1264, 360] on button at bounding box center [1277, 357] width 26 height 33
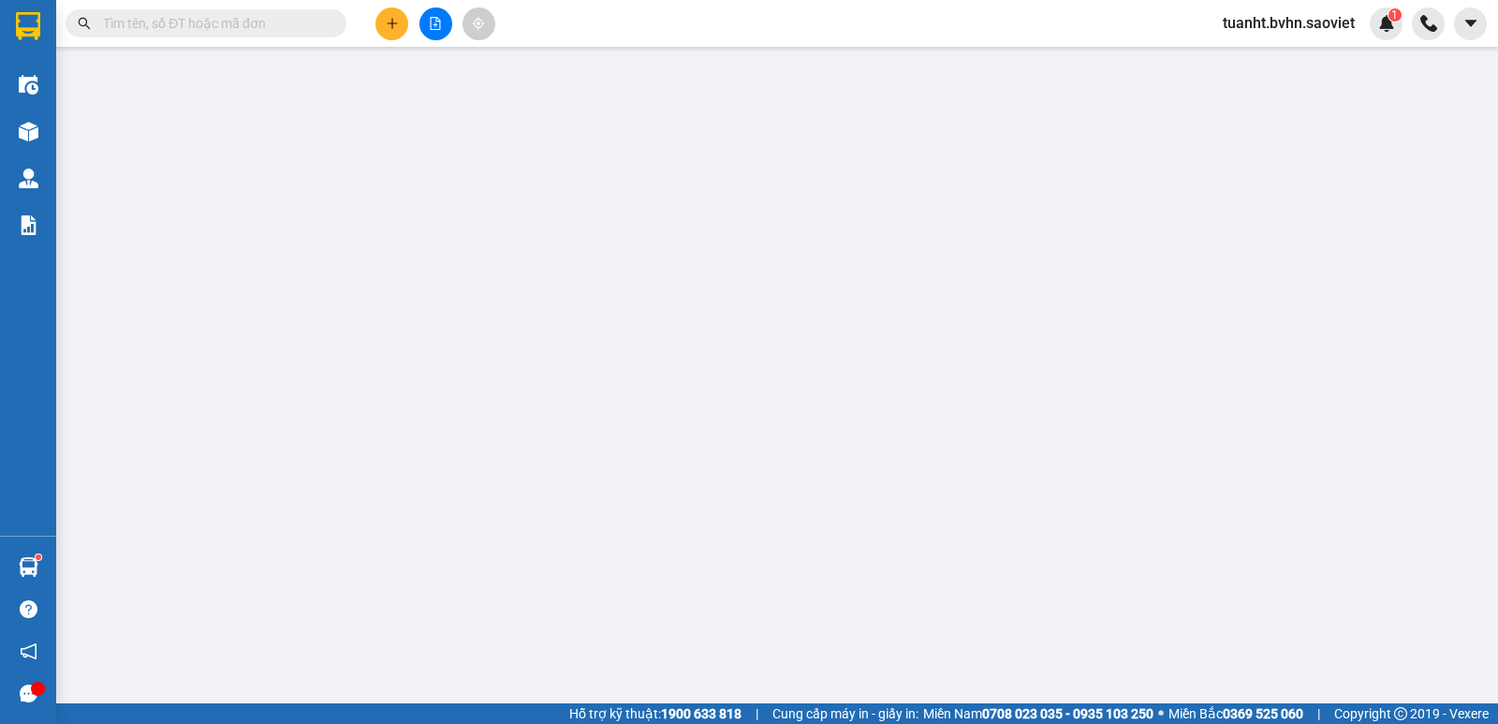
type input "0868367797"
type input "TIỀN"
type input "0345481357"
type input "KT"
type input "40.000"
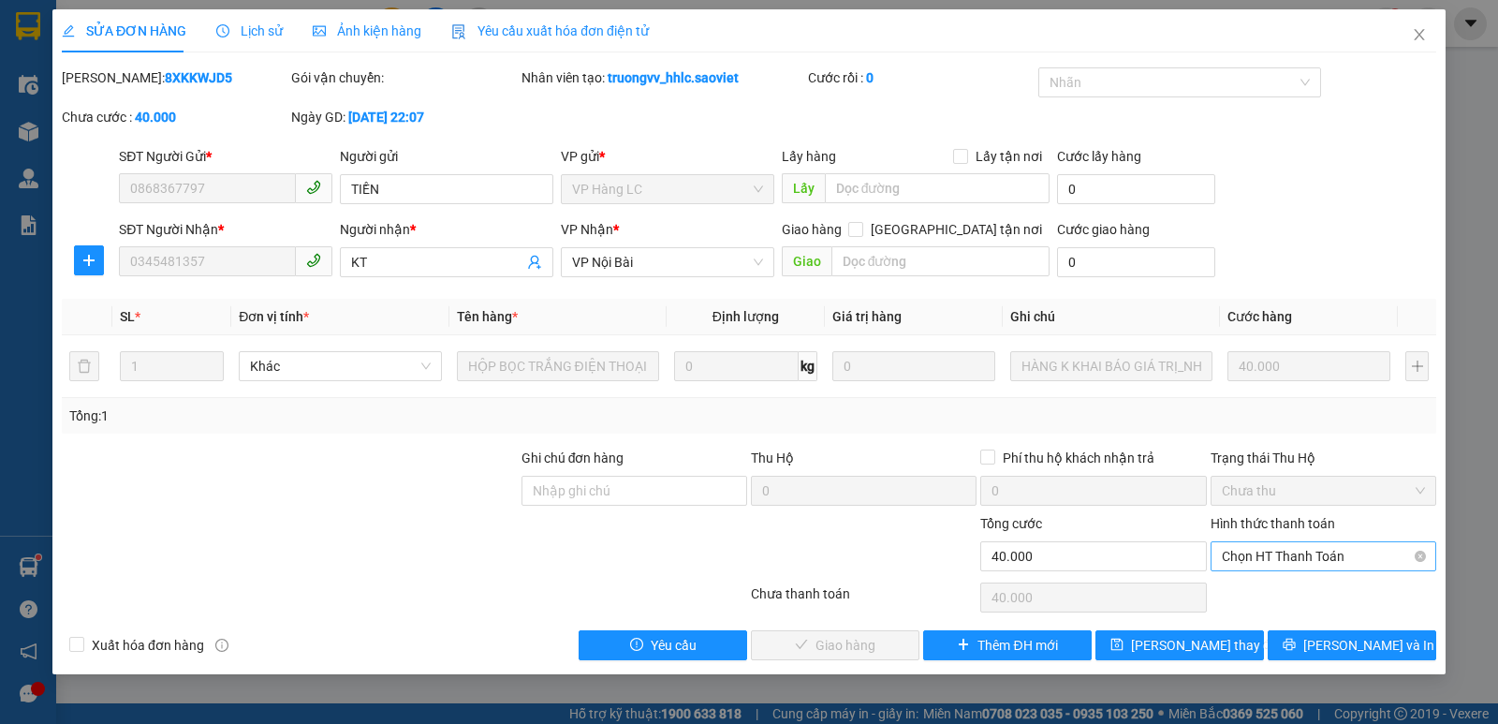
click at [1267, 547] on span "Chọn HT Thanh Toán" at bounding box center [1323, 556] width 203 height 28
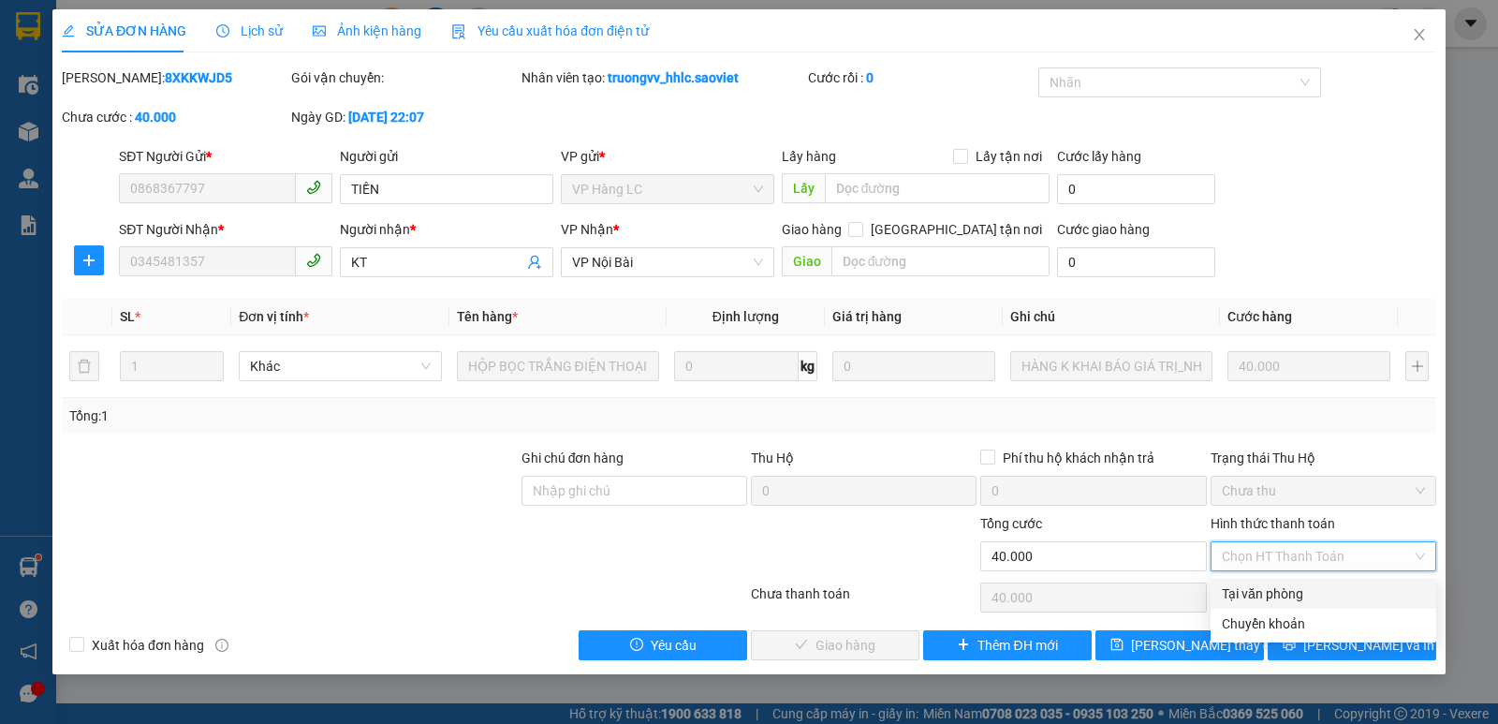
click at [1277, 594] on div "Tại văn phòng" at bounding box center [1323, 593] width 203 height 21
type input "0"
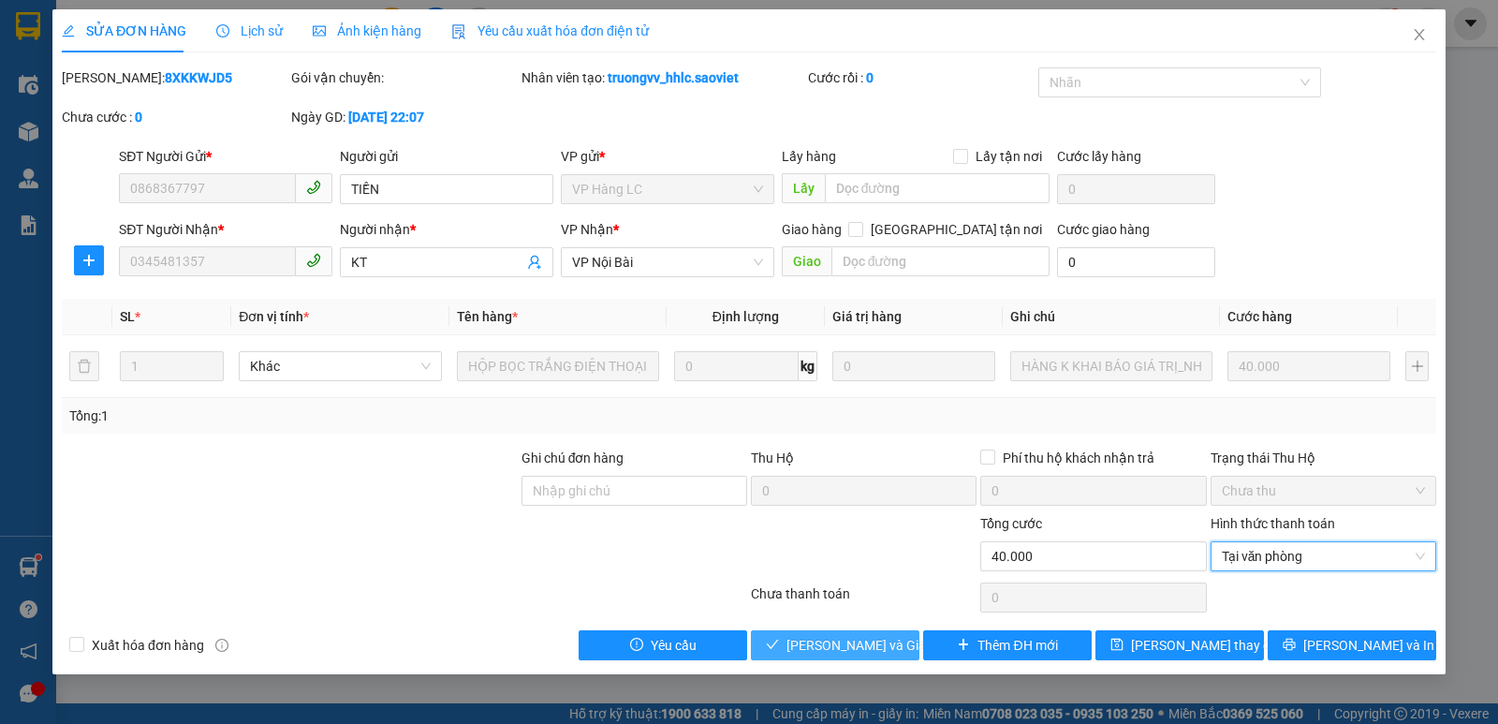
click at [832, 650] on span "[PERSON_NAME] và Giao hàng" at bounding box center [877, 645] width 180 height 21
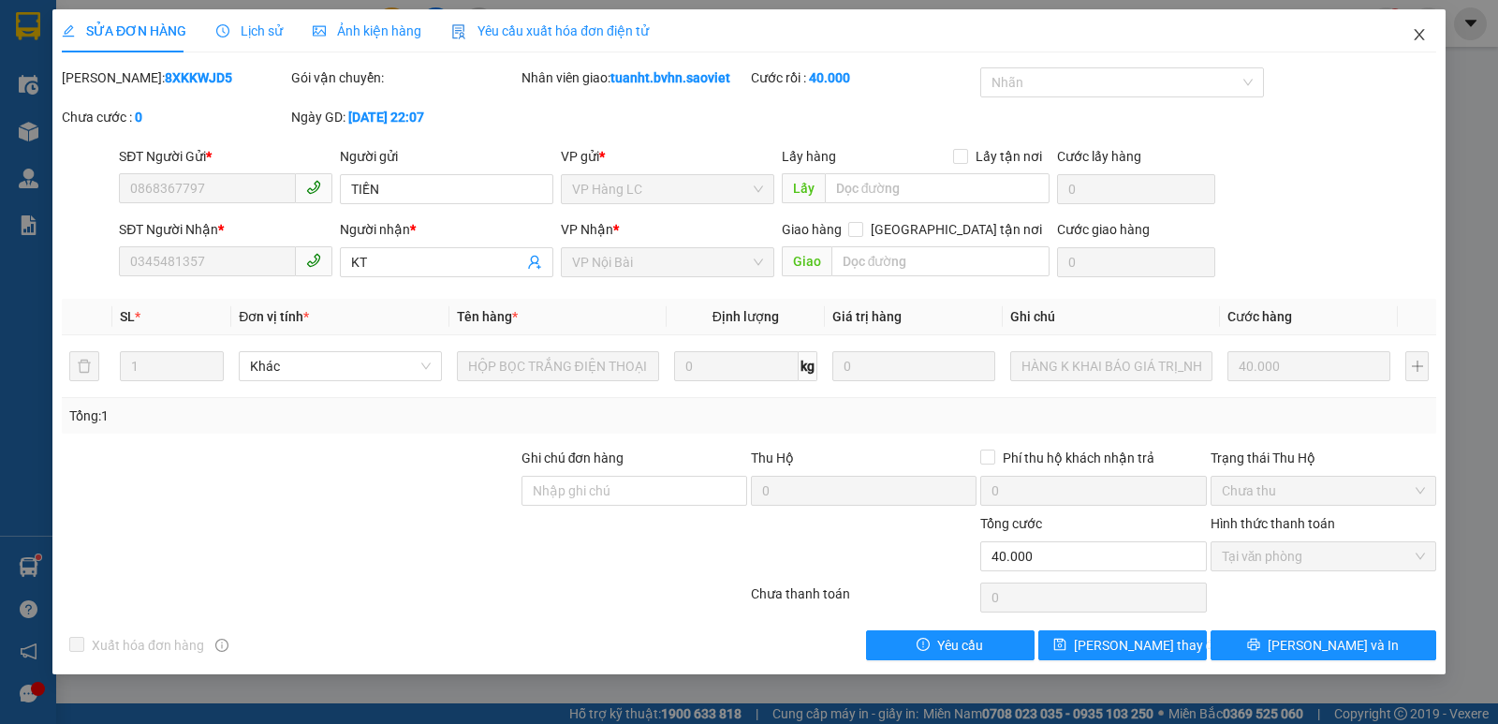
click at [1419, 32] on icon "close" at bounding box center [1419, 34] width 15 height 15
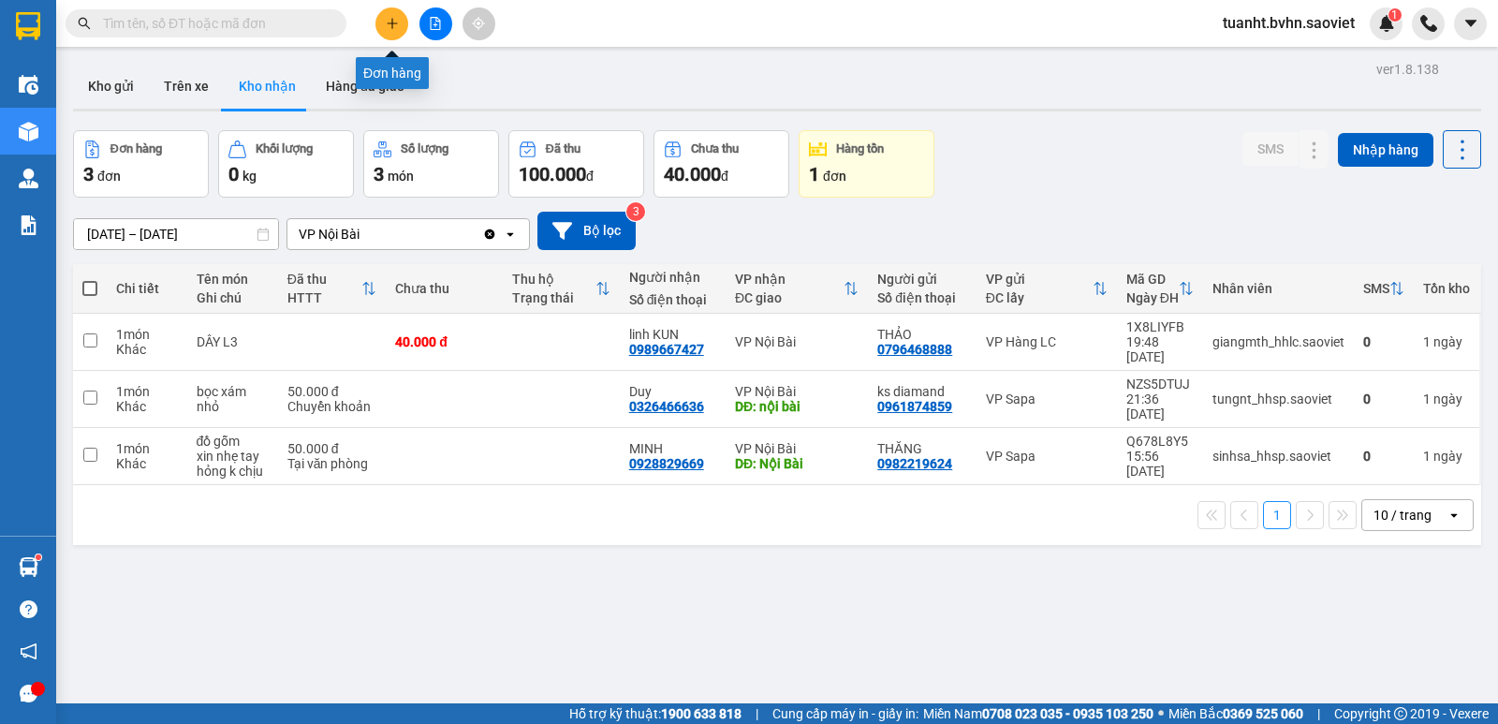
click at [388, 31] on button at bounding box center [392, 23] width 33 height 33
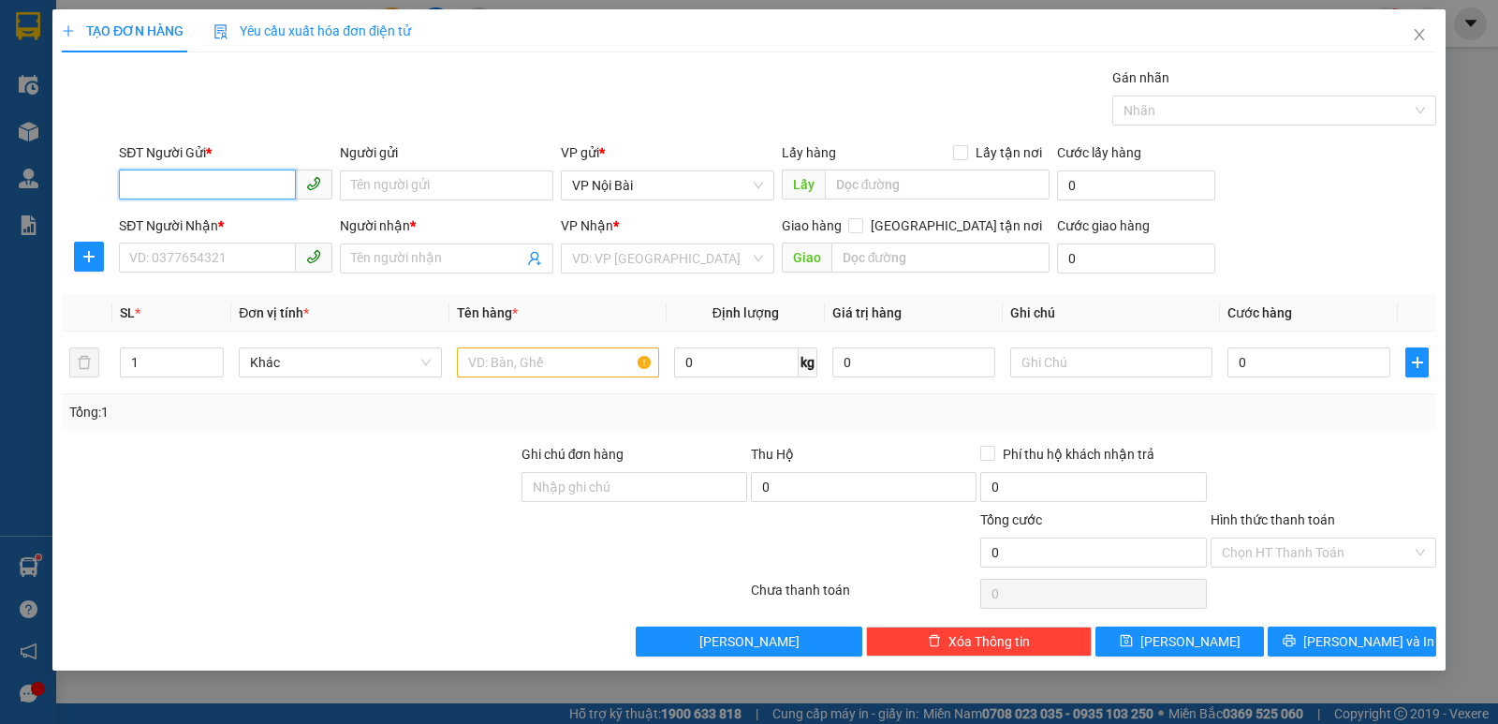
click at [223, 187] on input "SĐT Người Gửi *" at bounding box center [207, 185] width 177 height 30
type input "0376422784"
click at [377, 184] on input "Người gửi" at bounding box center [447, 185] width 214 height 30
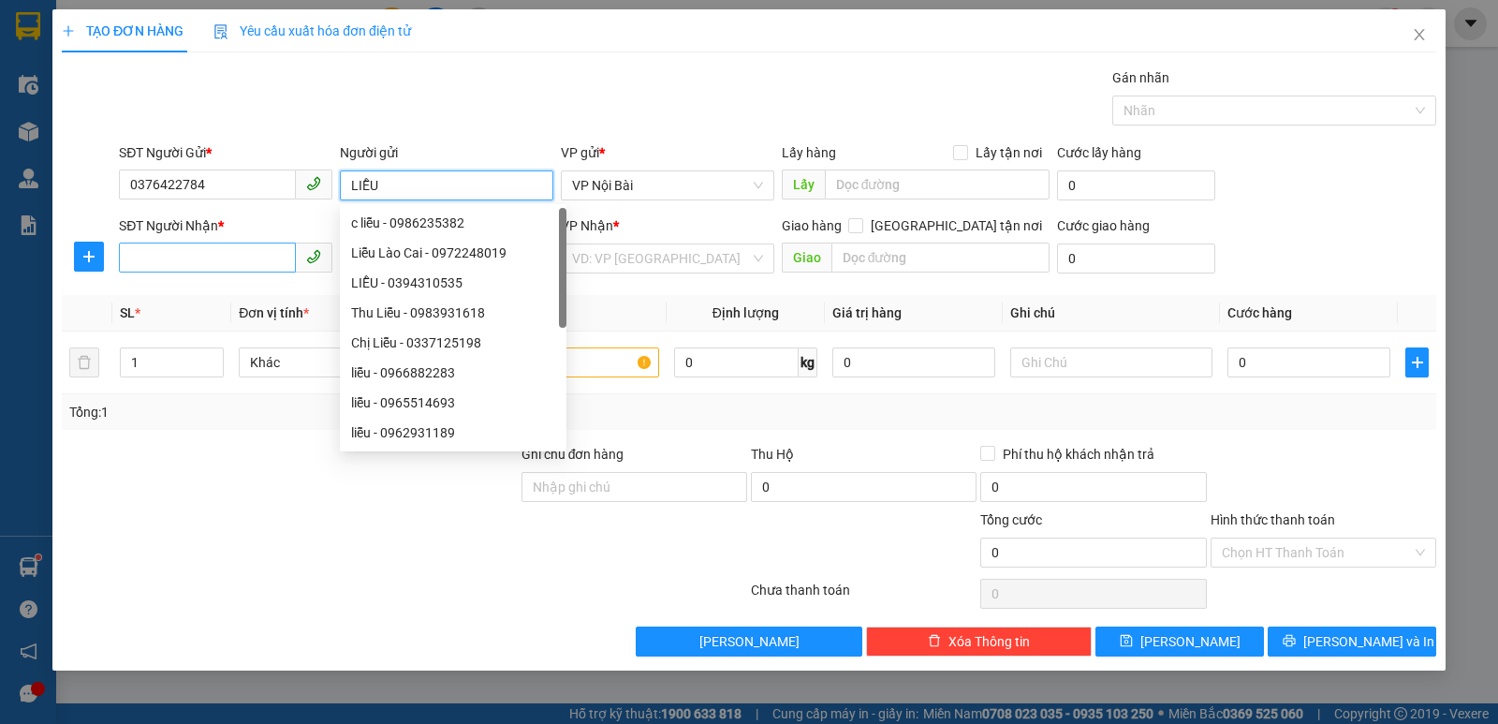
type input "LIỄU"
click at [218, 256] on input "SĐT Người Nhận *" at bounding box center [207, 258] width 177 height 30
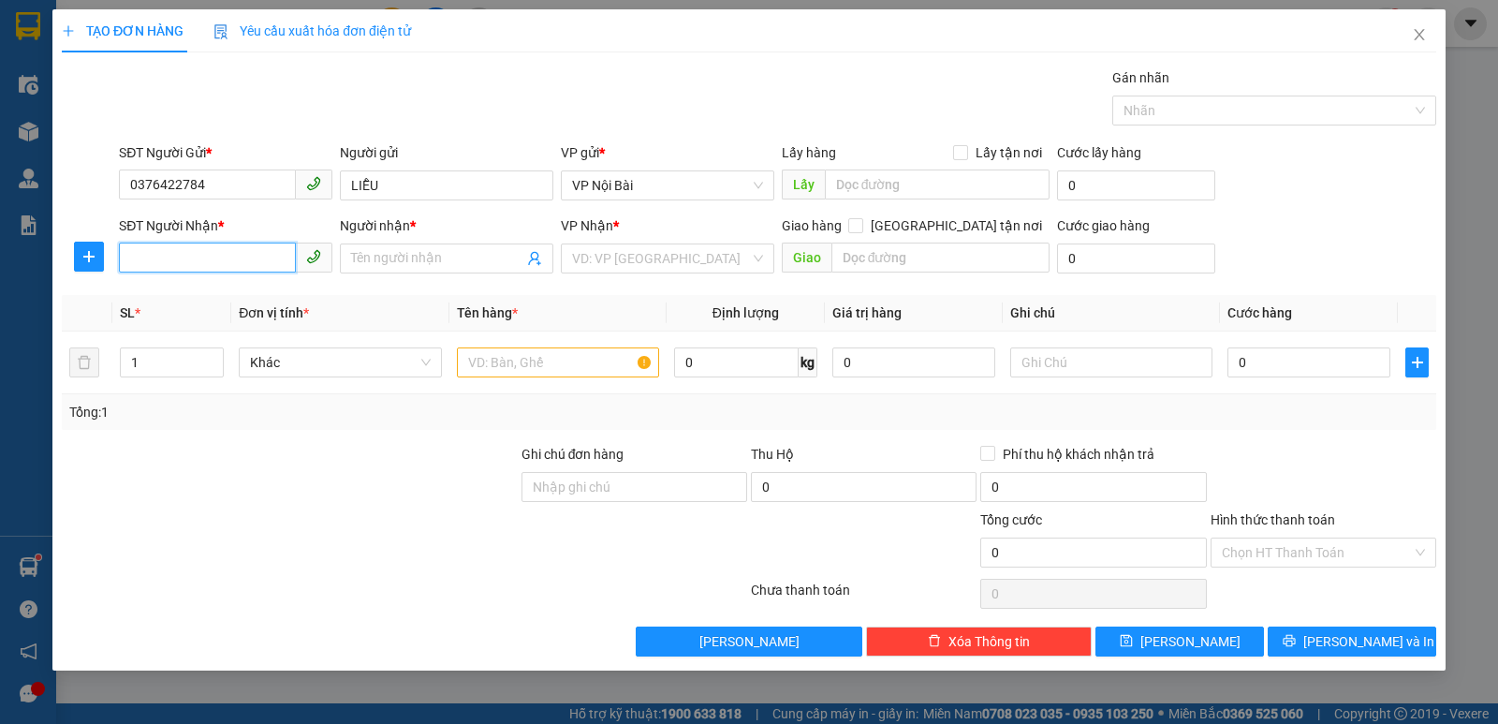
click at [172, 257] on input "SĐT Người Nhận *" at bounding box center [207, 258] width 177 height 30
type input "0398119292"
click at [395, 255] on input "Người nhận *" at bounding box center [437, 258] width 172 height 21
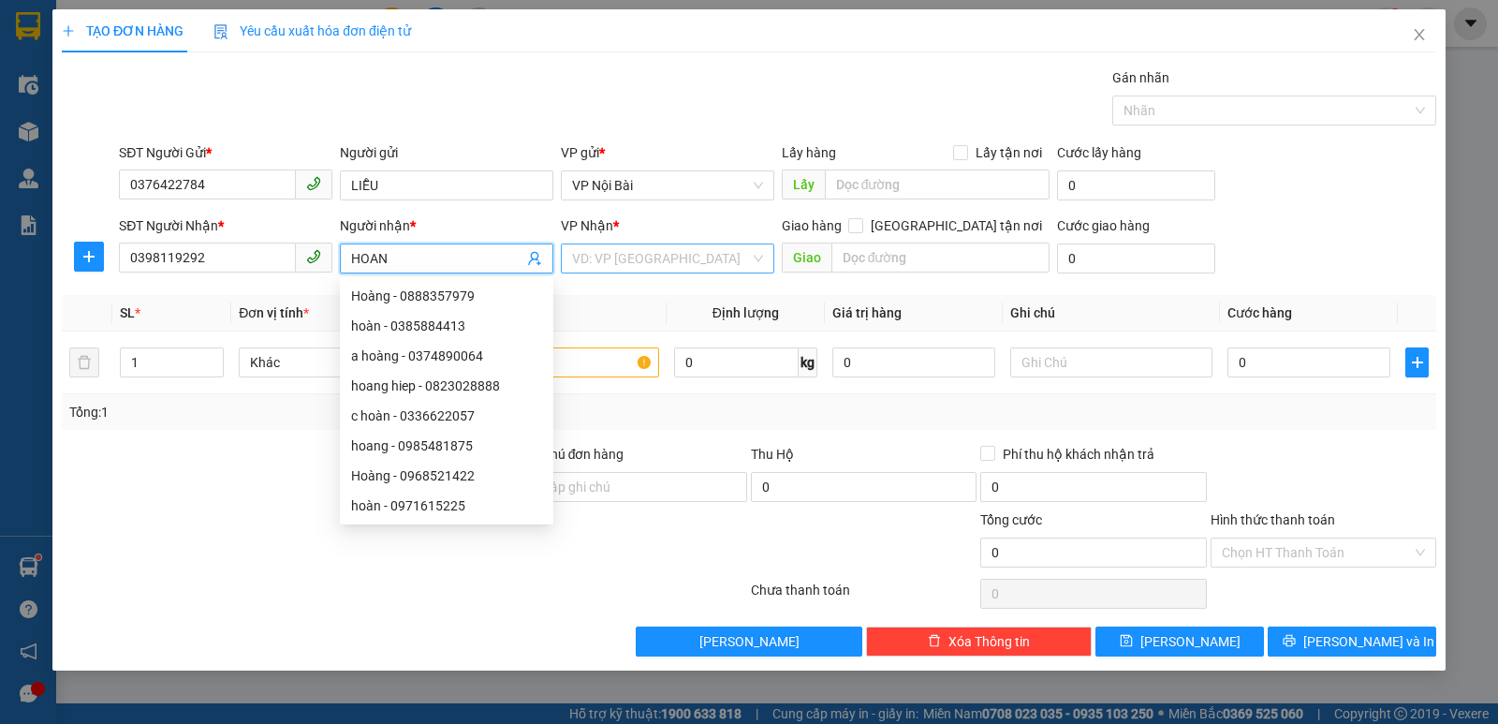
click at [694, 264] on input "search" at bounding box center [661, 258] width 178 height 28
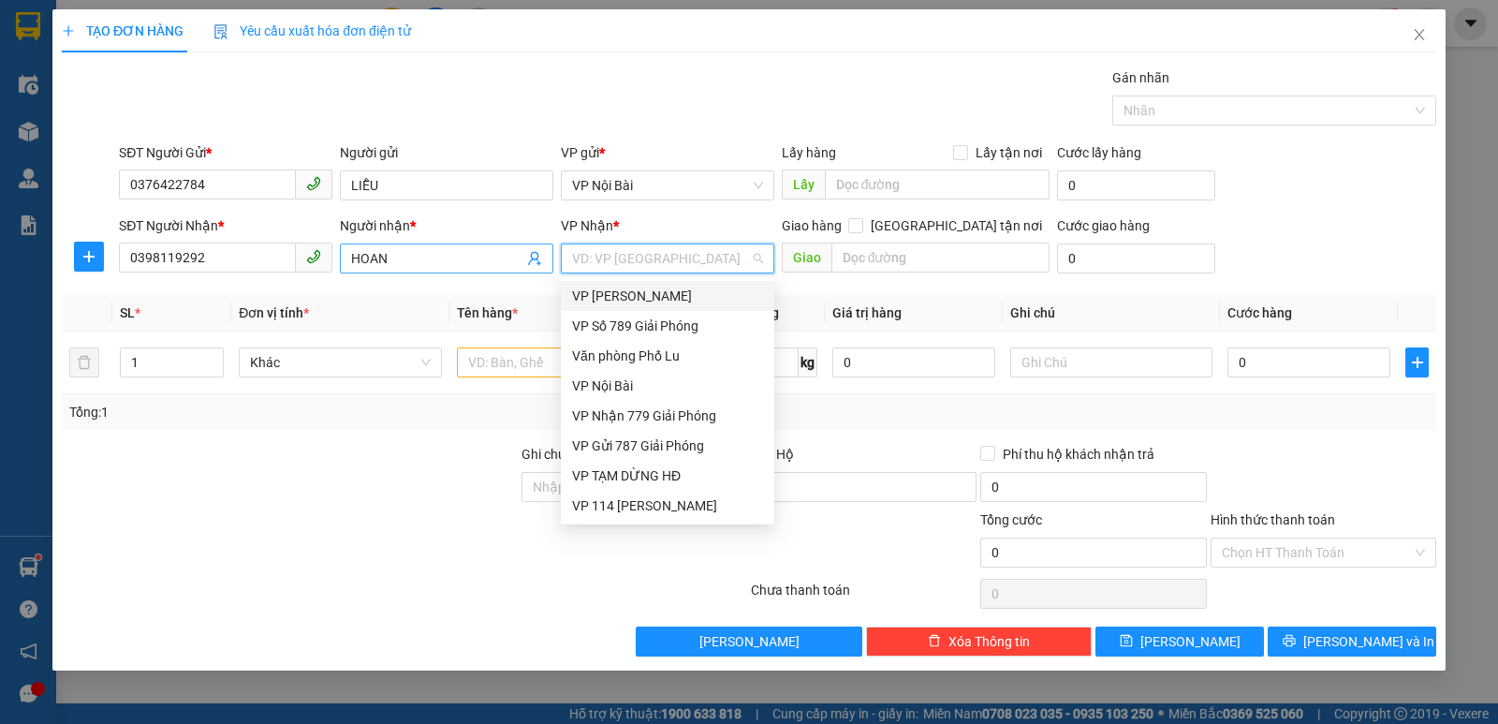
click at [418, 263] on input "HOAN" at bounding box center [437, 258] width 172 height 21
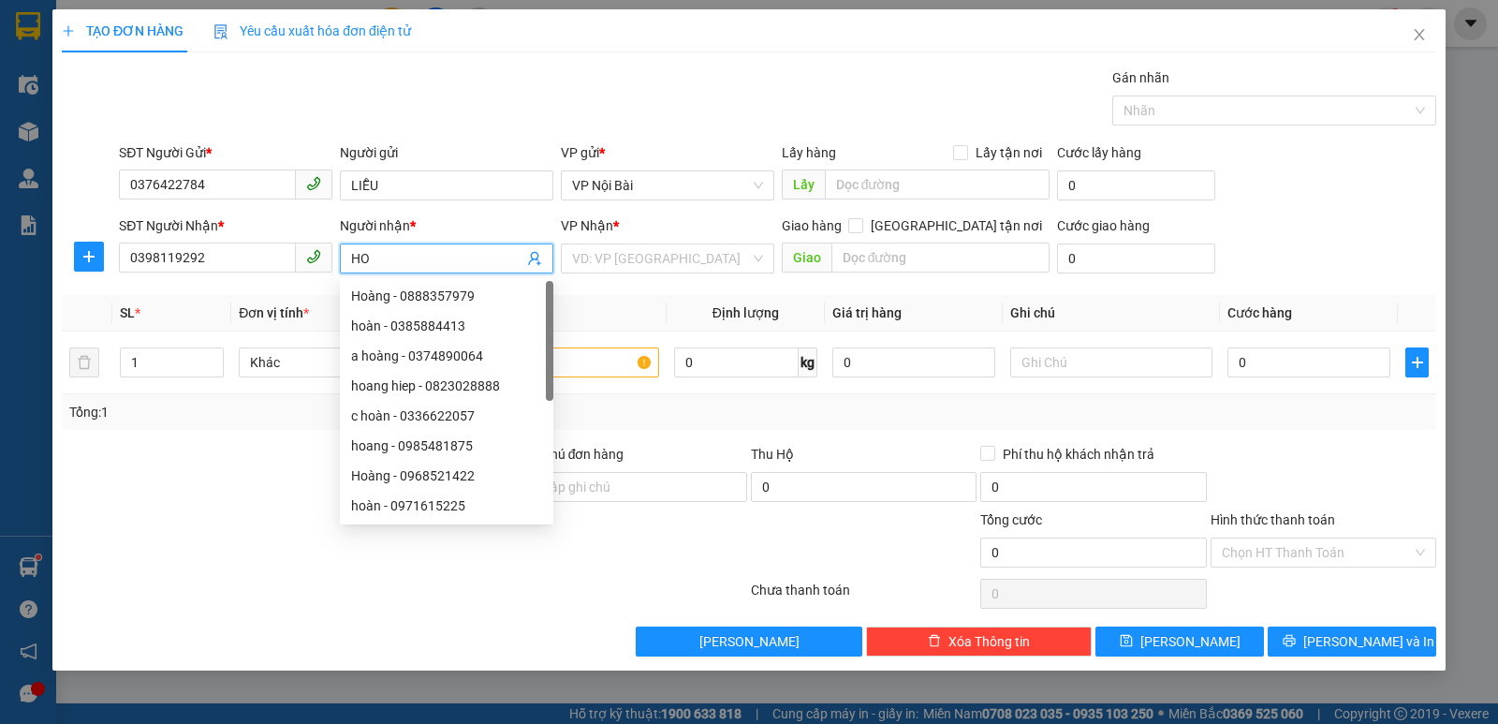
type input "H"
type input "KT"
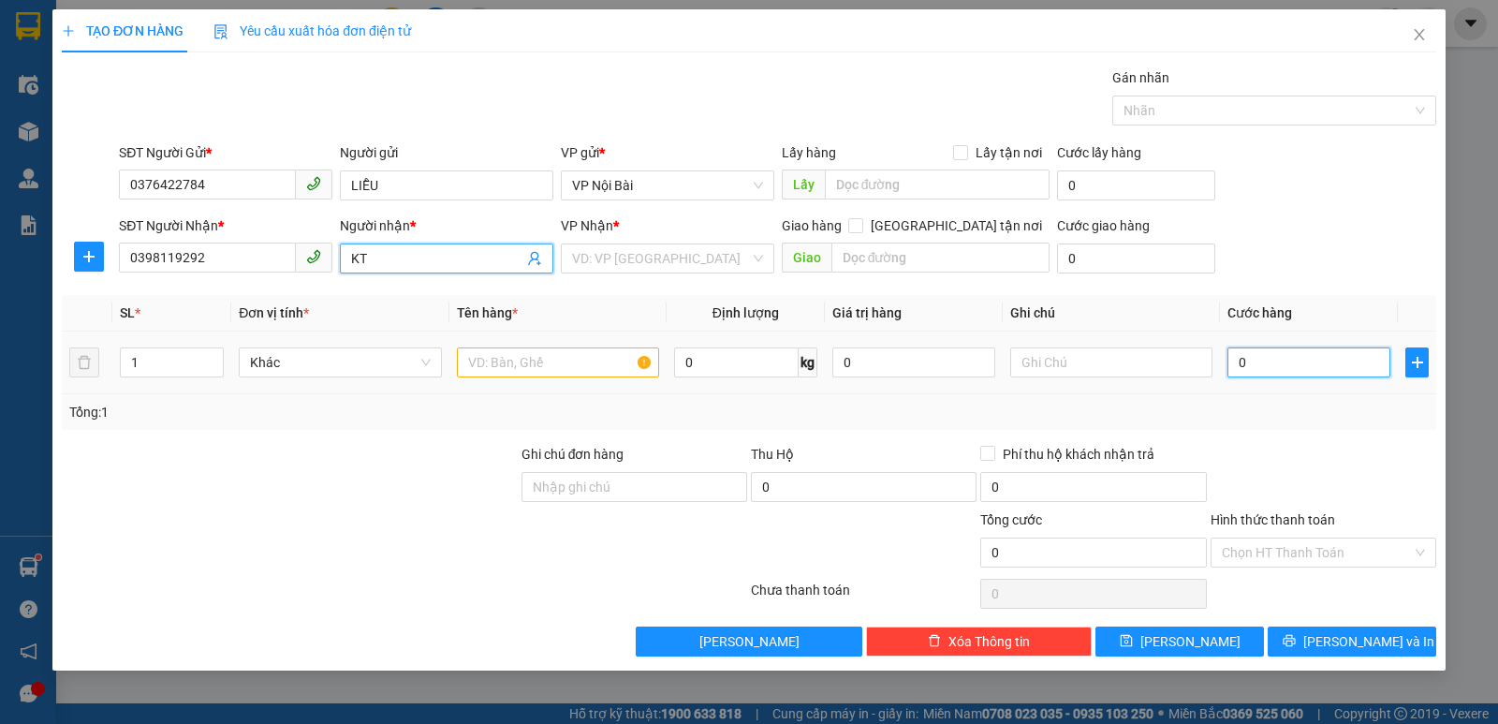
click at [1294, 357] on input "0" at bounding box center [1309, 362] width 163 height 30
type input "5"
type input "50"
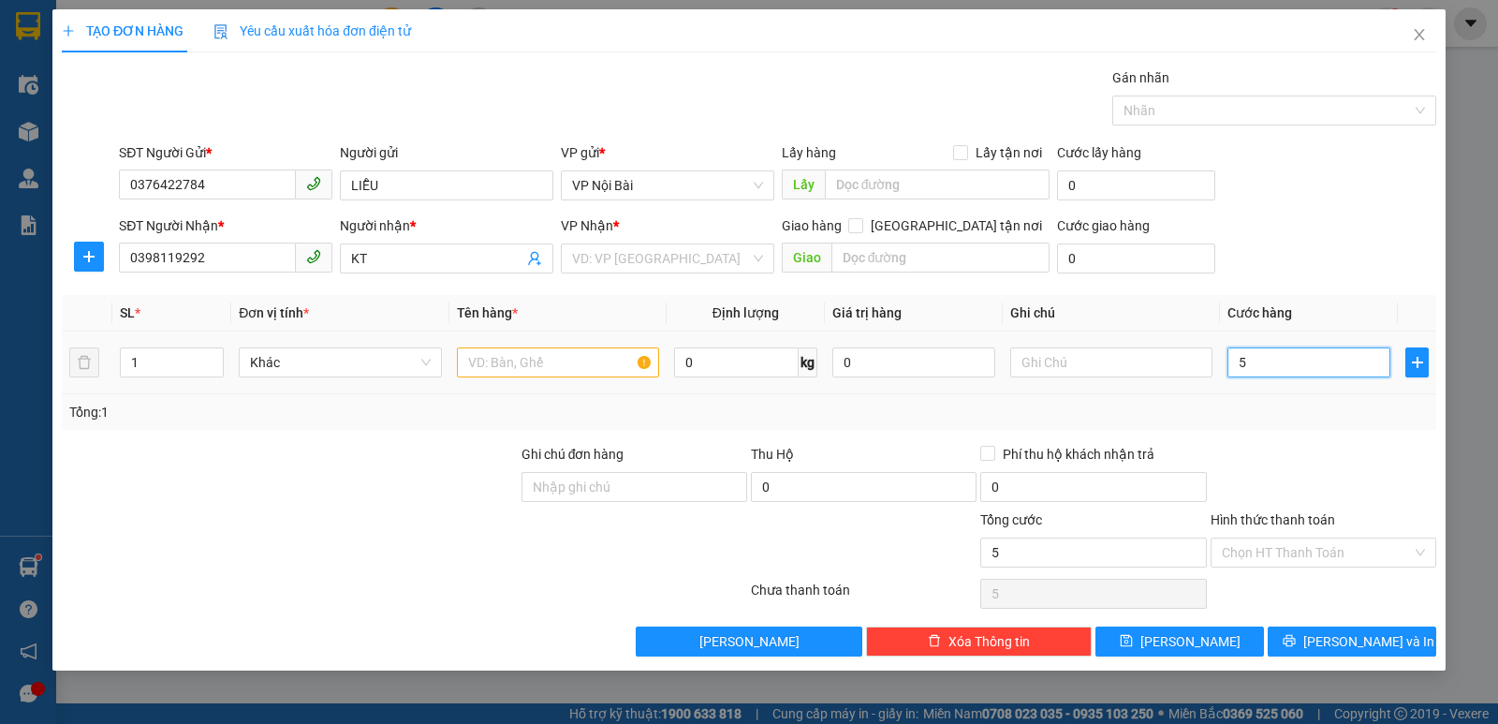
type input "50"
type input "50.000"
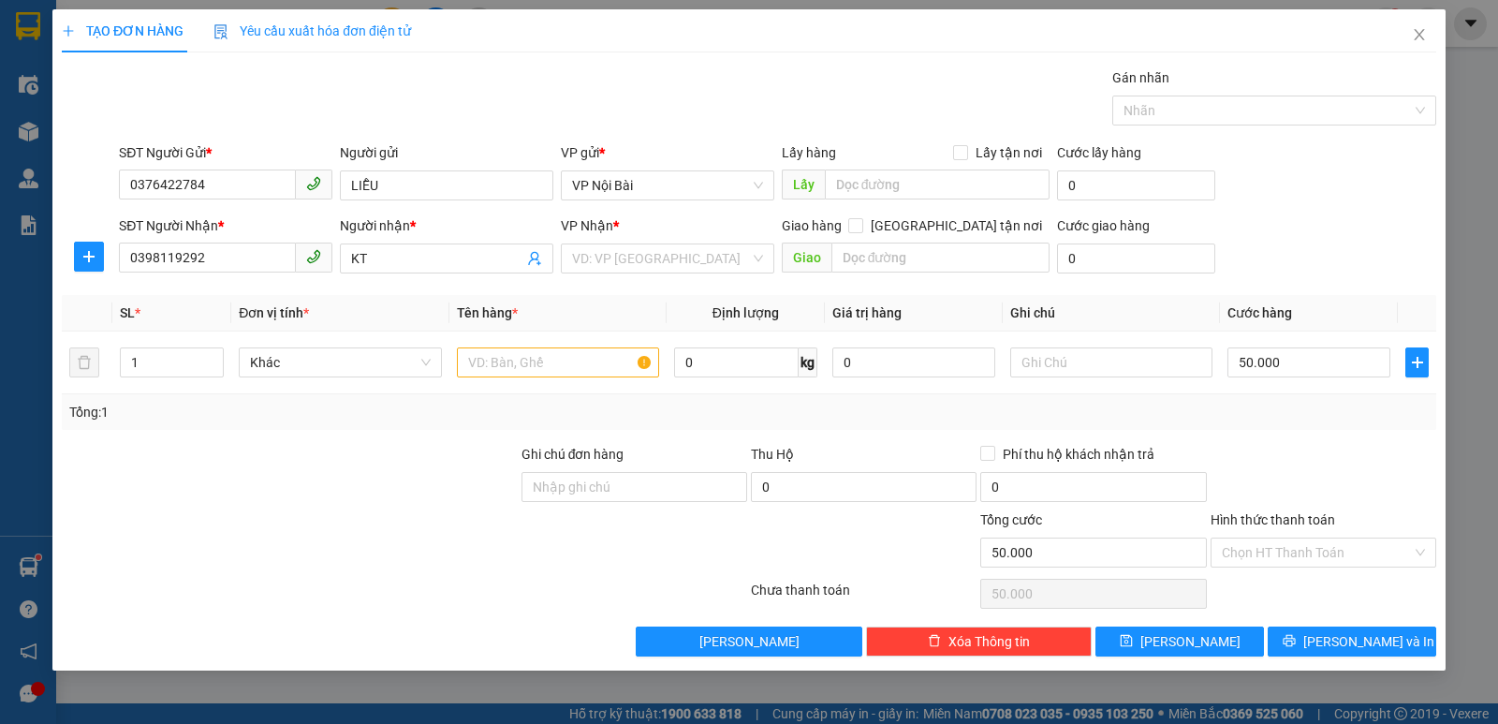
click at [1342, 454] on div at bounding box center [1323, 477] width 229 height 66
click at [1333, 553] on input "Hình thức thanh toán" at bounding box center [1317, 552] width 190 height 28
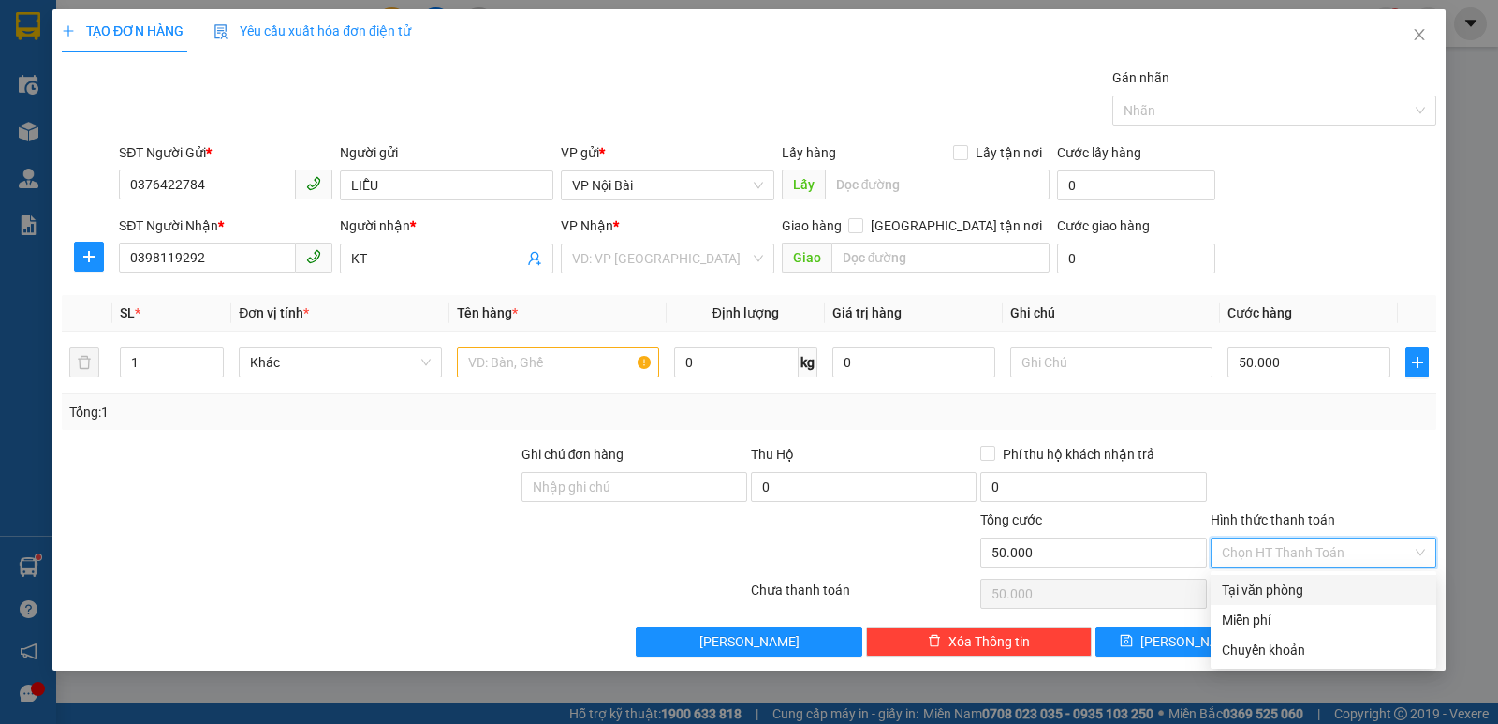
click at [1319, 477] on div at bounding box center [1323, 477] width 229 height 66
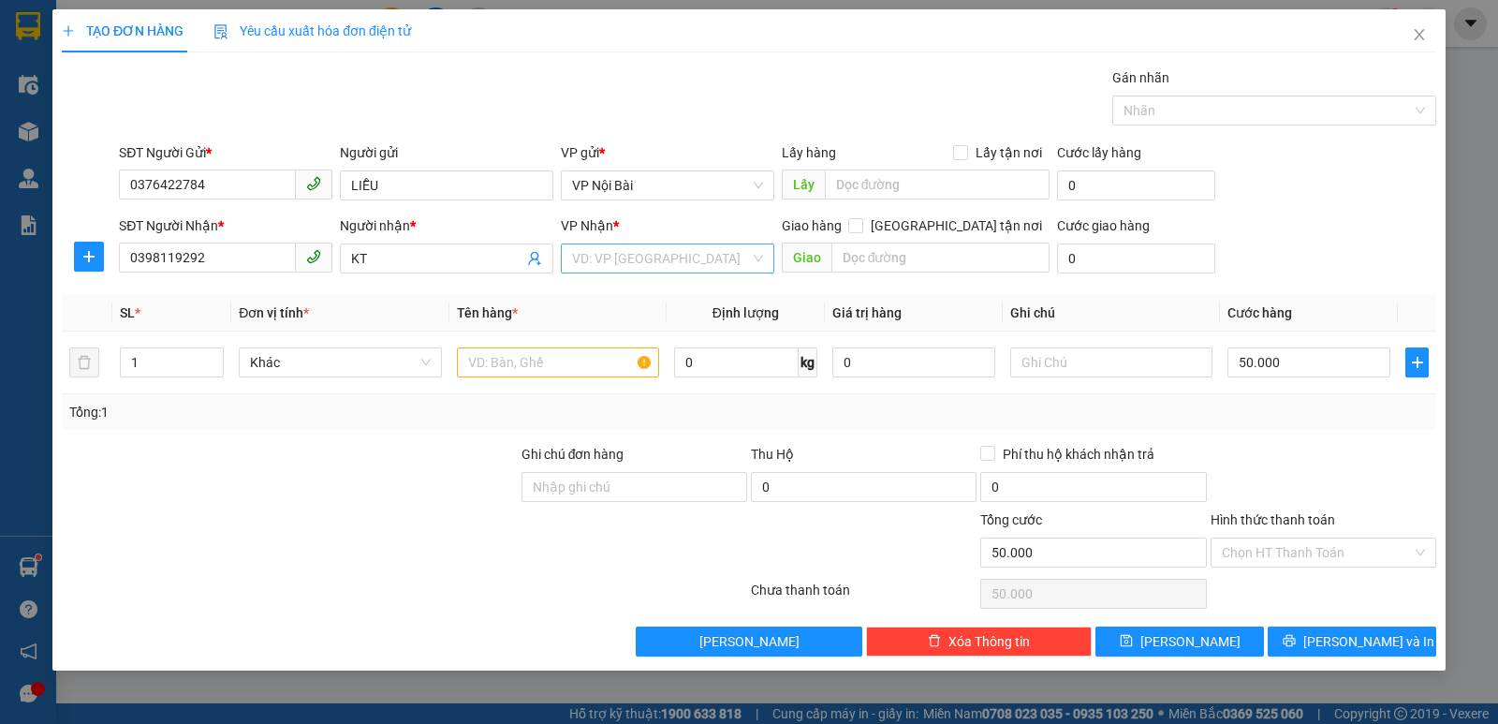
click at [654, 260] on input "search" at bounding box center [661, 258] width 178 height 28
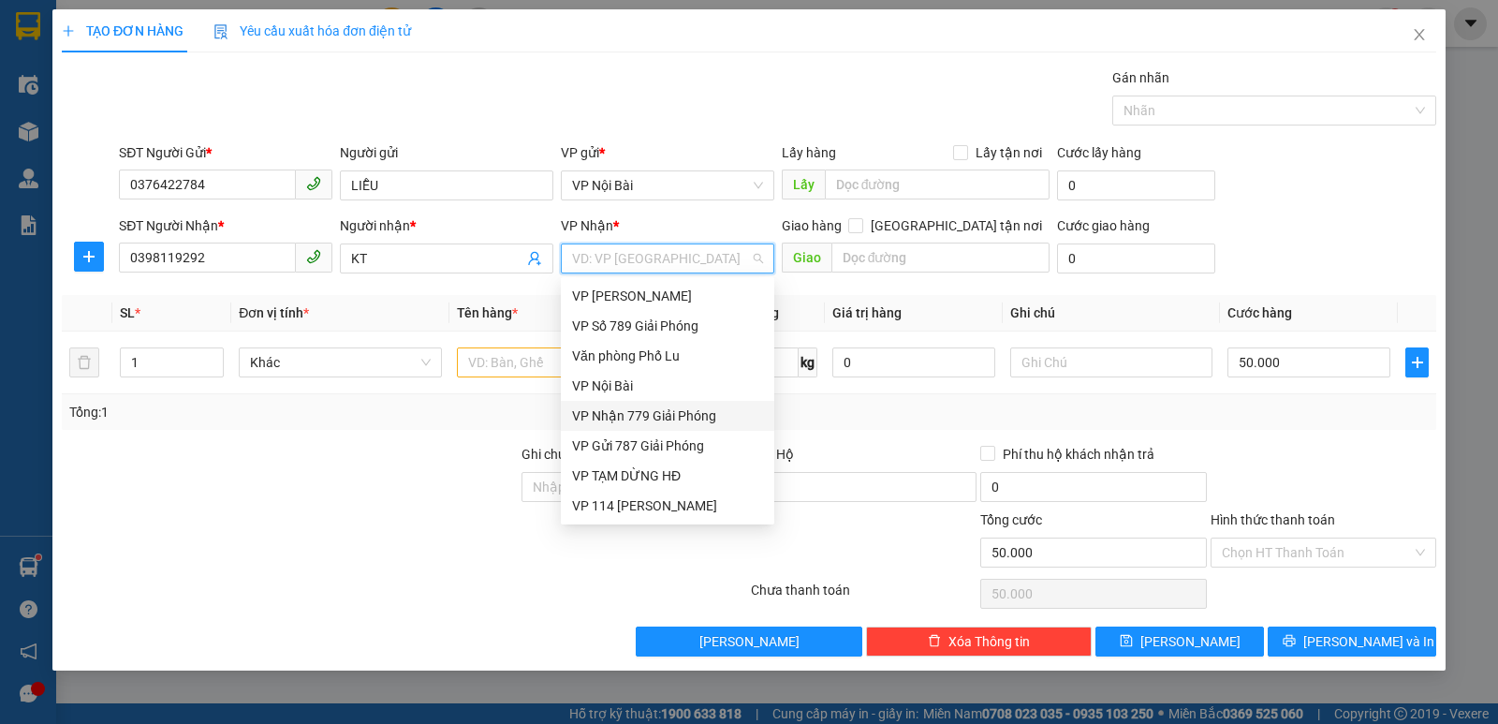
scroll to position [187, 0]
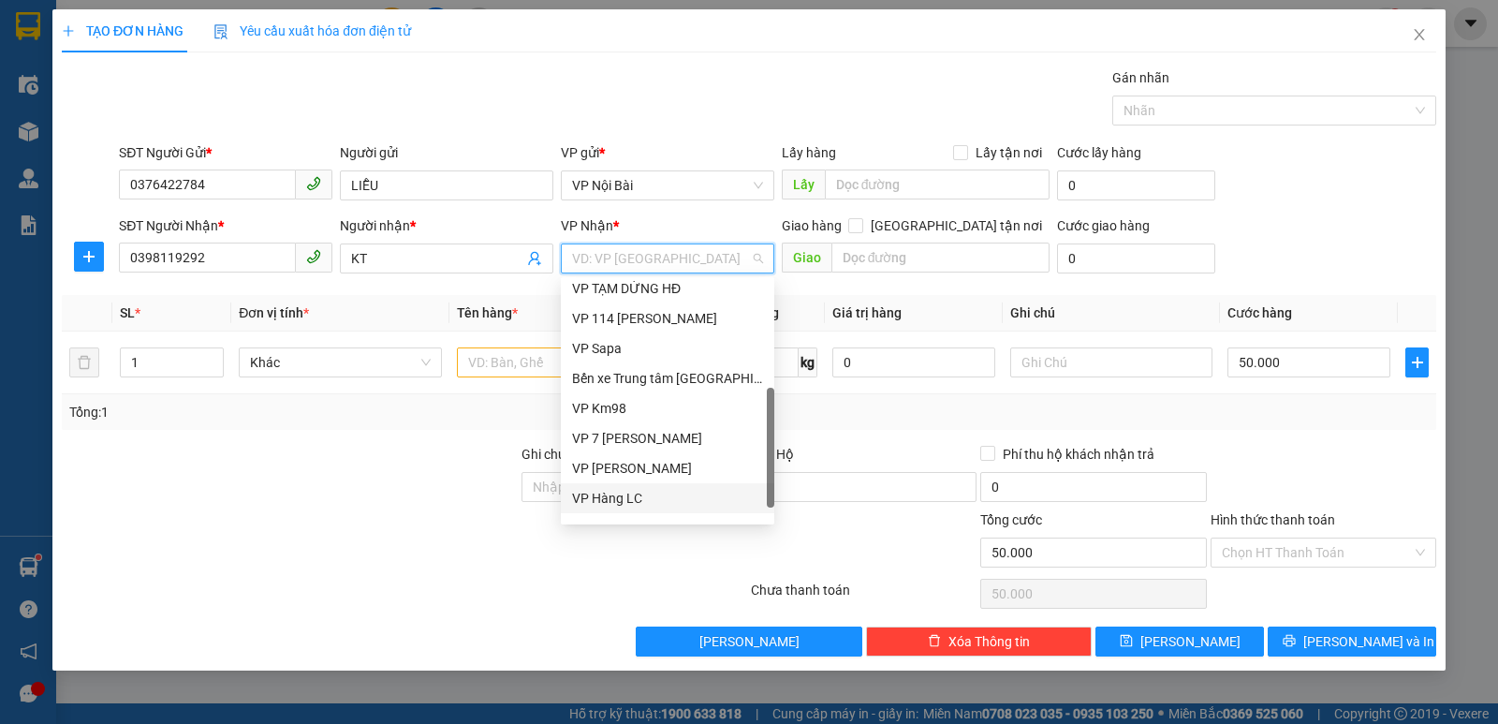
click at [652, 498] on div "VP Hàng LC" at bounding box center [667, 498] width 191 height 21
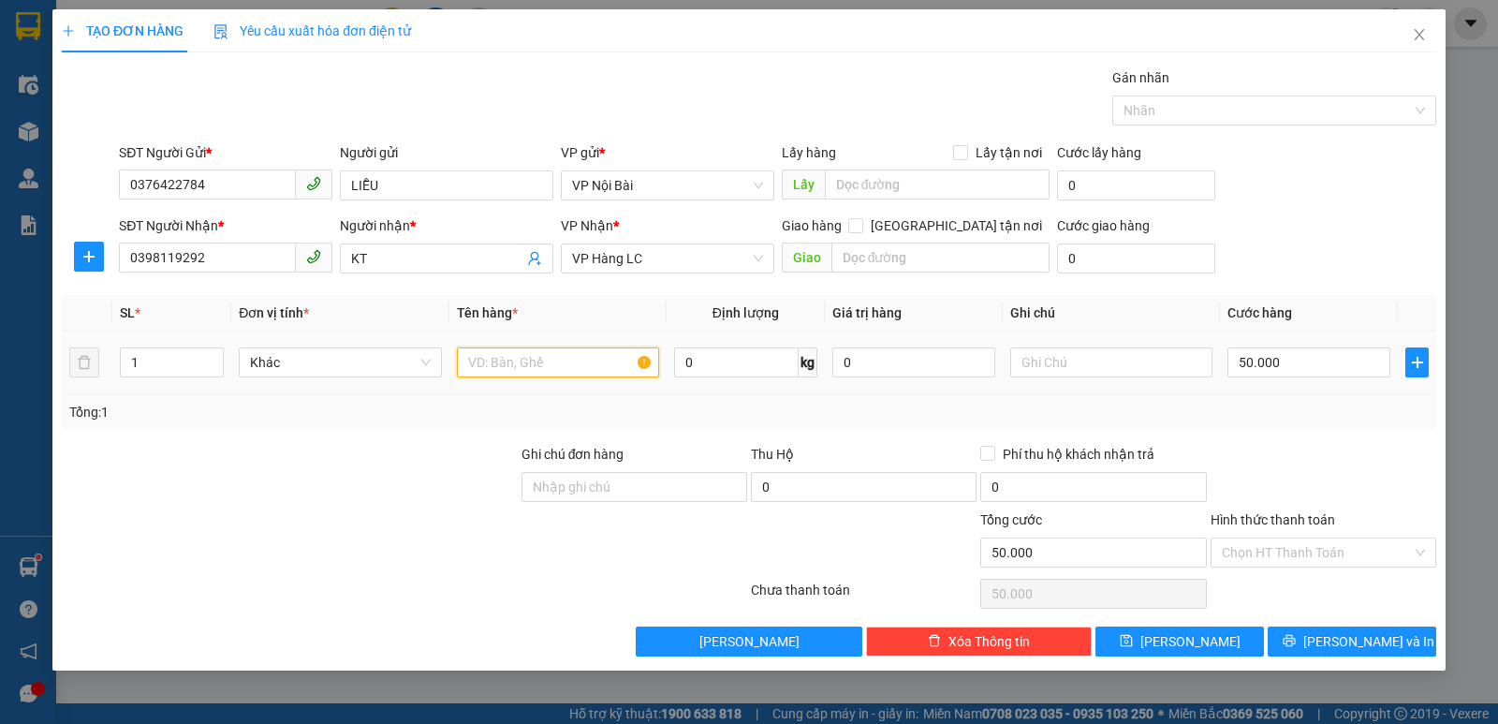
click at [572, 361] on input "text" at bounding box center [558, 362] width 202 height 30
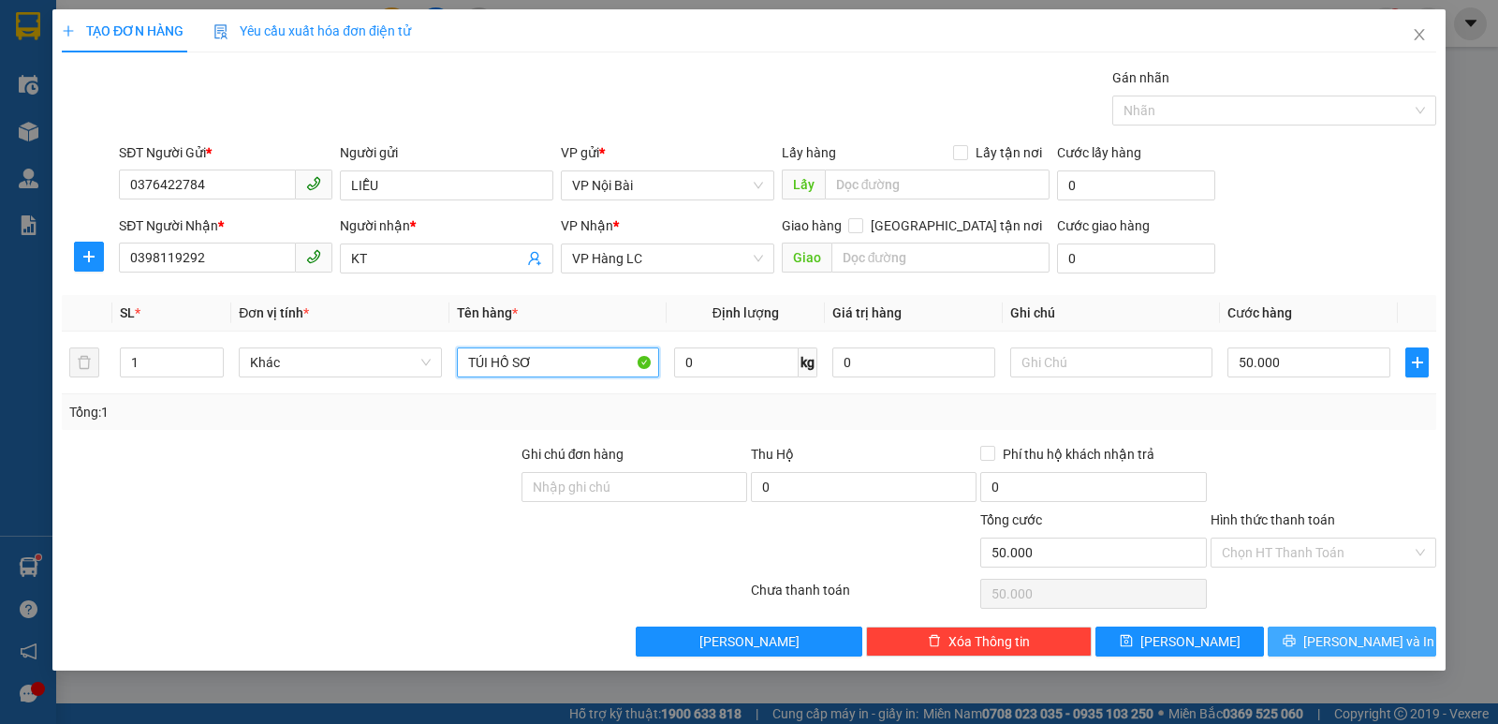
type input "TÚI HỒ SƠ"
click at [1296, 646] on icon "printer" at bounding box center [1289, 640] width 13 height 13
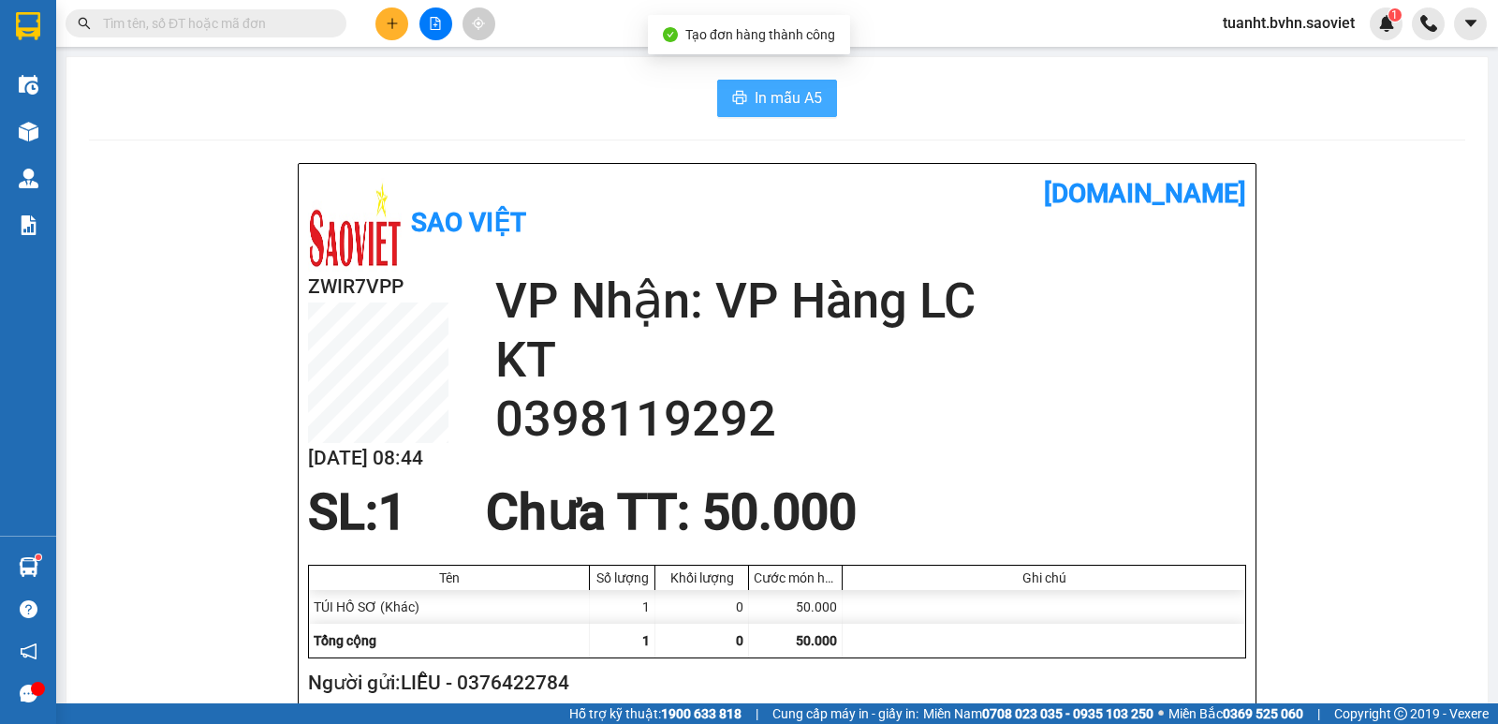
click at [770, 96] on span "In mẫu A5" at bounding box center [788, 97] width 67 height 23
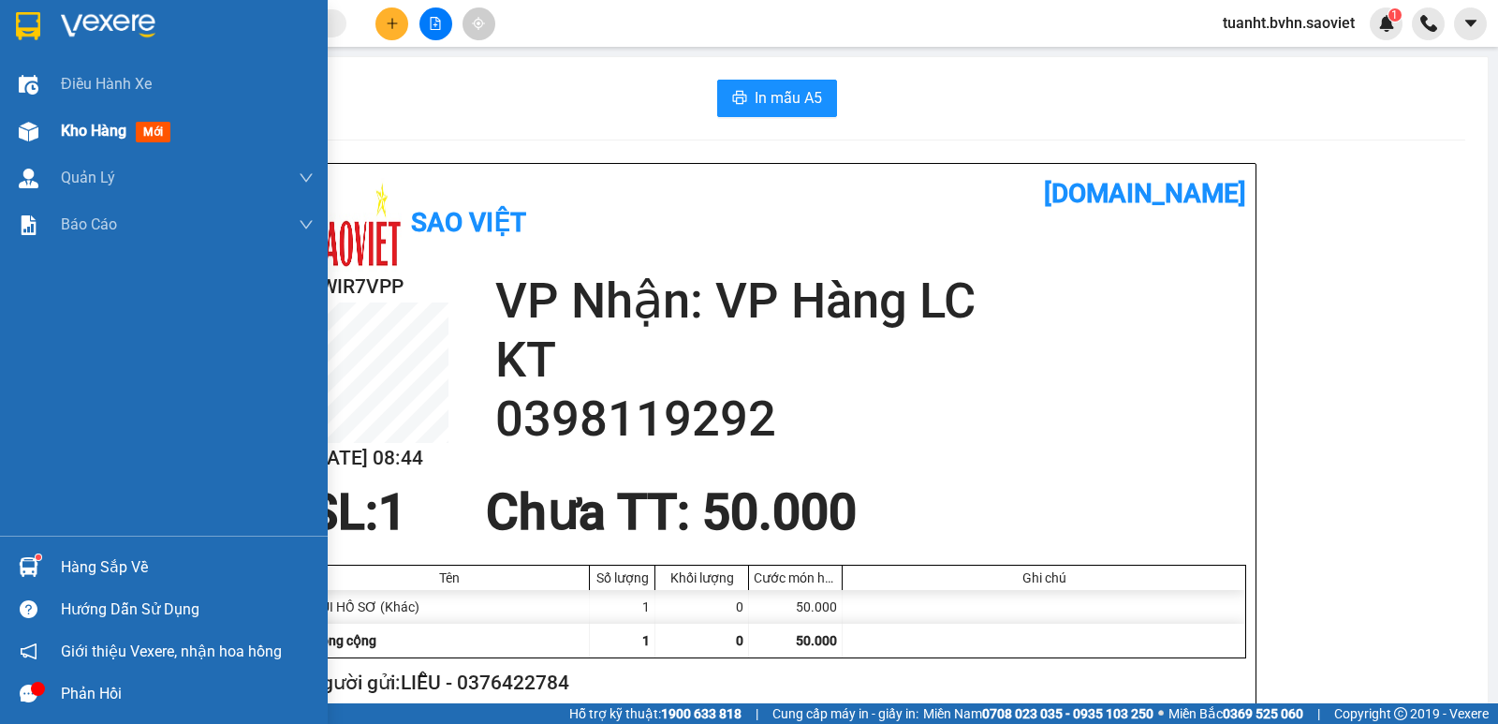
click at [6, 136] on div "Kho hàng mới" at bounding box center [164, 131] width 328 height 47
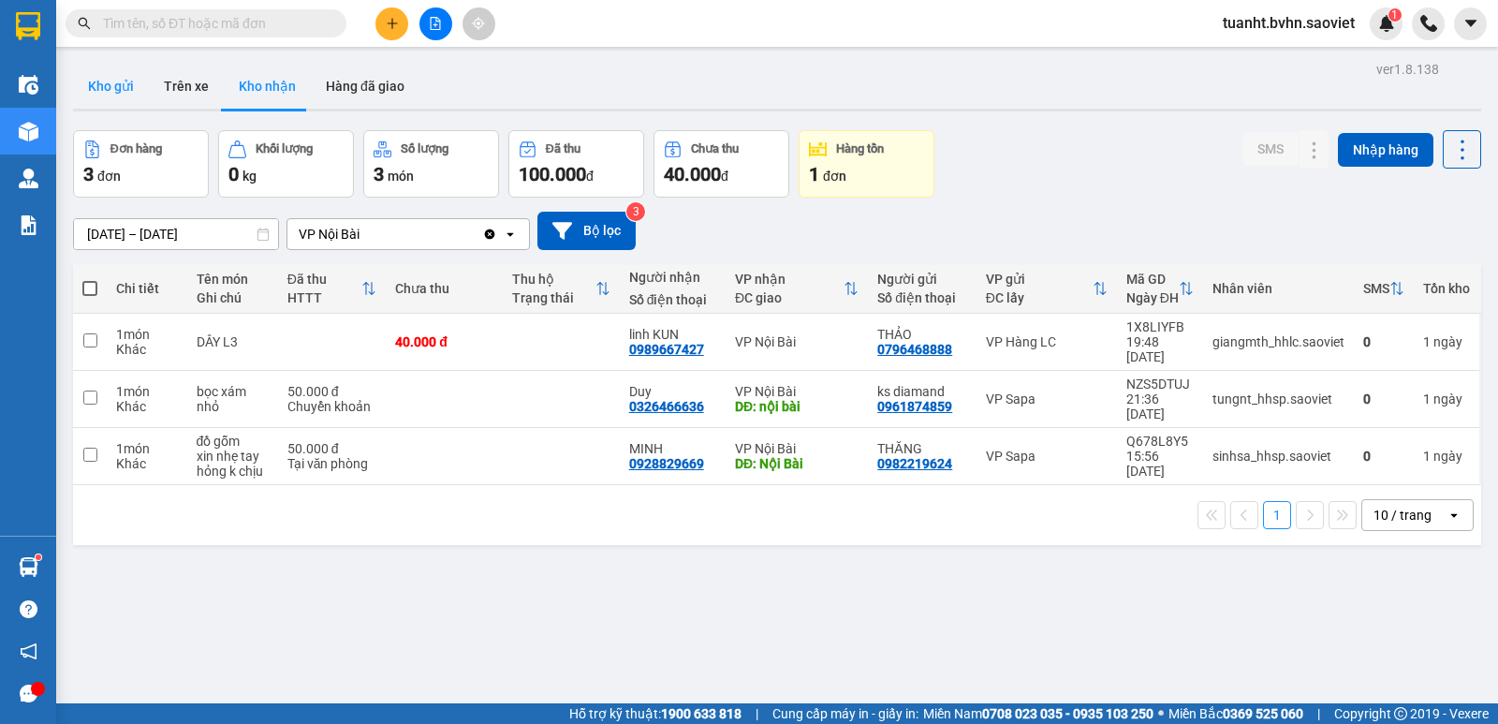
click at [99, 96] on button "Kho gửi" at bounding box center [111, 86] width 76 height 45
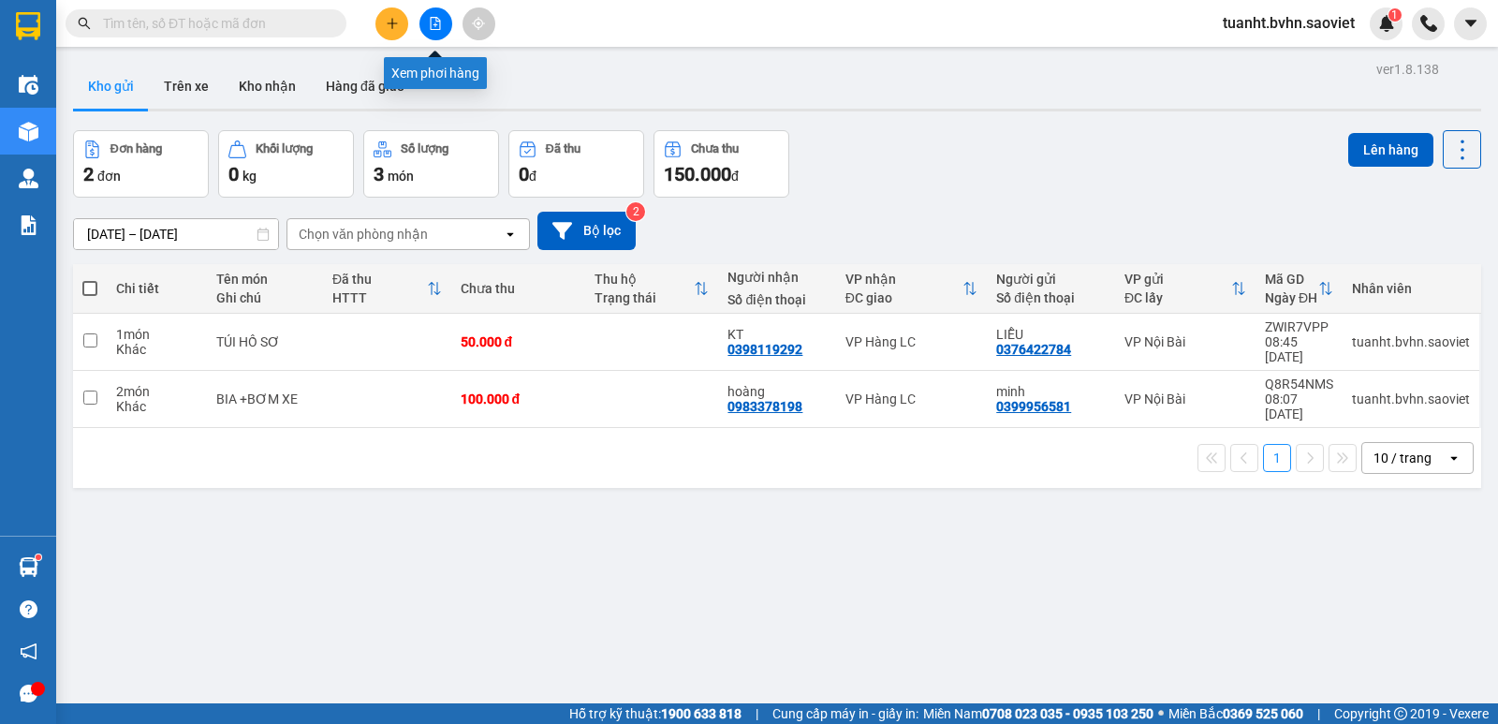
click at [442, 24] on button at bounding box center [436, 23] width 33 height 33
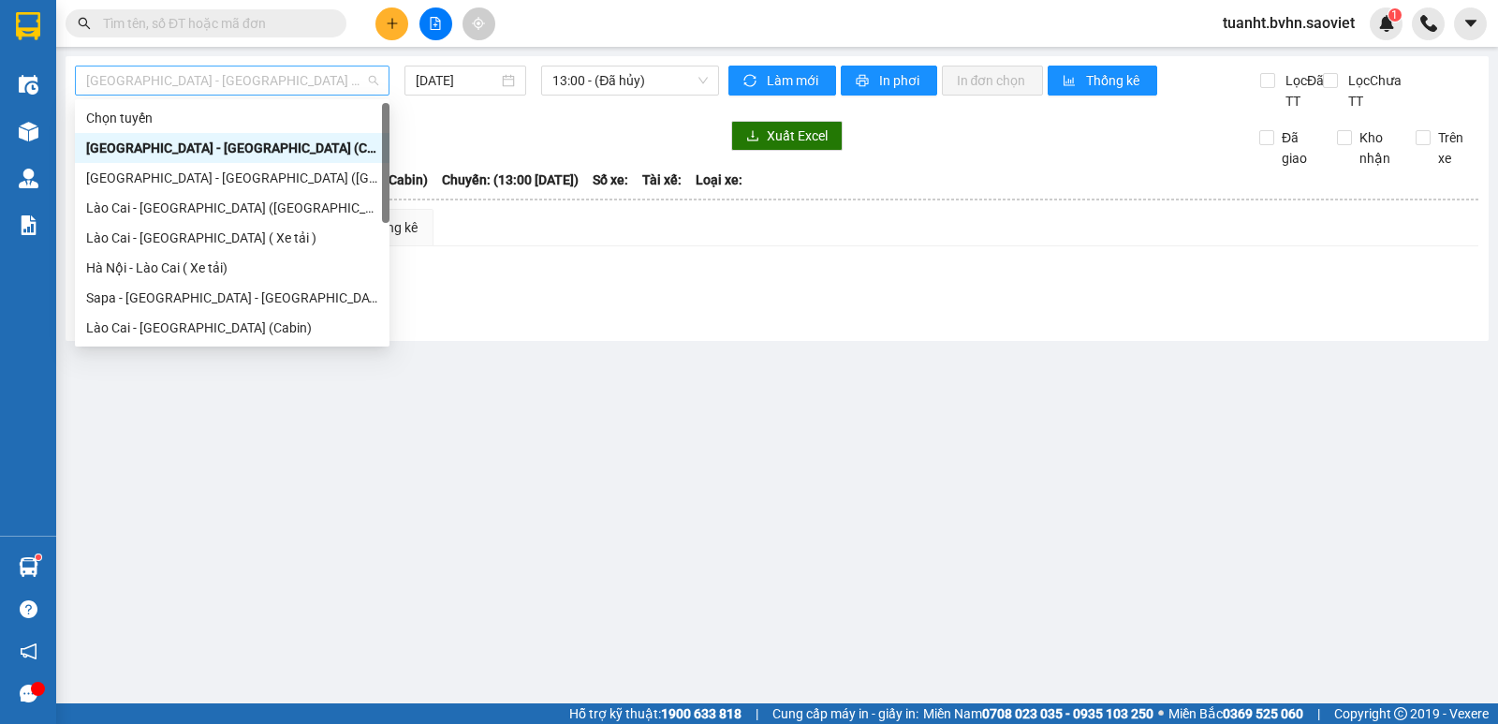
click at [330, 87] on span "[GEOGRAPHIC_DATA] - [GEOGRAPHIC_DATA] (Cabin)" at bounding box center [232, 80] width 292 height 28
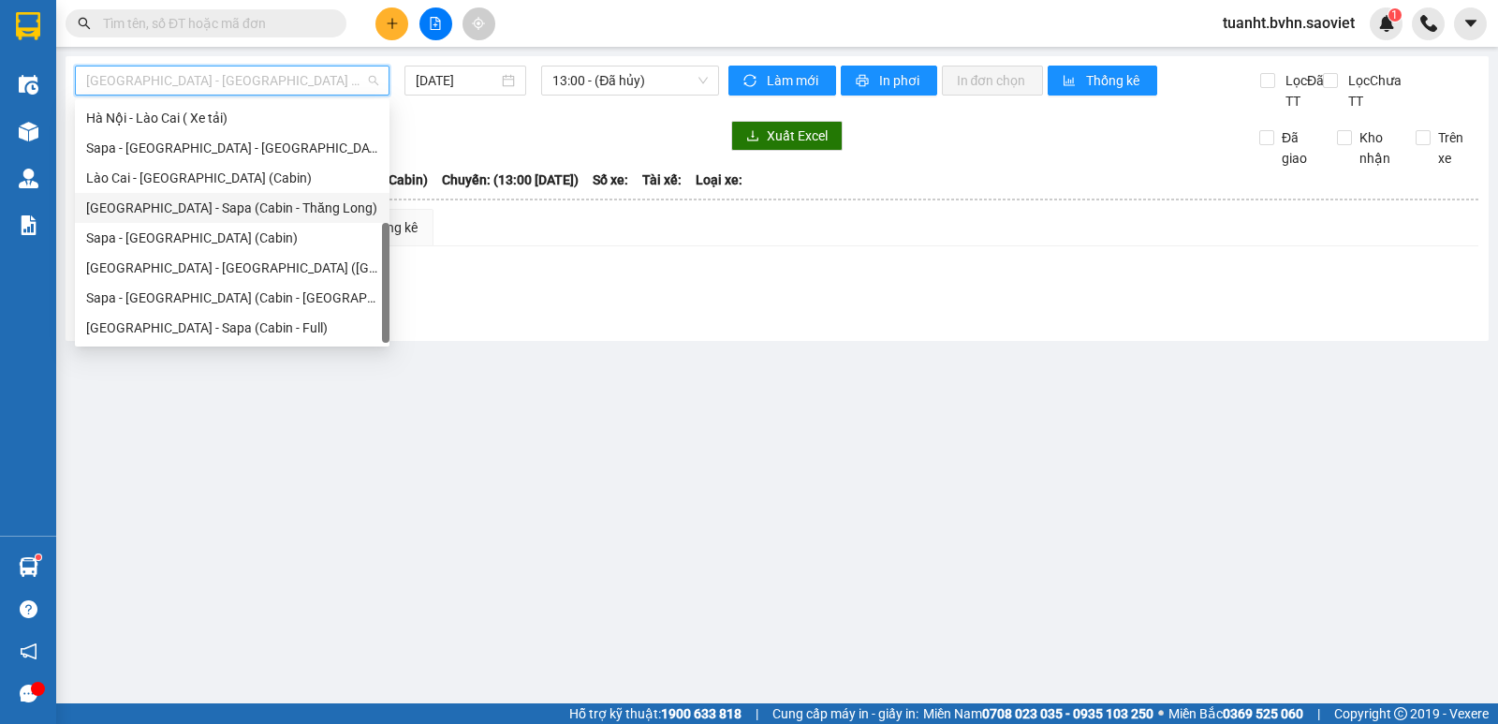
click at [302, 212] on div "[GEOGRAPHIC_DATA] - Sapa (Cabin - Thăng Long)" at bounding box center [232, 208] width 292 height 21
type input "[DATE]"
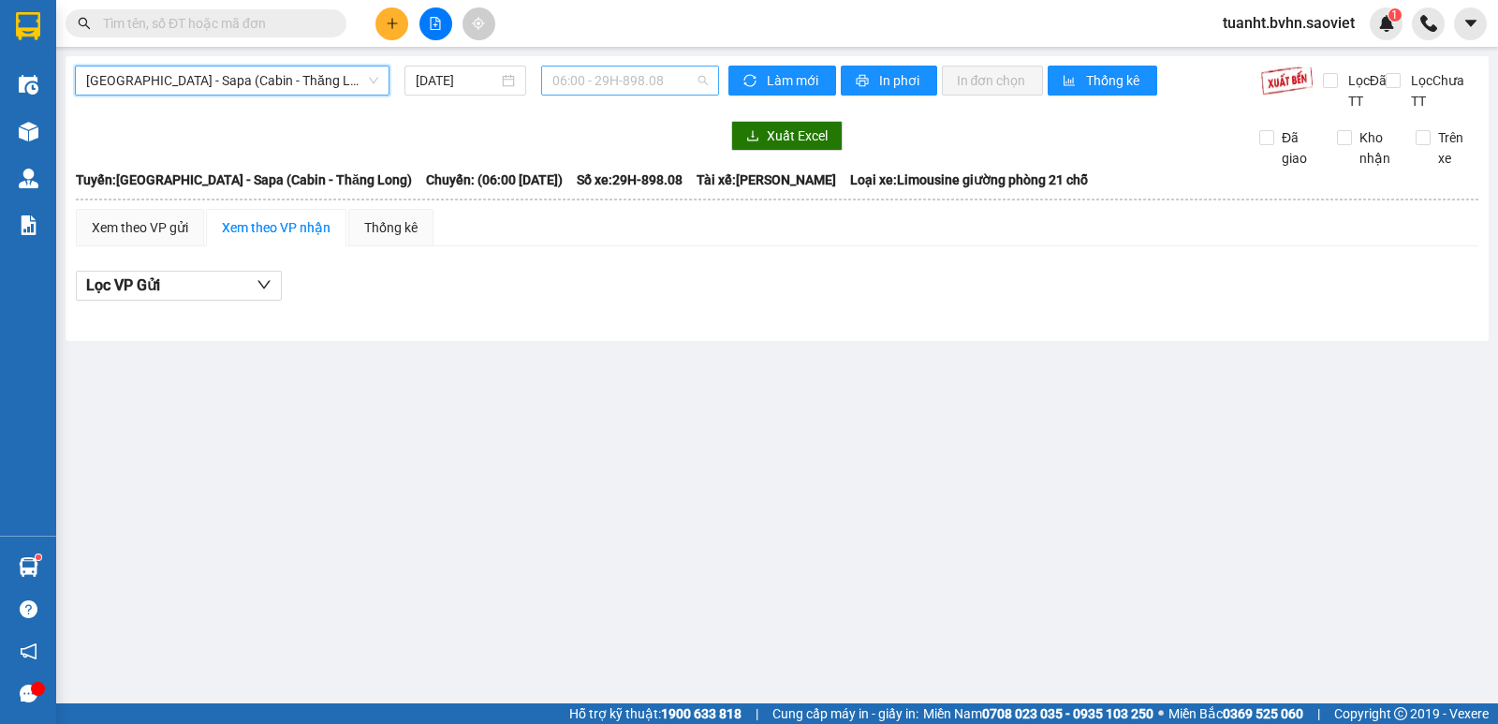
click at [648, 68] on span "06:00 - 29H-898.08" at bounding box center [630, 80] width 155 height 28
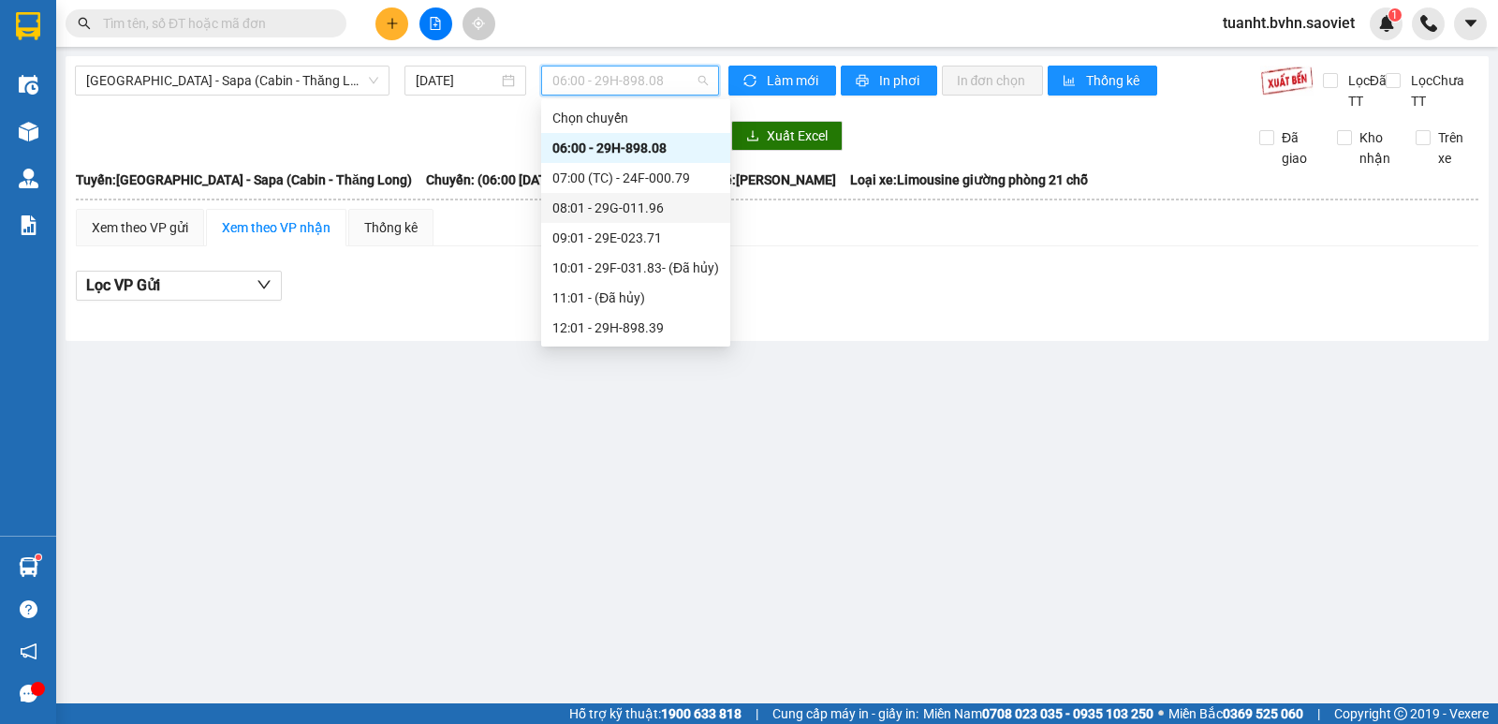
click at [641, 212] on div "08:01 - 29G-011.96" at bounding box center [636, 208] width 167 height 21
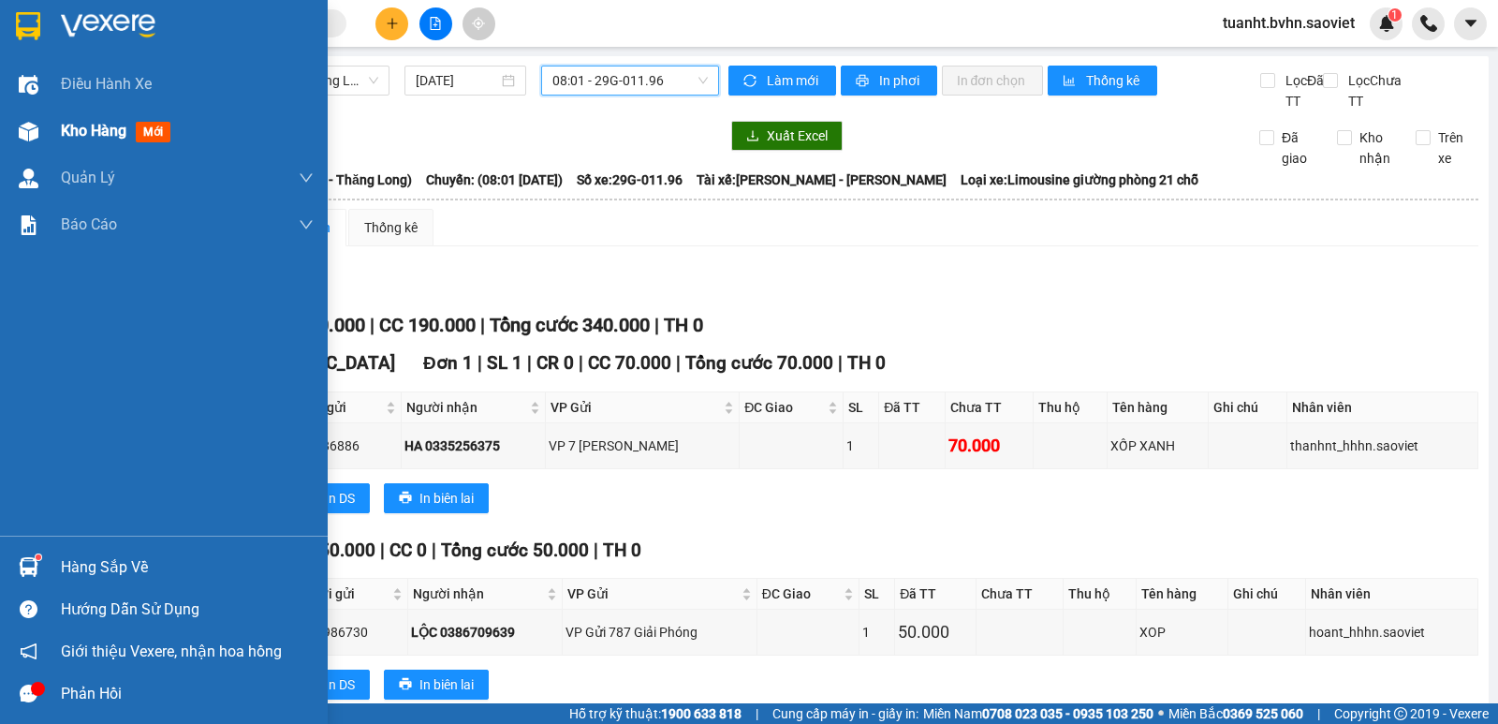
click at [22, 136] on img at bounding box center [29, 132] width 20 height 20
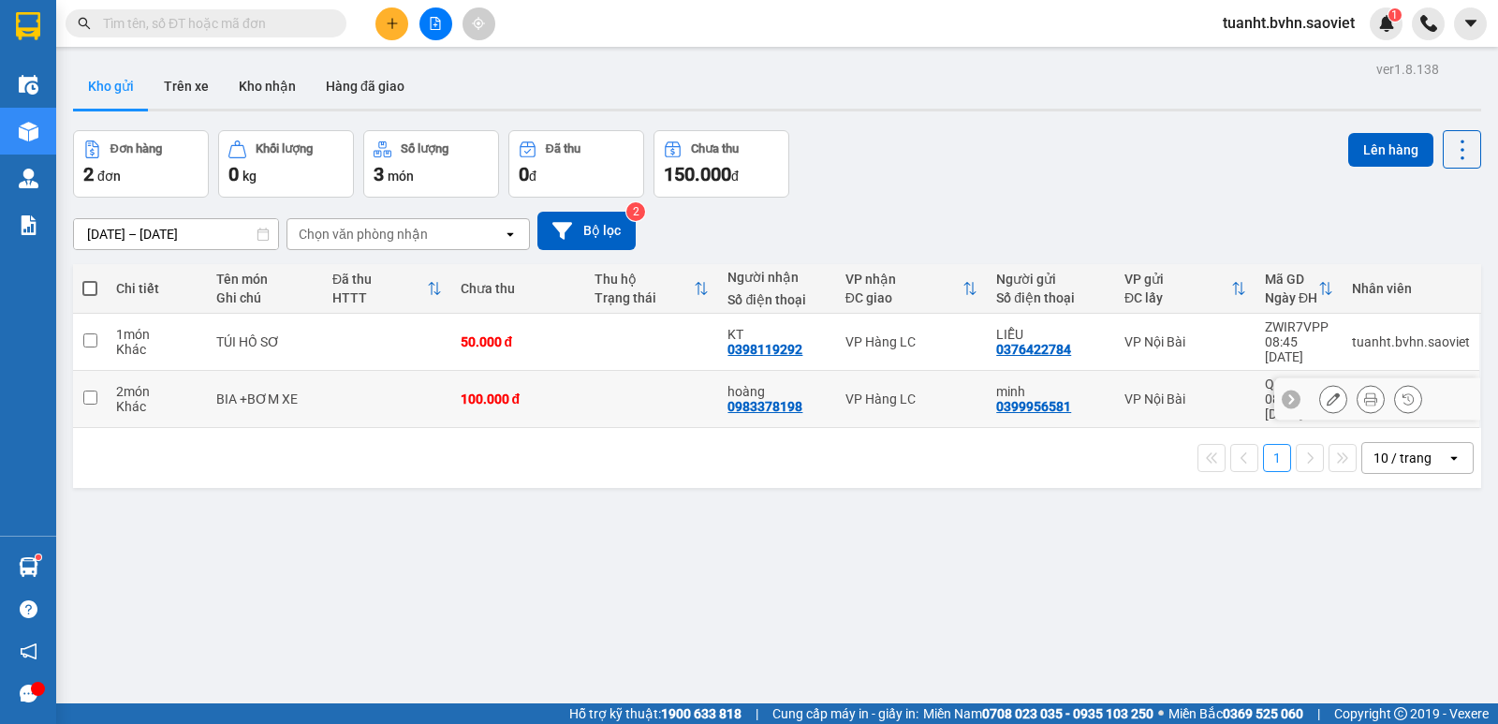
click at [91, 391] on input "checkbox" at bounding box center [90, 398] width 14 height 14
checkbox input "true"
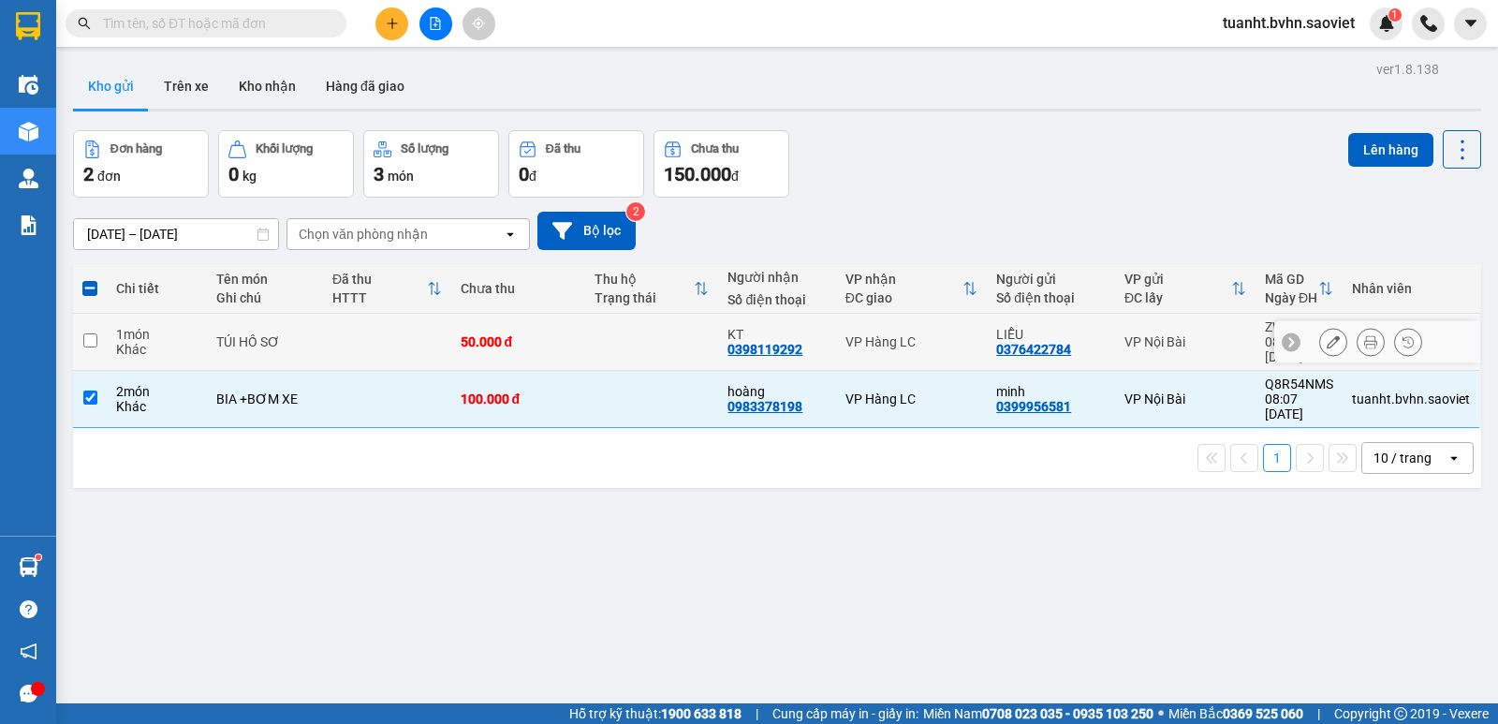
click at [92, 333] on input "checkbox" at bounding box center [90, 340] width 14 height 14
checkbox input "true"
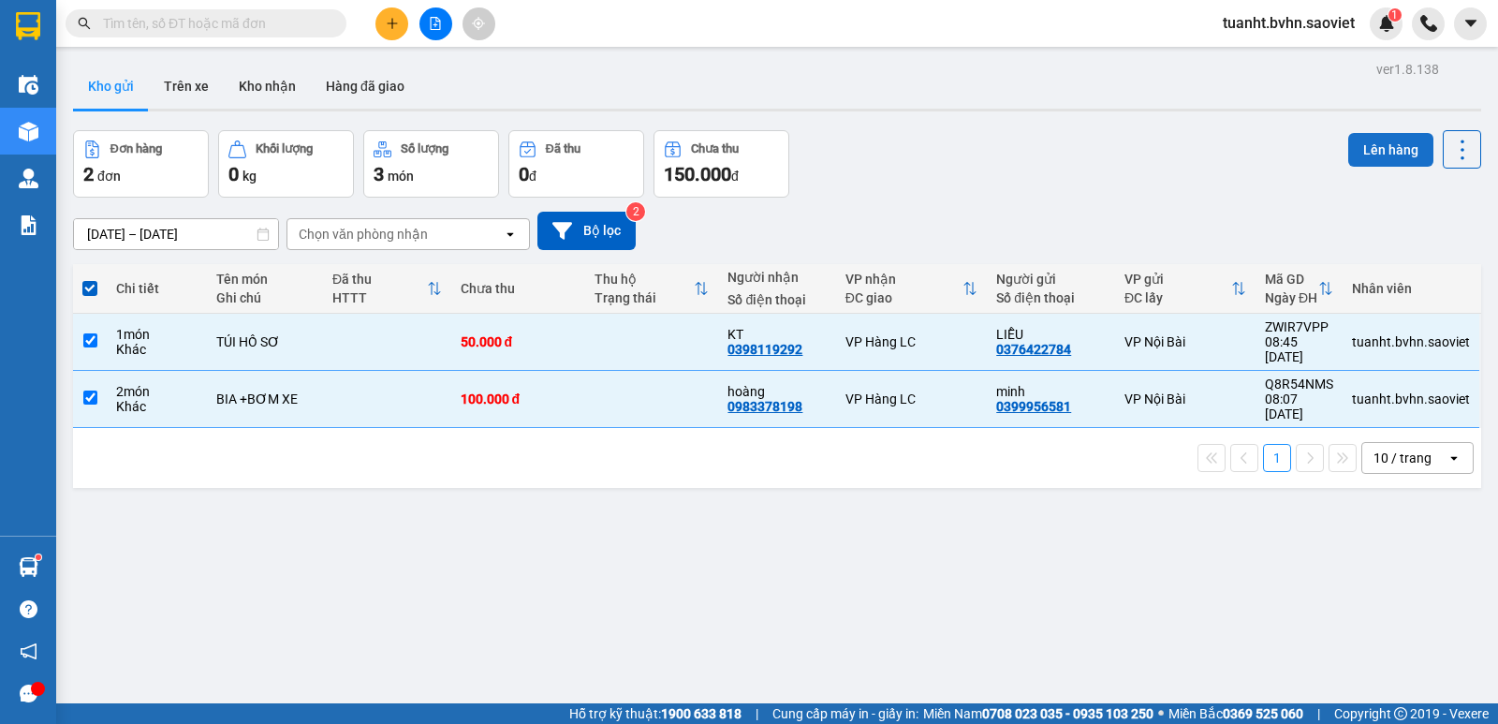
click at [1370, 157] on button "Lên hàng" at bounding box center [1391, 150] width 85 height 34
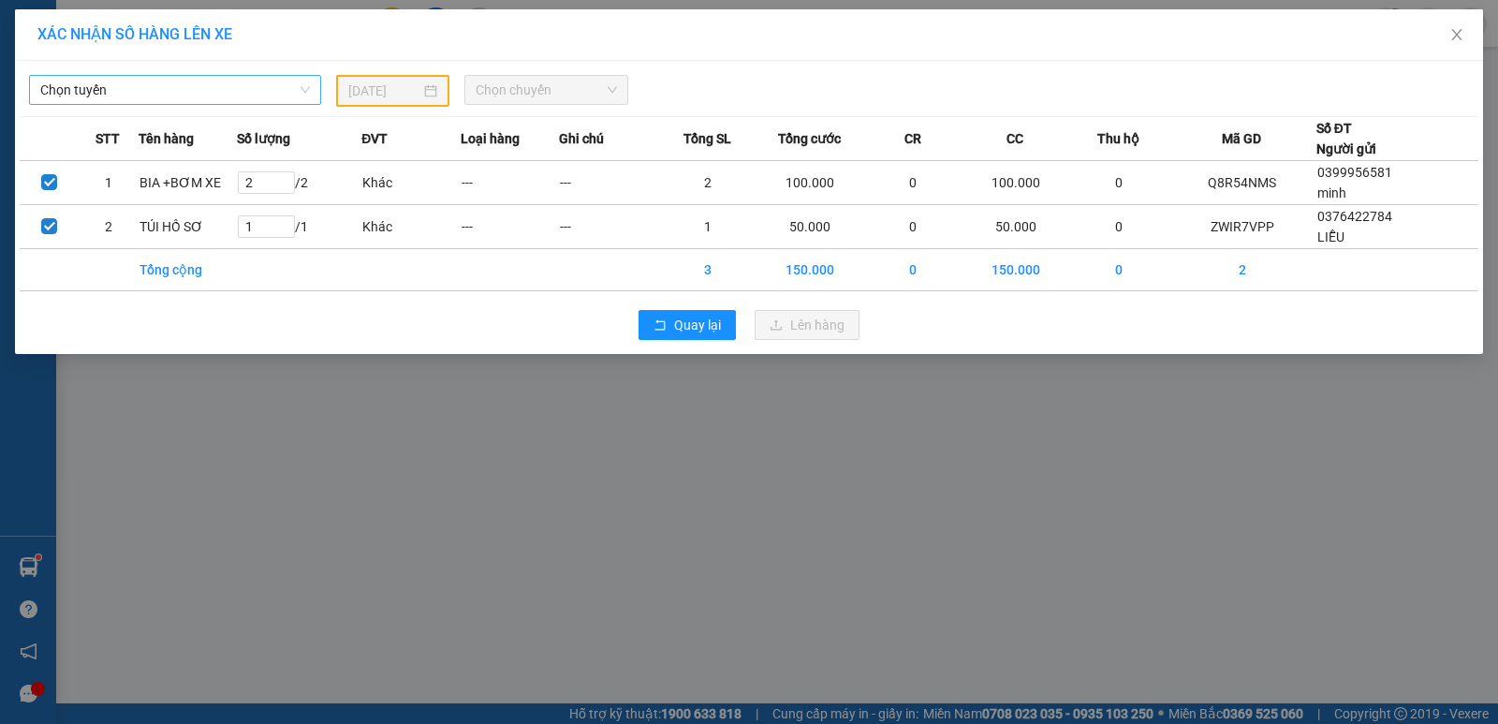
click at [229, 85] on span "Chọn tuyến" at bounding box center [175, 90] width 270 height 28
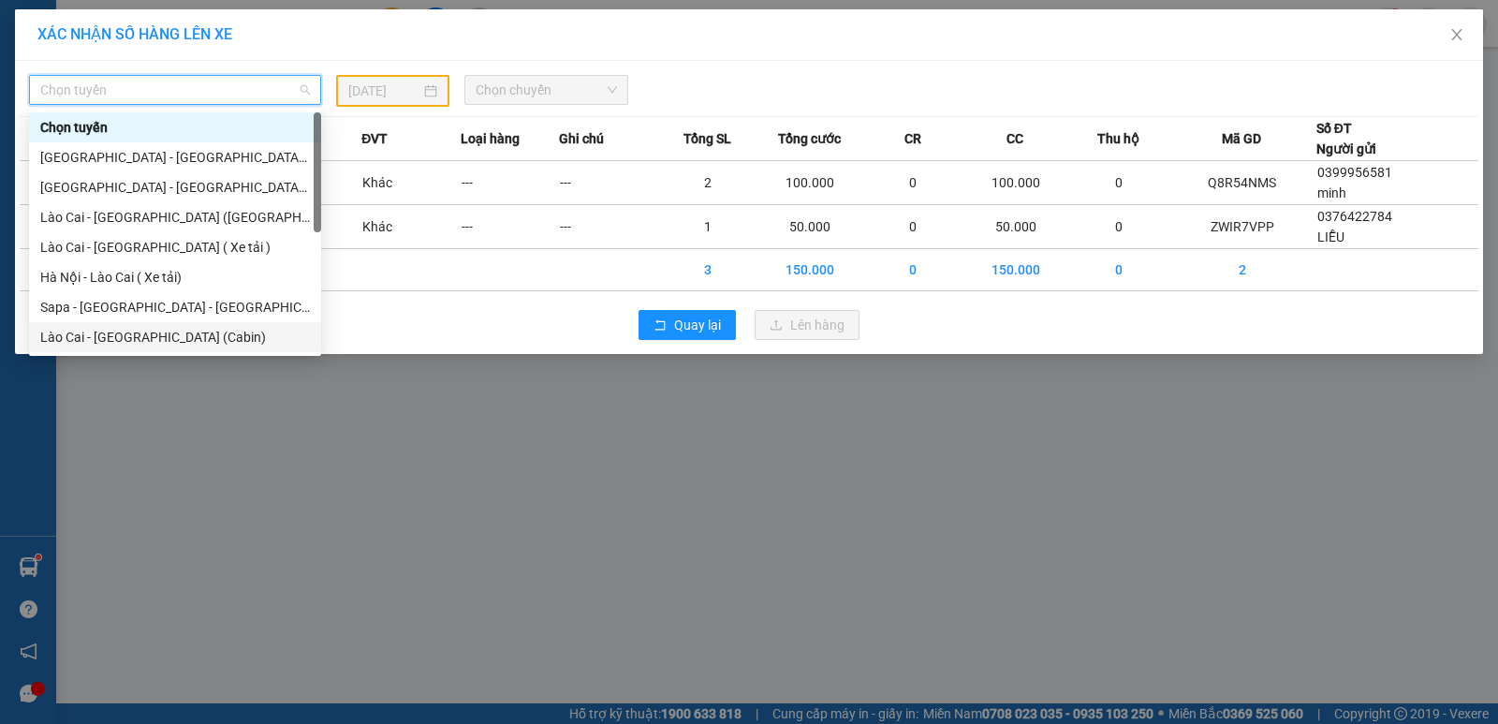
scroll to position [150, 0]
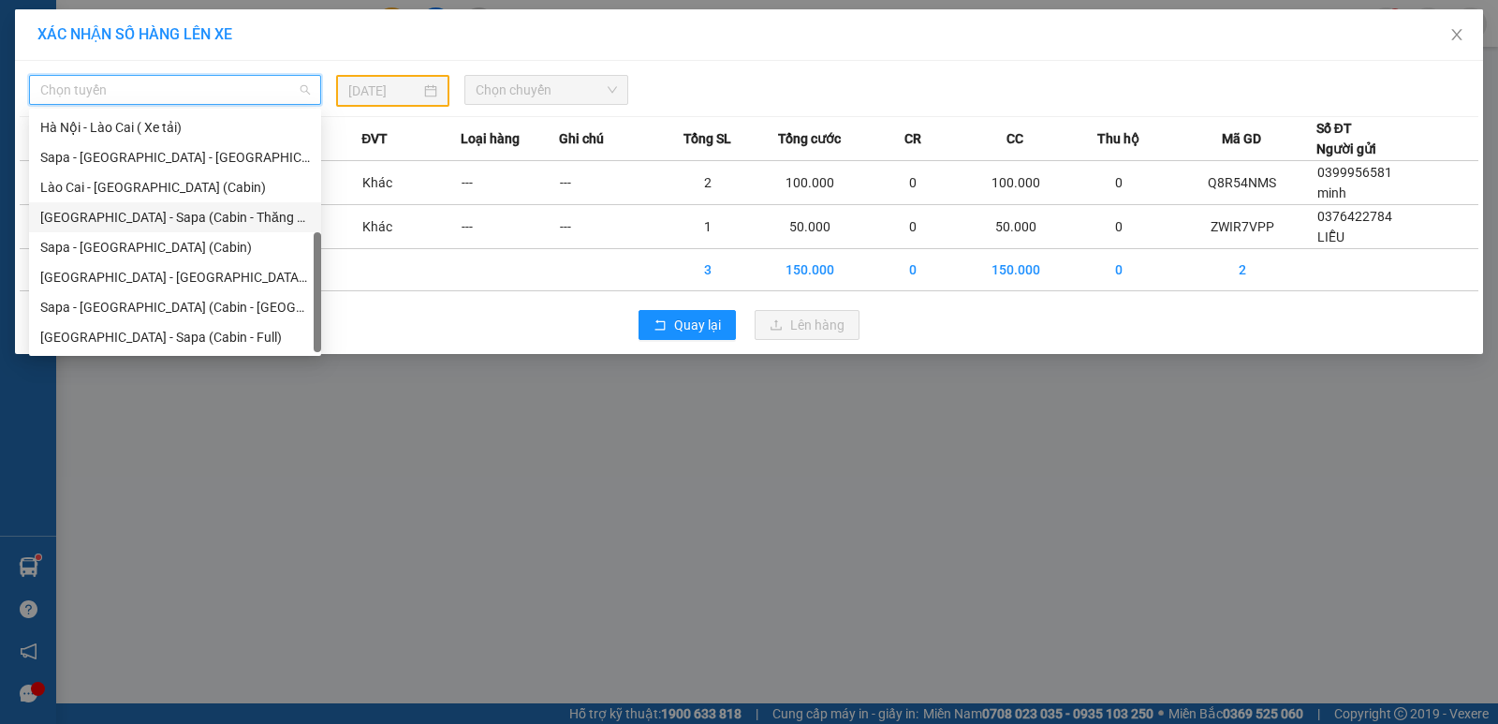
click at [230, 217] on div "[GEOGRAPHIC_DATA] - Sapa (Cabin - Thăng Long)" at bounding box center [175, 217] width 270 height 21
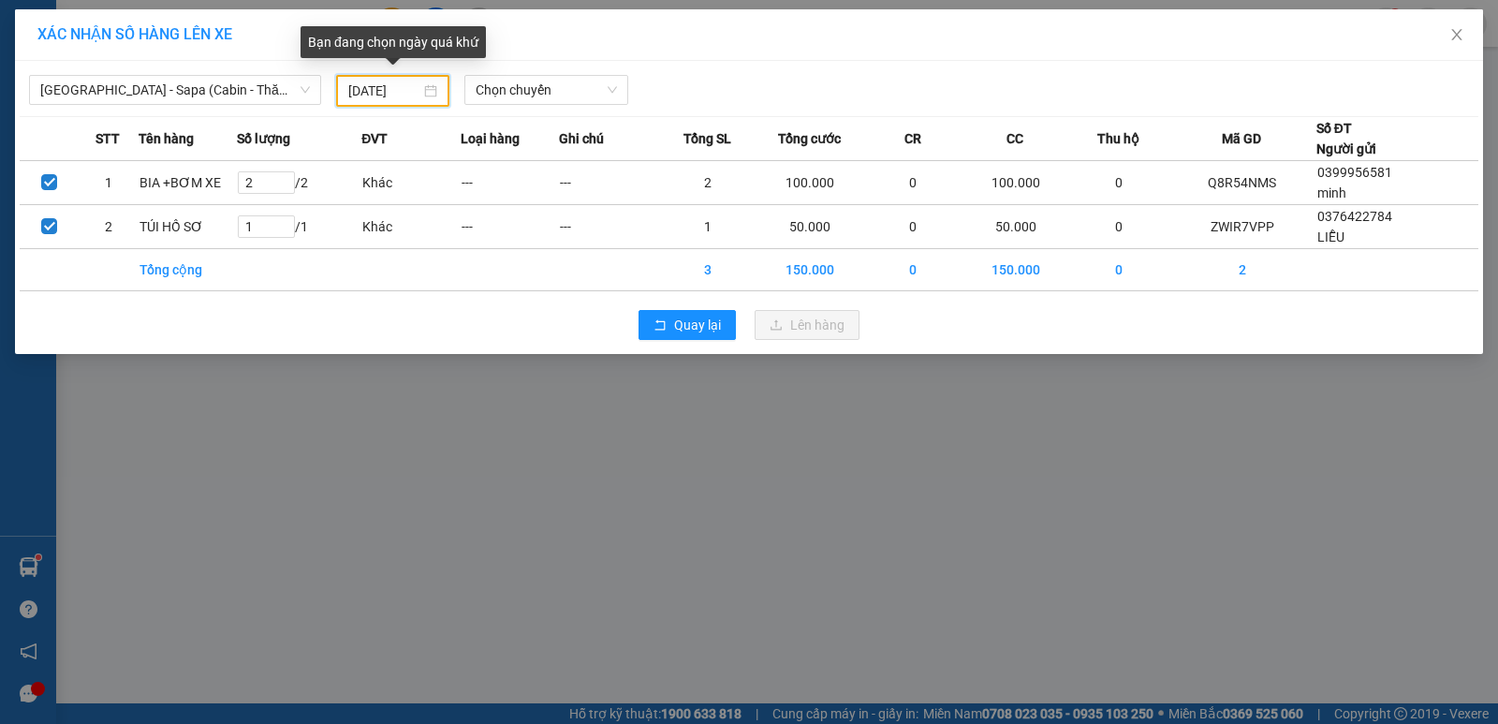
click at [361, 83] on input "[DATE]" at bounding box center [384, 91] width 72 height 21
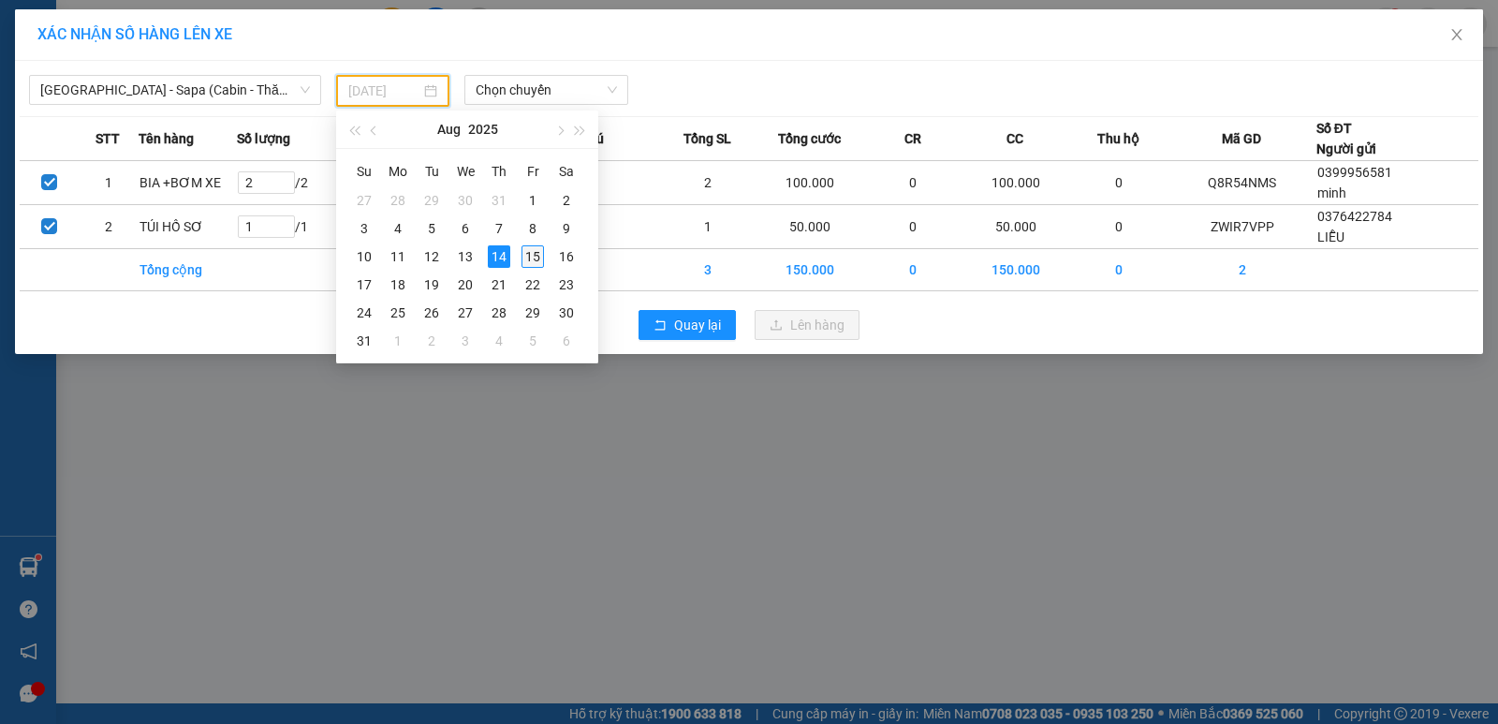
click at [530, 251] on div "15" at bounding box center [533, 256] width 22 height 22
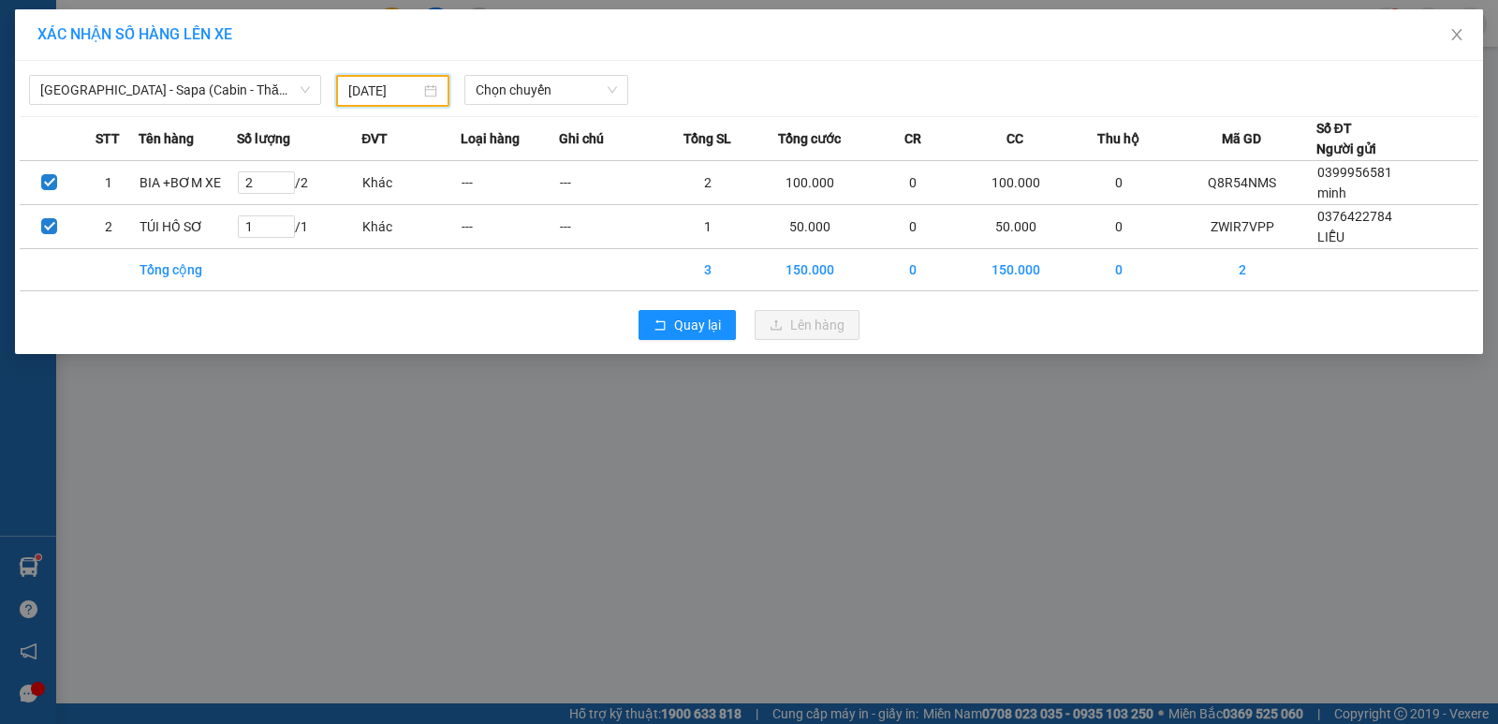
type input "[DATE]"
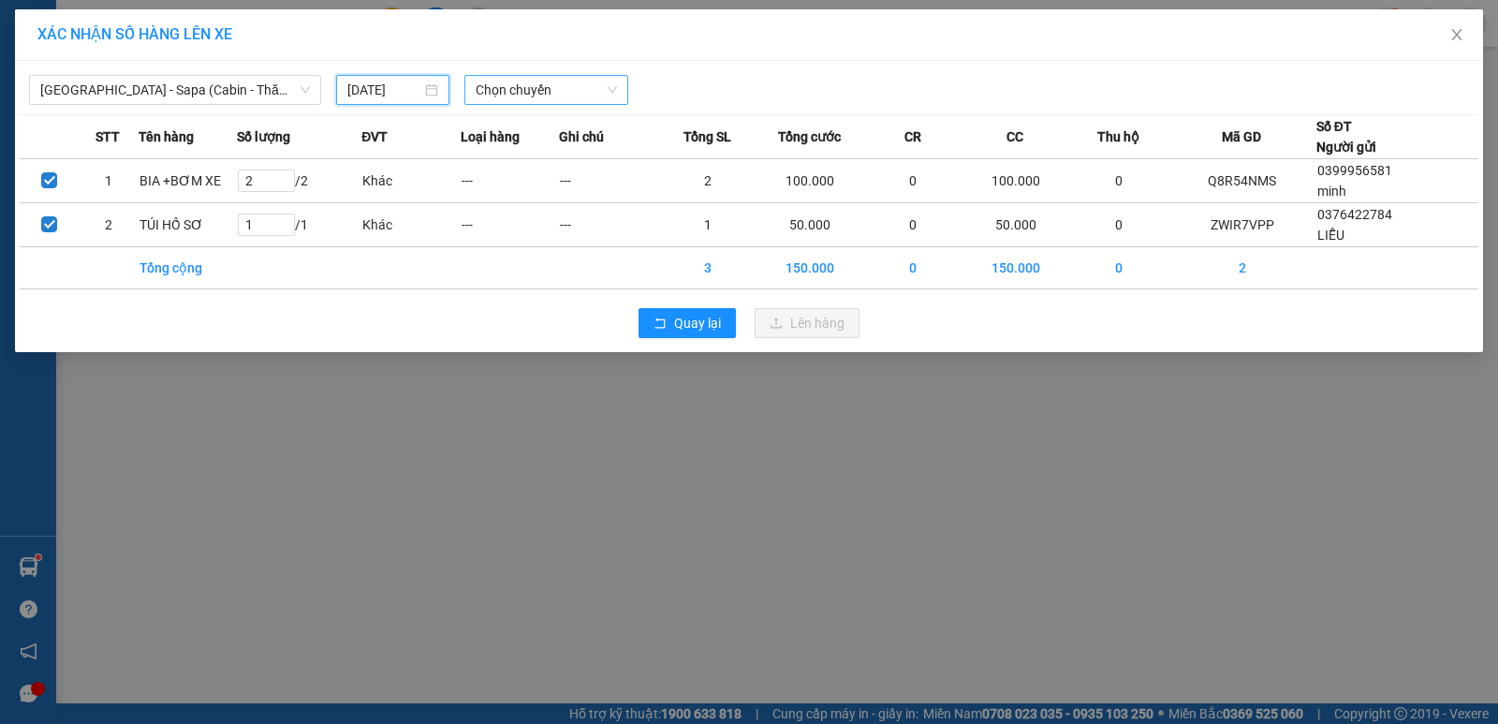
click at [553, 85] on span "Chọn chuyến" at bounding box center [546, 90] width 141 height 28
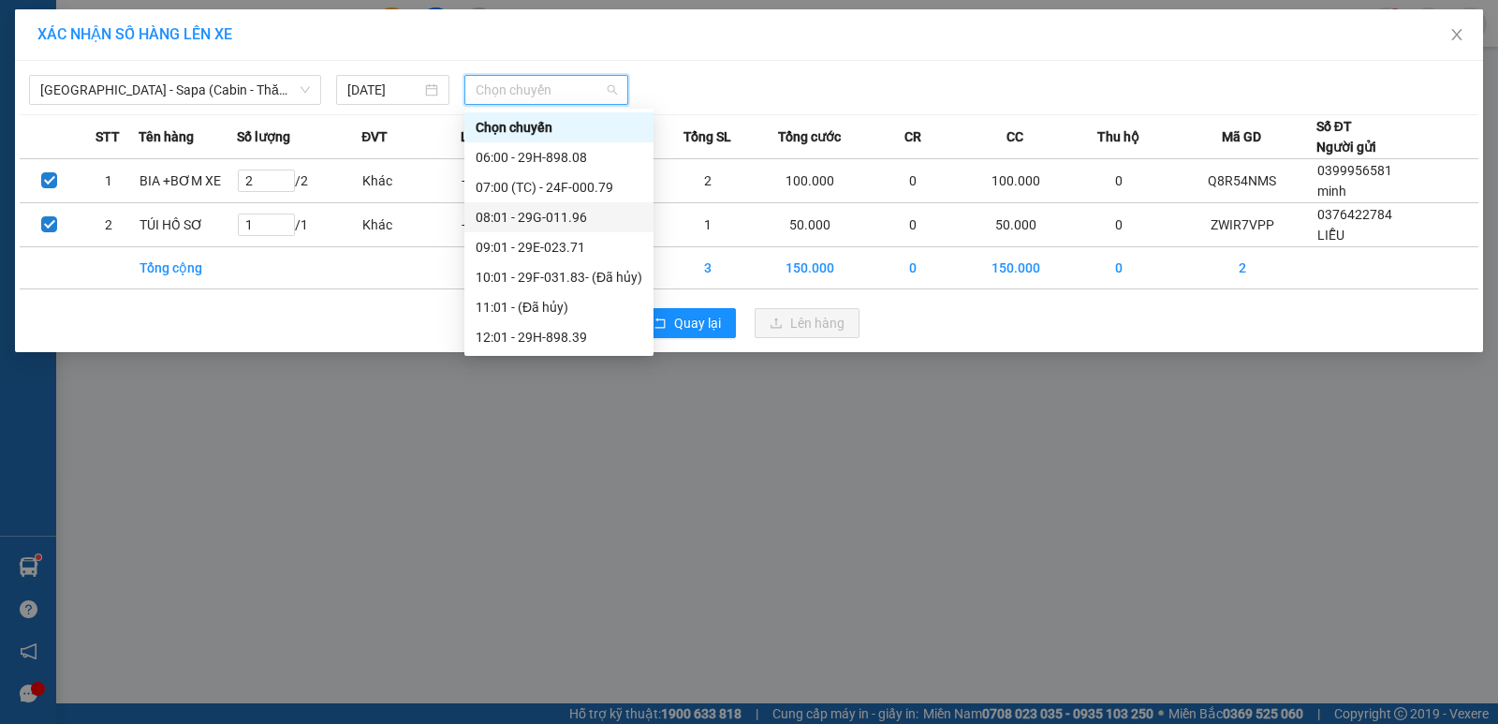
click at [568, 219] on div "08:01 - 29G-011.96" at bounding box center [559, 217] width 167 height 21
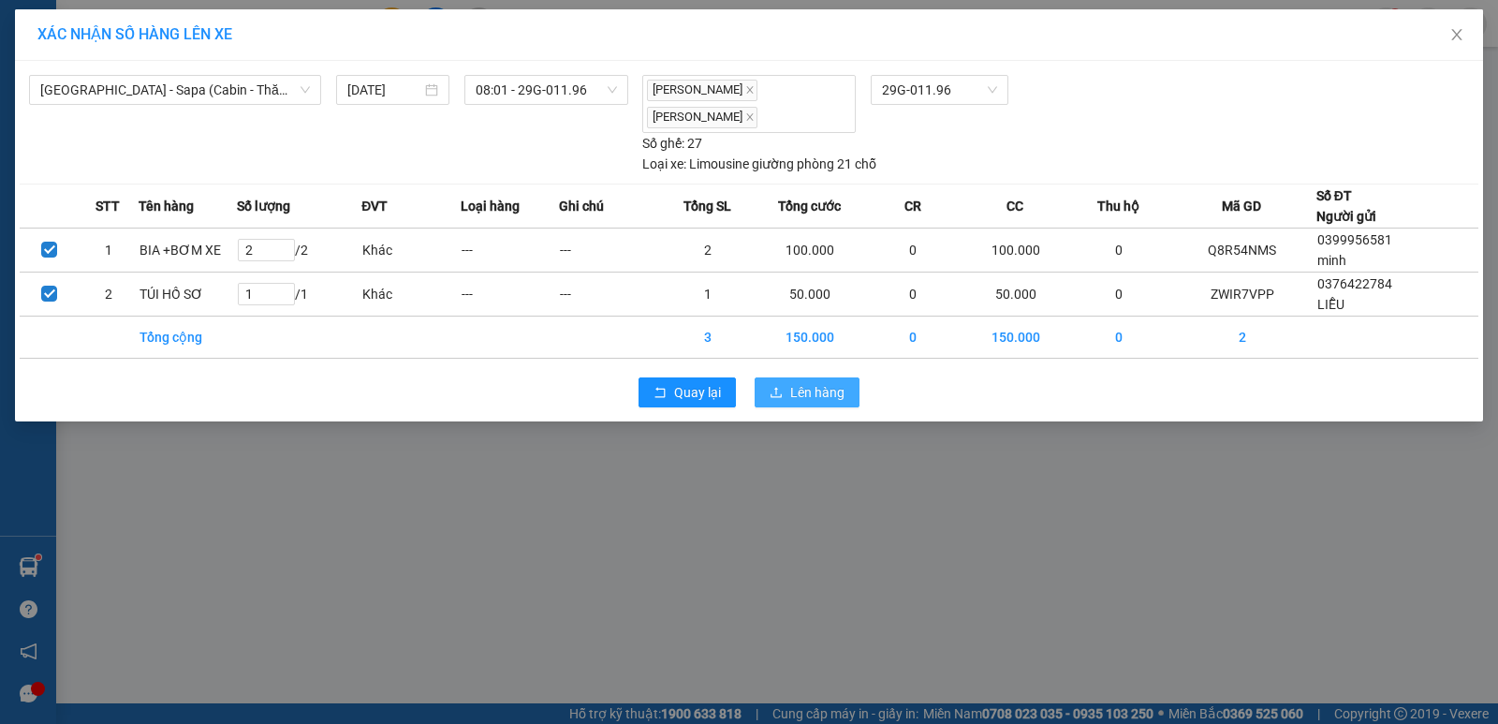
click at [819, 401] on span "Lên hàng" at bounding box center [817, 392] width 54 height 21
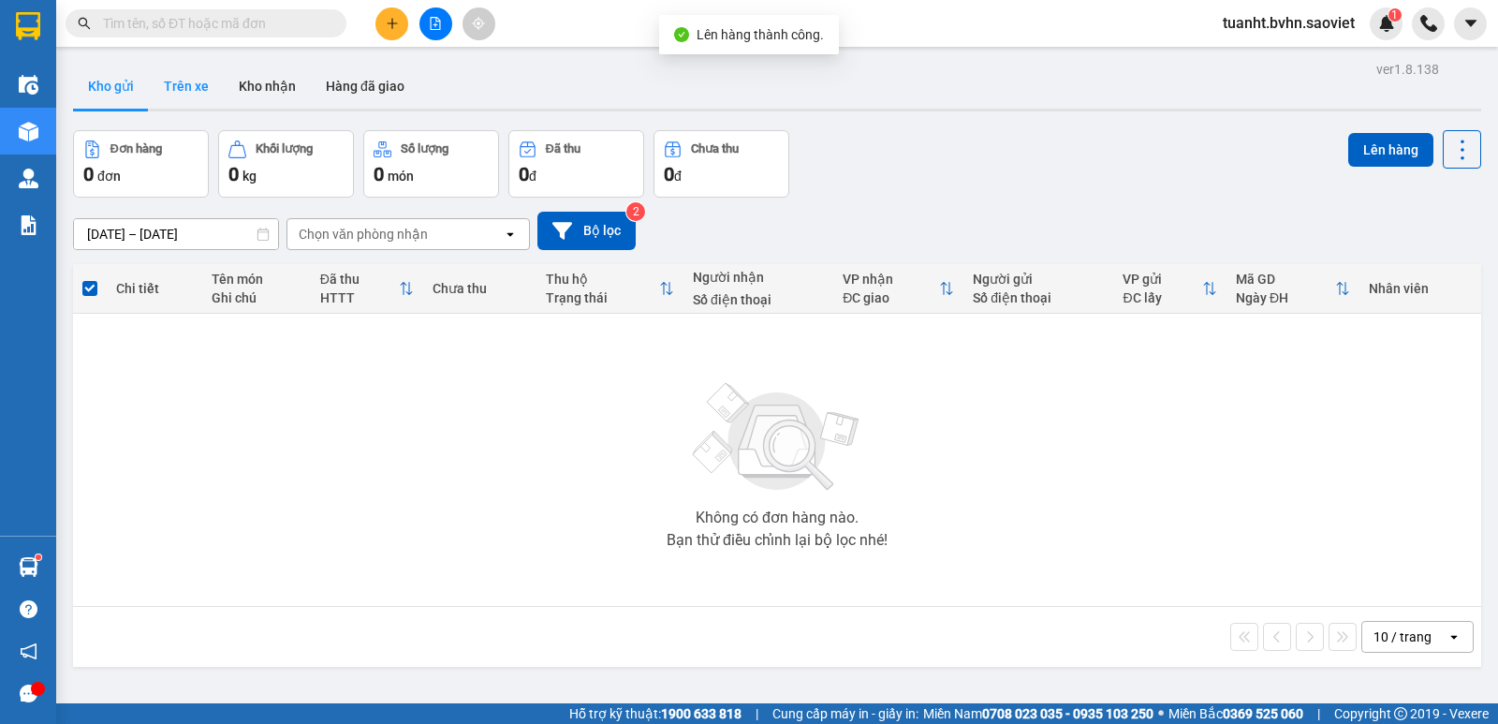
click at [181, 88] on button "Trên xe" at bounding box center [186, 86] width 75 height 45
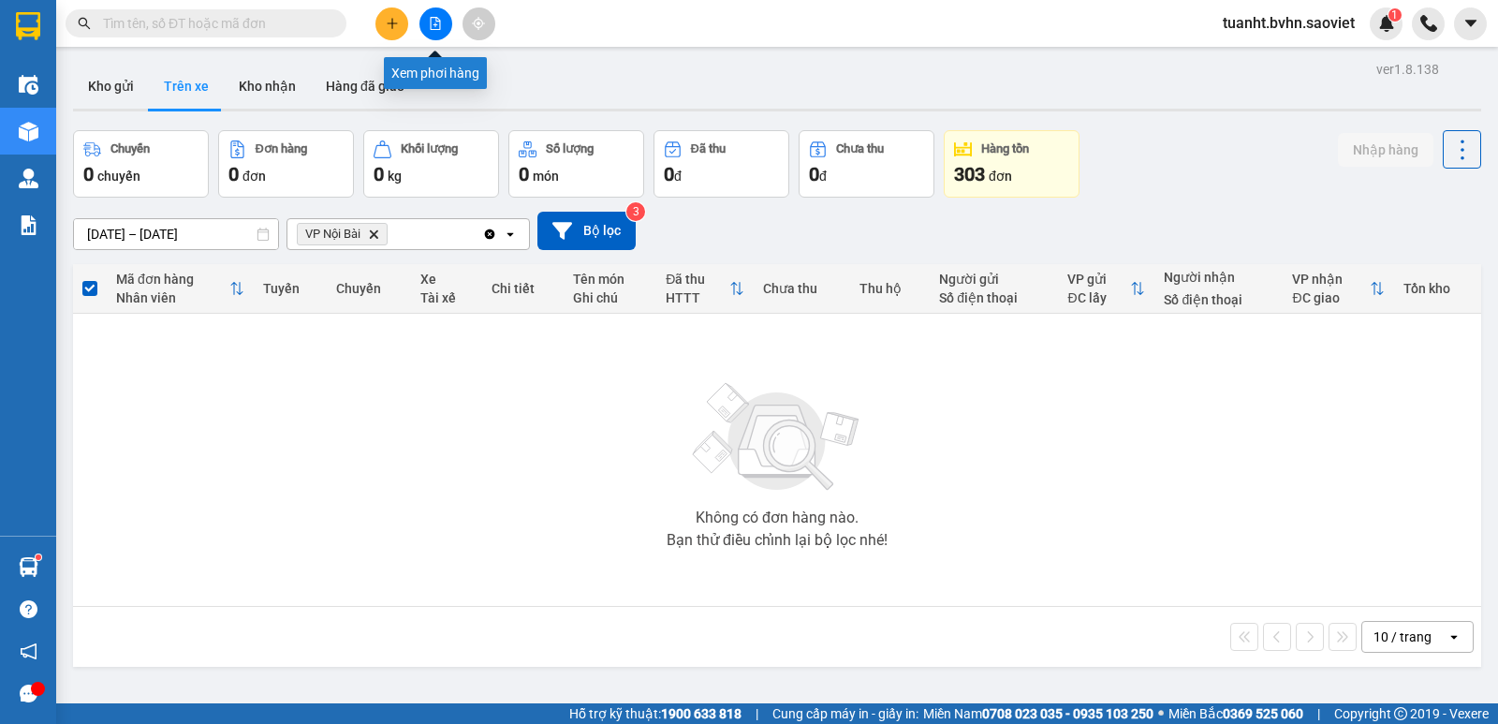
click at [436, 19] on icon "file-add" at bounding box center [436, 23] width 10 height 13
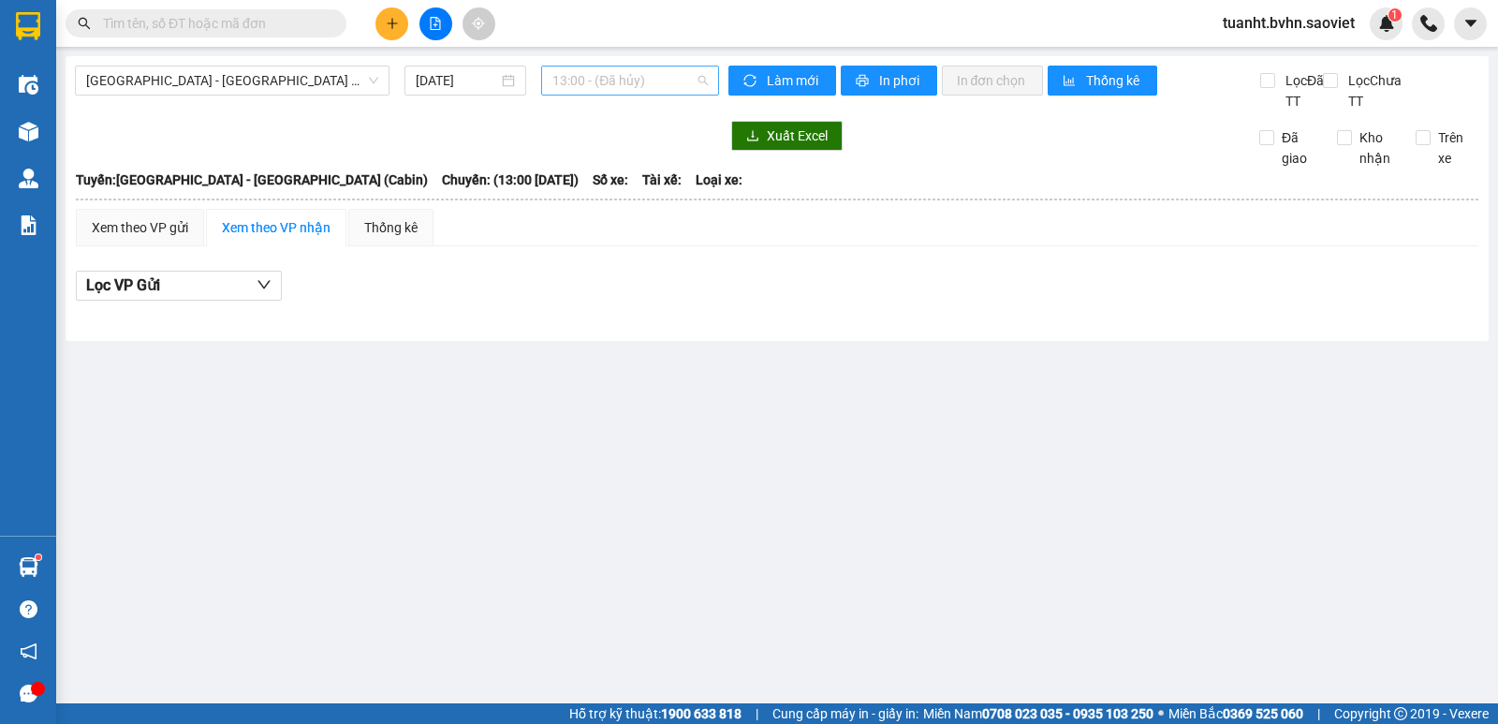
click at [654, 84] on span "13:00 - (Đã hủy)" at bounding box center [630, 80] width 155 height 28
click at [322, 73] on span "[GEOGRAPHIC_DATA] - [GEOGRAPHIC_DATA] (Cabin)" at bounding box center [232, 80] width 292 height 28
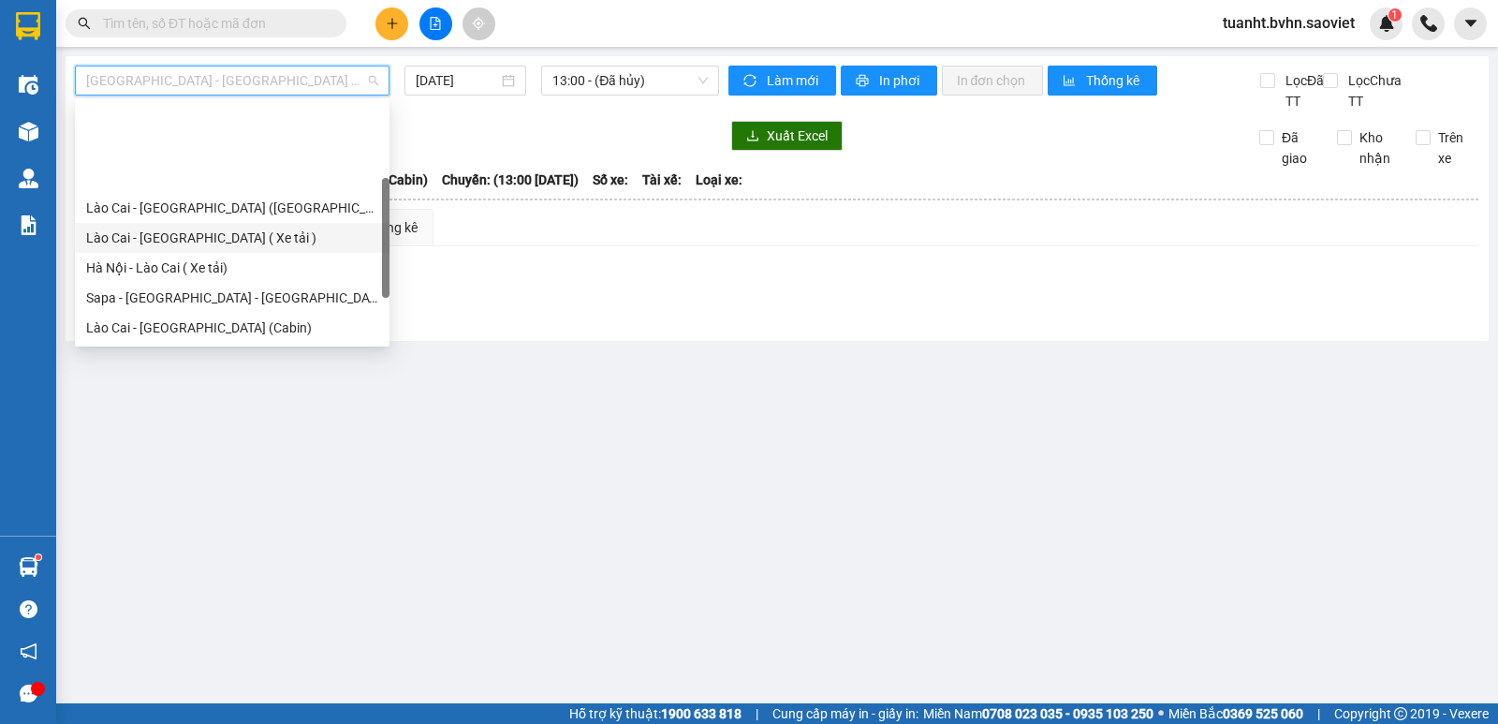
scroll to position [150, 0]
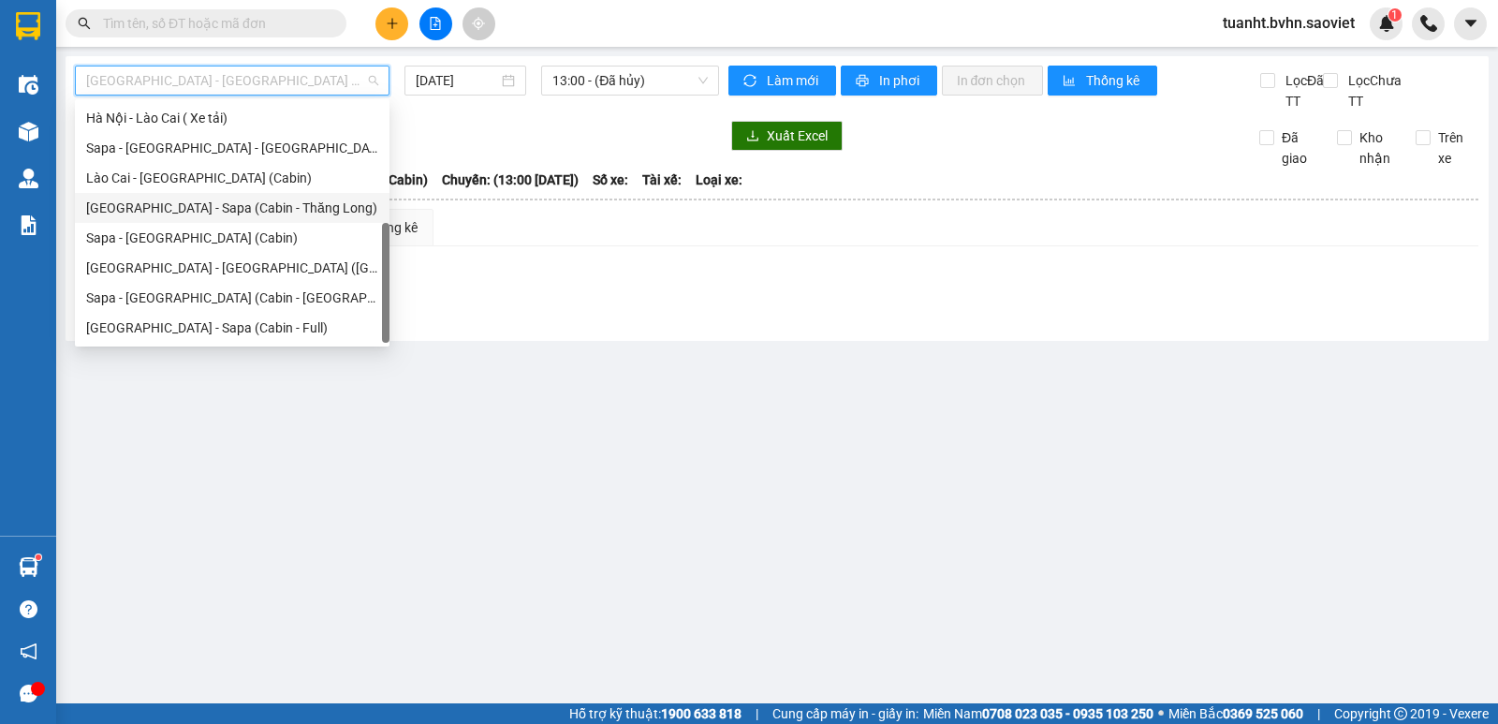
click at [278, 207] on div "[GEOGRAPHIC_DATA] - Sapa (Cabin - Thăng Long)" at bounding box center [232, 208] width 292 height 21
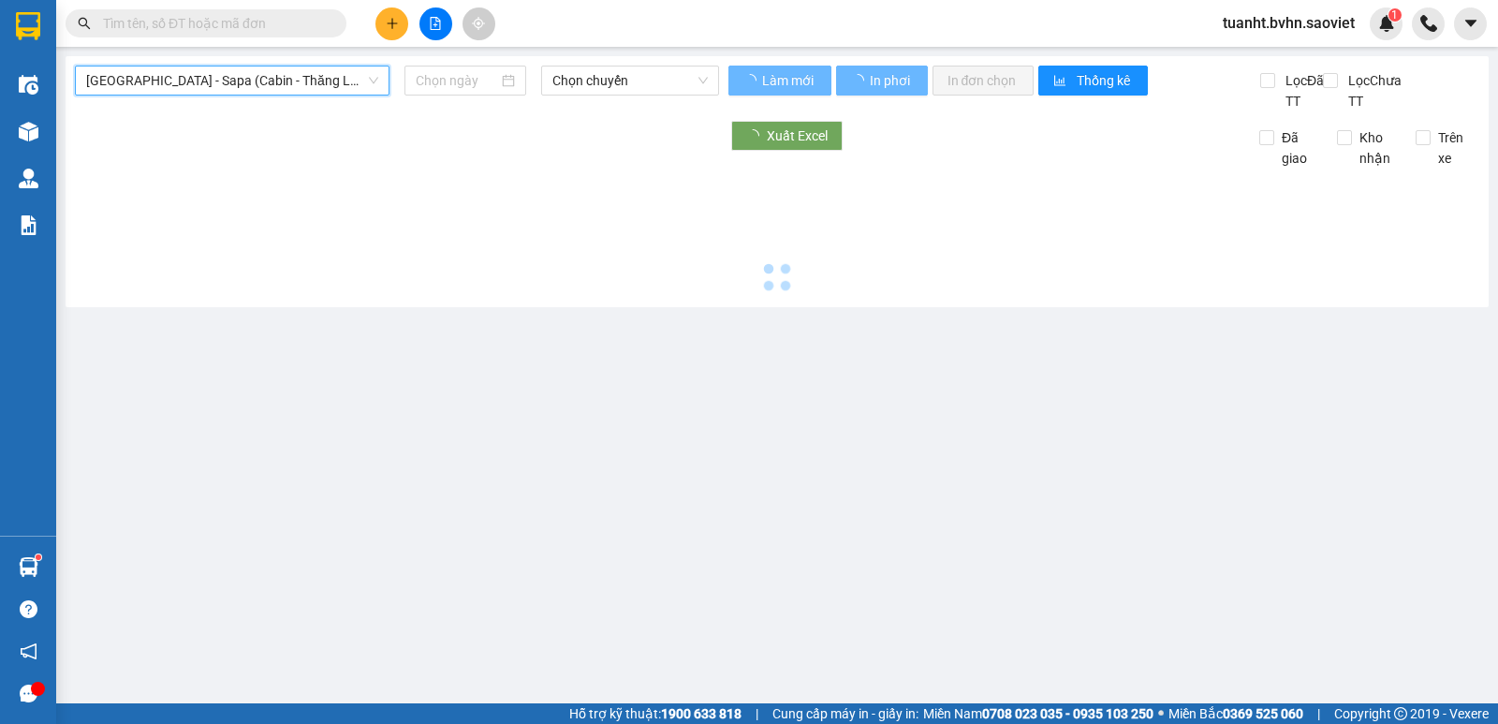
type input "[DATE]"
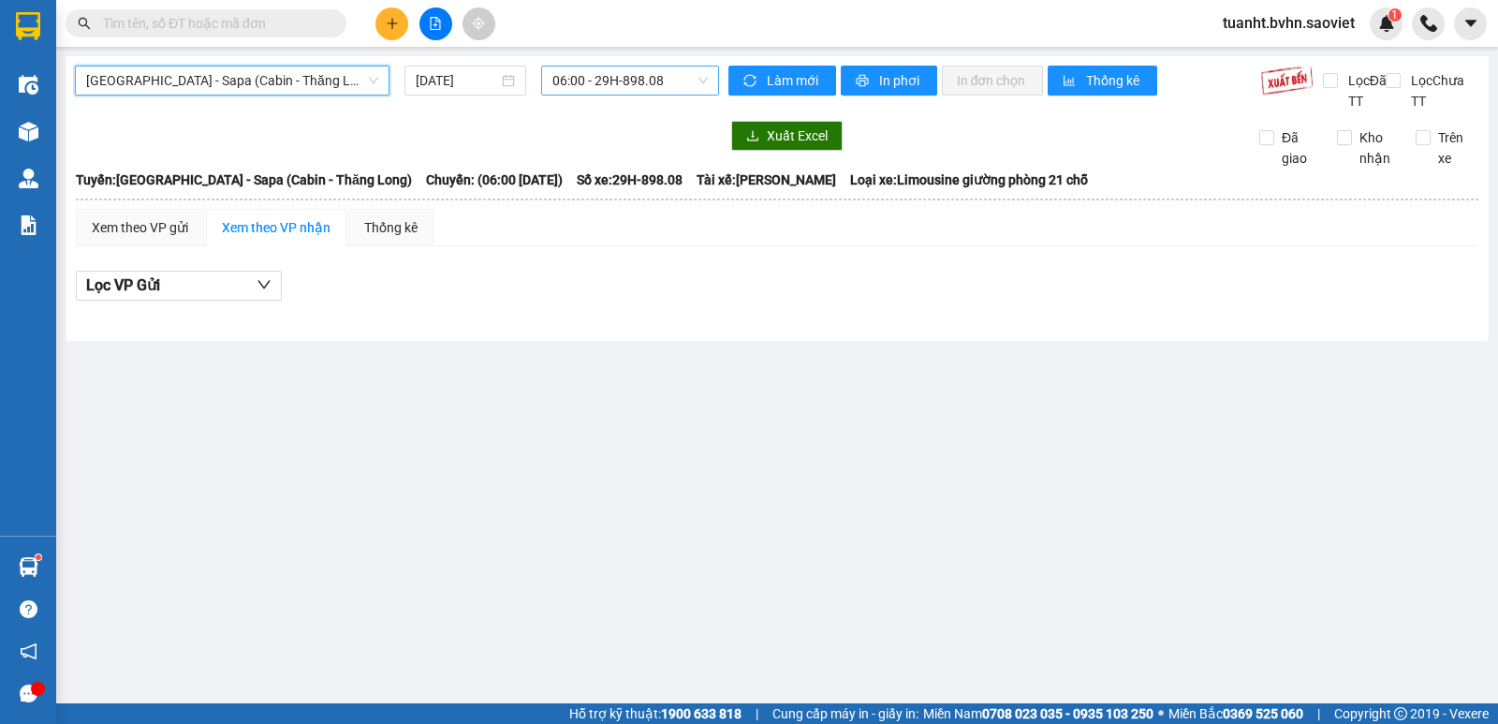
click at [654, 73] on span "06:00 - 29H-898.08" at bounding box center [630, 80] width 155 height 28
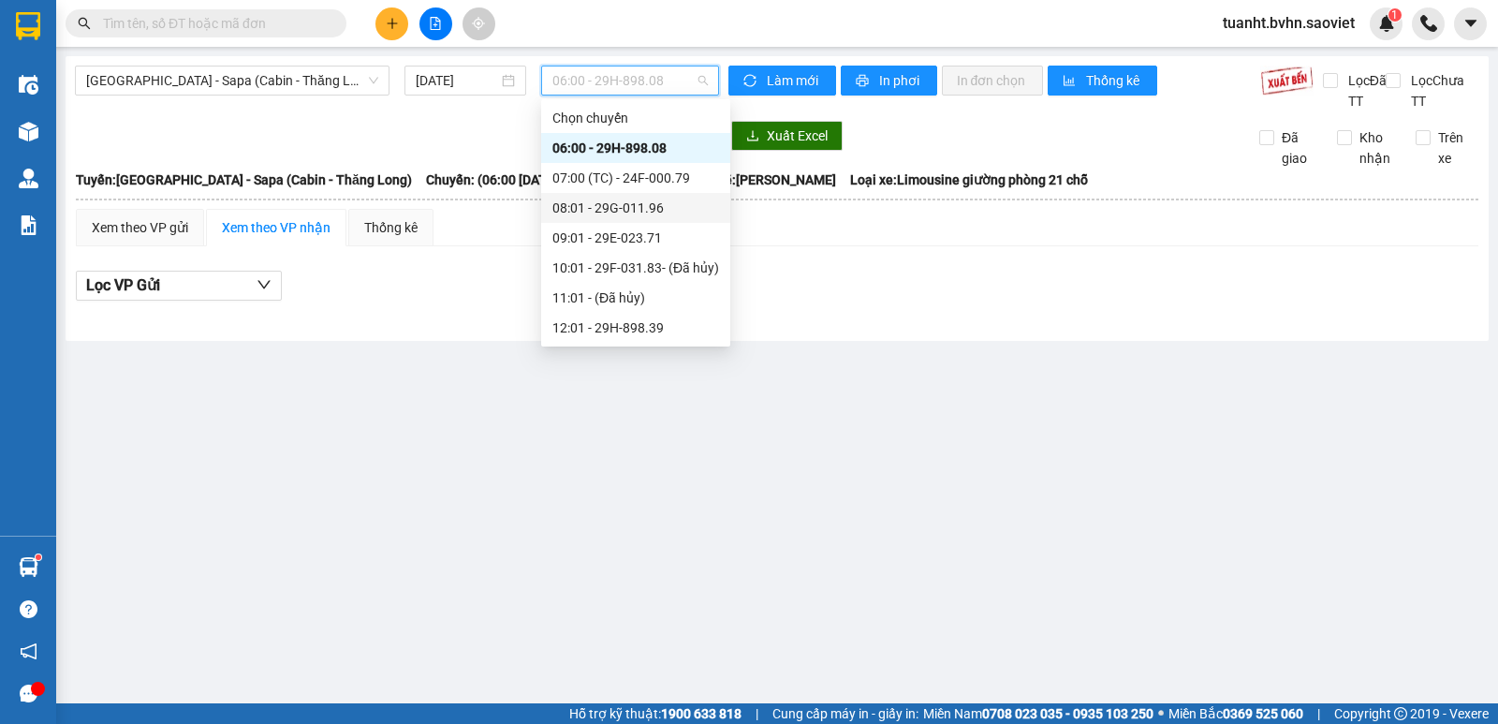
click at [651, 209] on div "08:01 - 29G-011.96" at bounding box center [636, 208] width 167 height 21
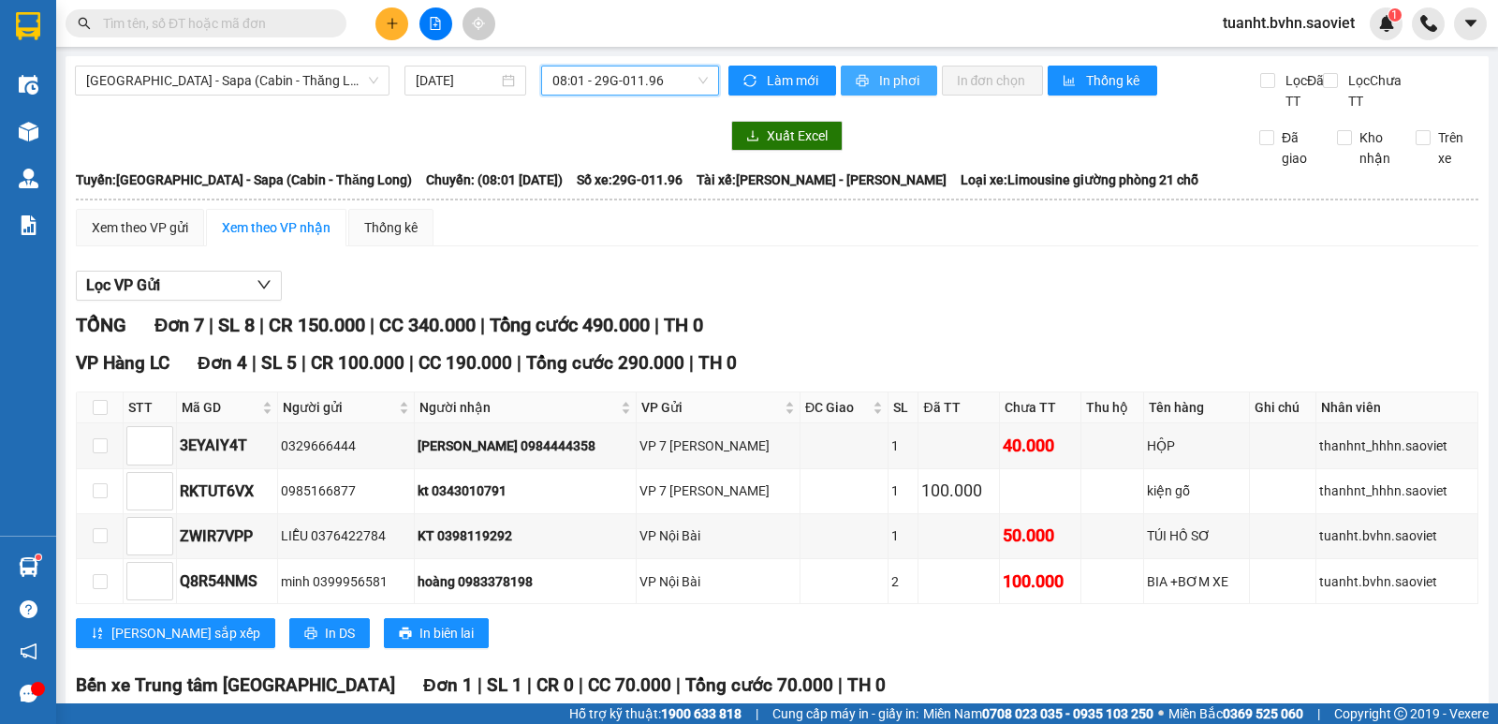
click at [893, 72] on span "In phơi" at bounding box center [900, 80] width 43 height 21
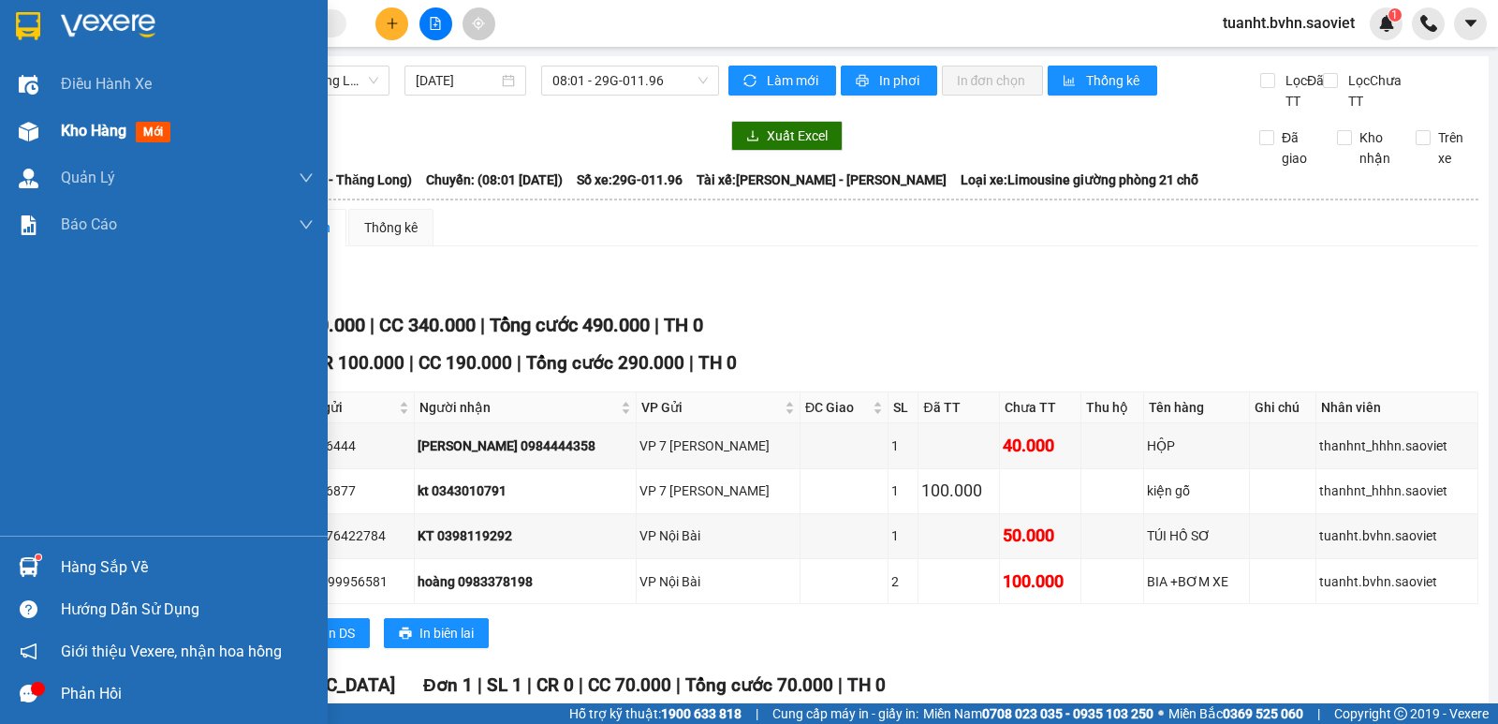
click at [31, 136] on img at bounding box center [29, 132] width 20 height 20
